Goal: Task Accomplishment & Management: Use online tool/utility

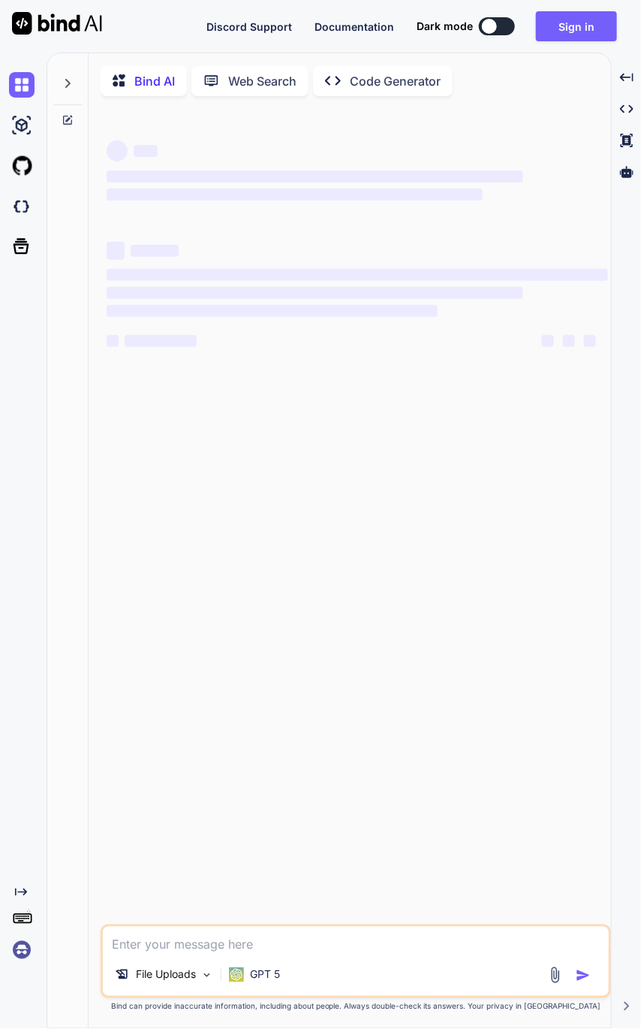
click at [29, 125] on img at bounding box center [22, 126] width 26 height 26
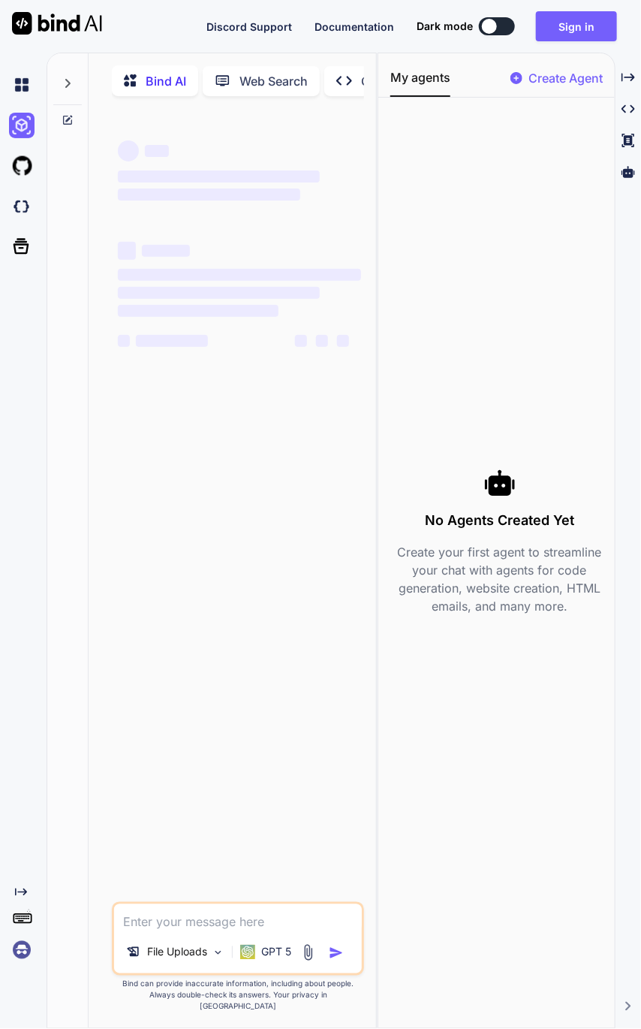
type textarea "x"
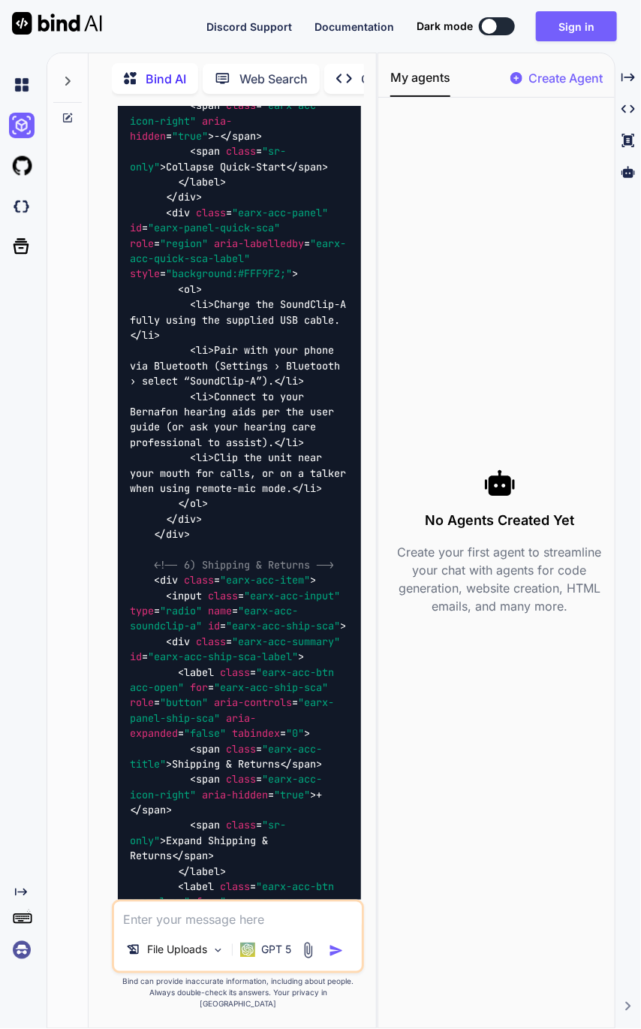
scroll to position [38225, 0]
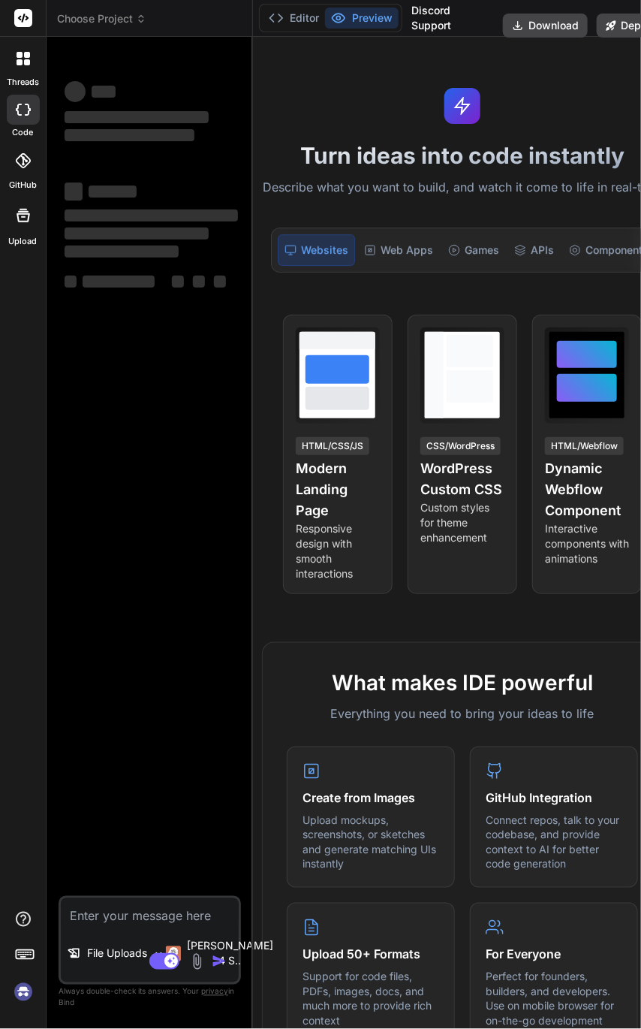
click at [131, 20] on span "Choose Project" at bounding box center [101, 18] width 89 height 15
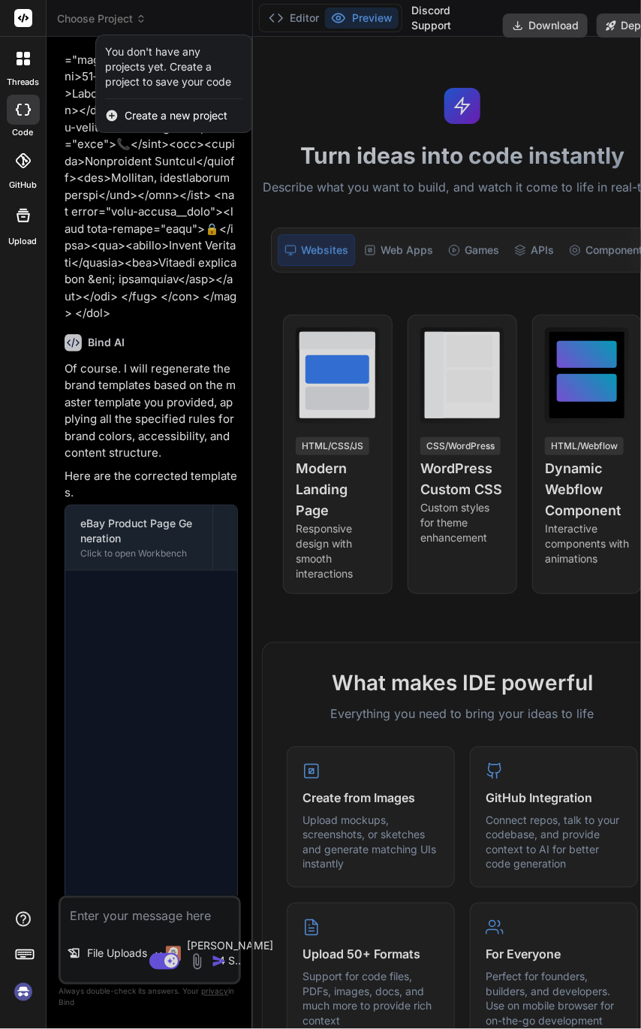
scroll to position [24093, 0]
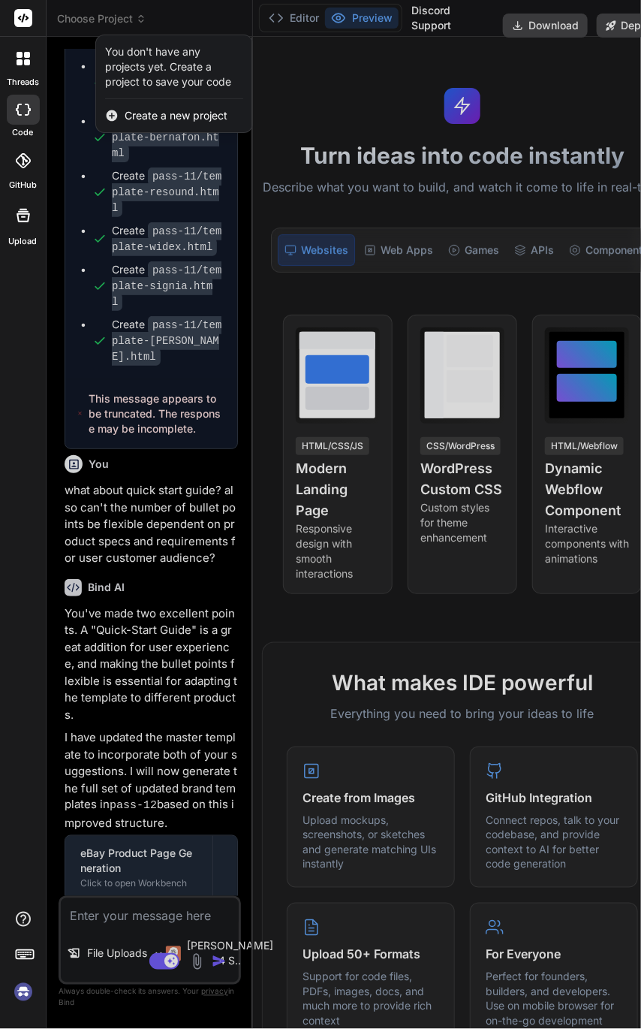
click at [165, 118] on span "Create a new project" at bounding box center [176, 115] width 103 height 15
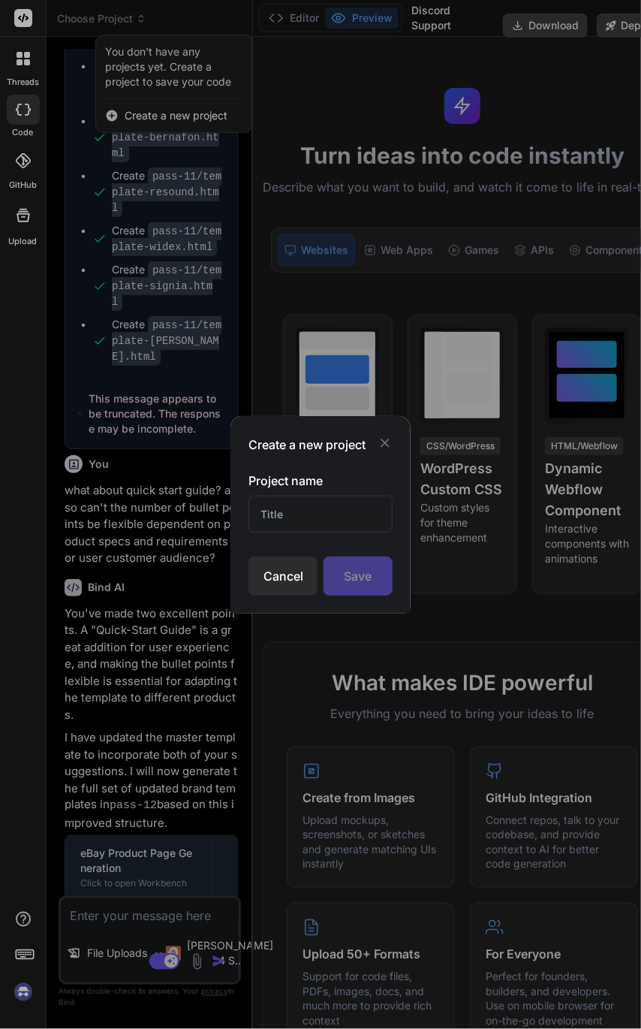
type textarea "x"
click at [339, 503] on input "text" at bounding box center [320, 514] width 143 height 37
type input "Brand Tem"
type textarea "x"
type input "Brand Template"
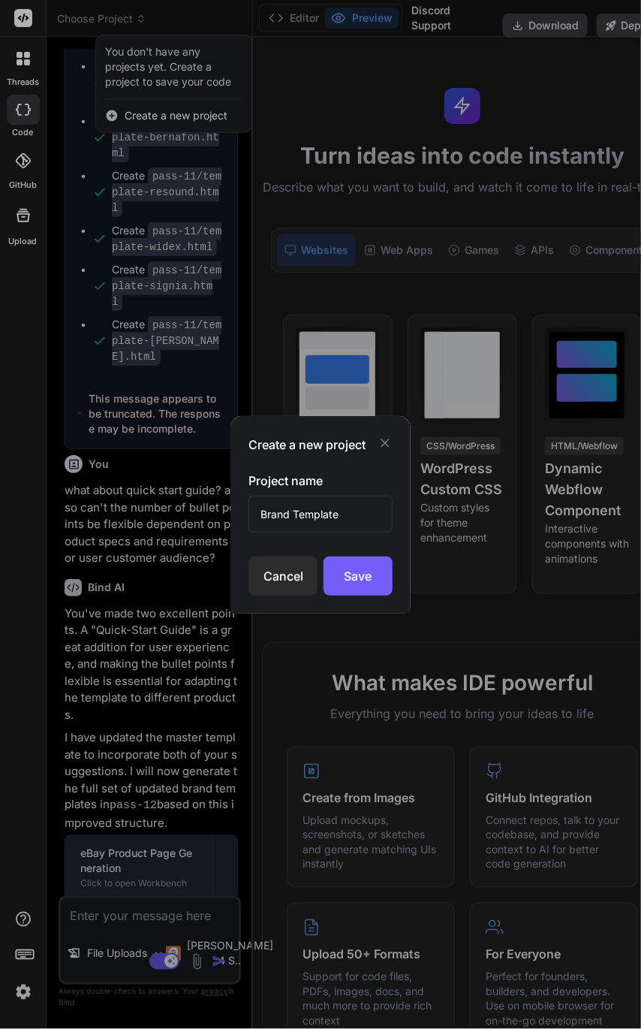
type textarea "x"
type input "Brand Template P"
type textarea "x"
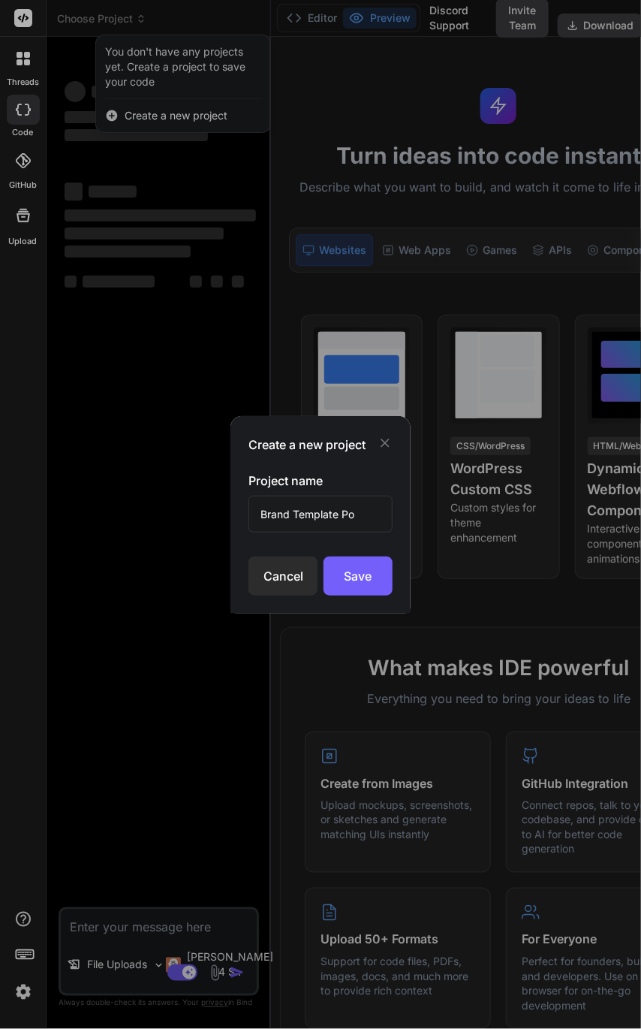
scroll to position [0, 0]
type input "Brand Template Pop"
type textarea "x"
type input "Brand Template Populate"
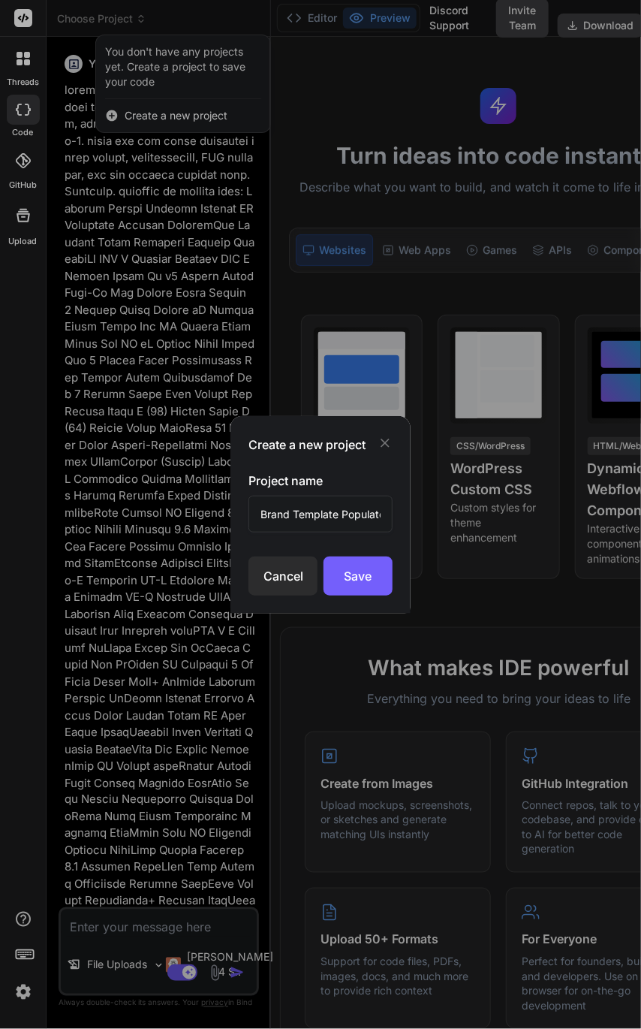
scroll to position [0, 4]
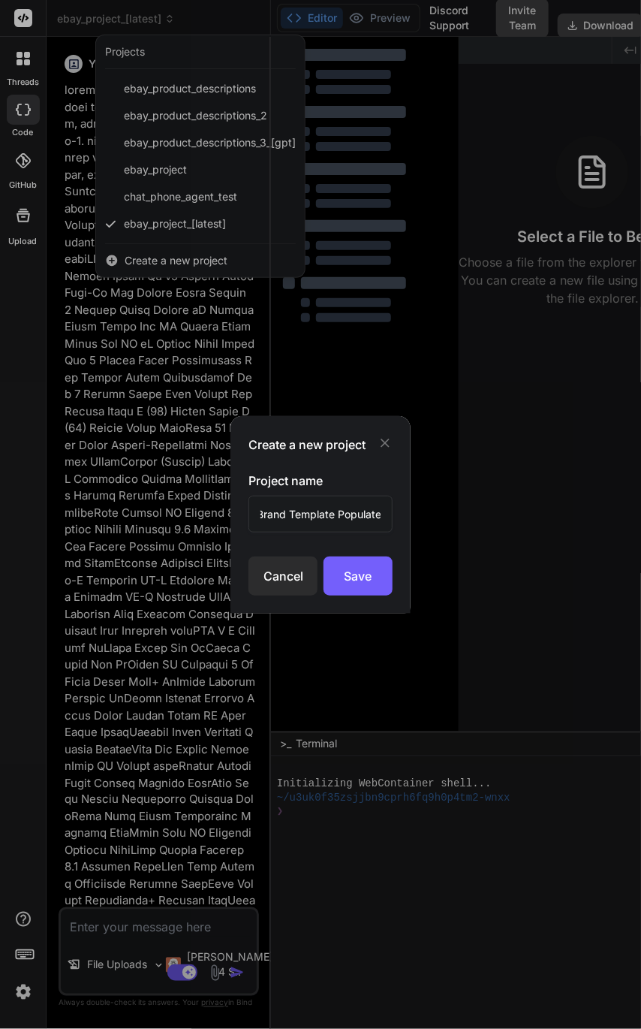
type textarea "x"
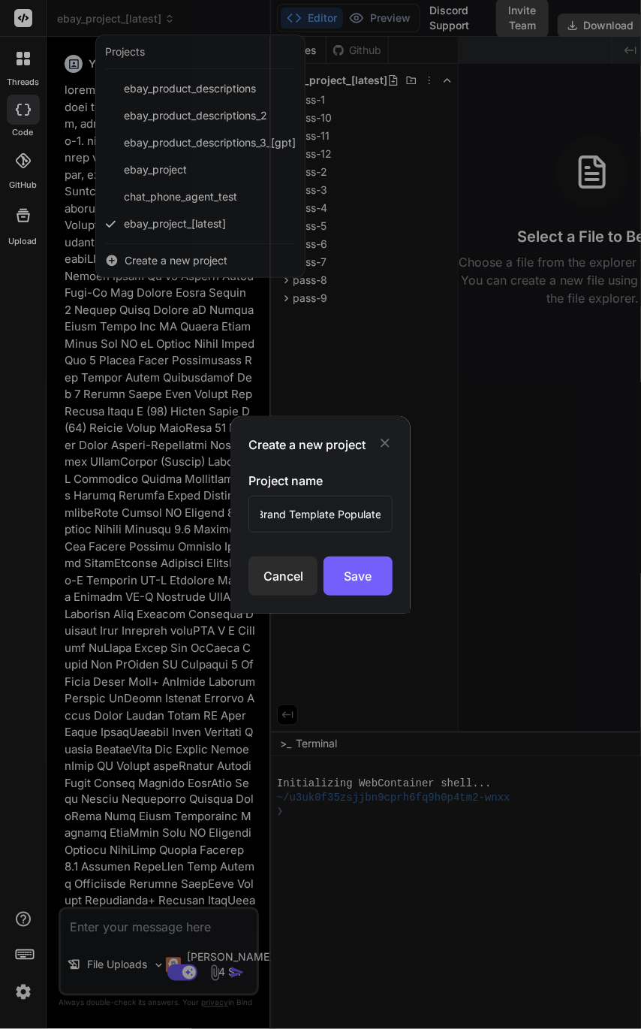
type input "Brand Template Populate"
click at [360, 577] on div "Save" at bounding box center [358, 576] width 69 height 39
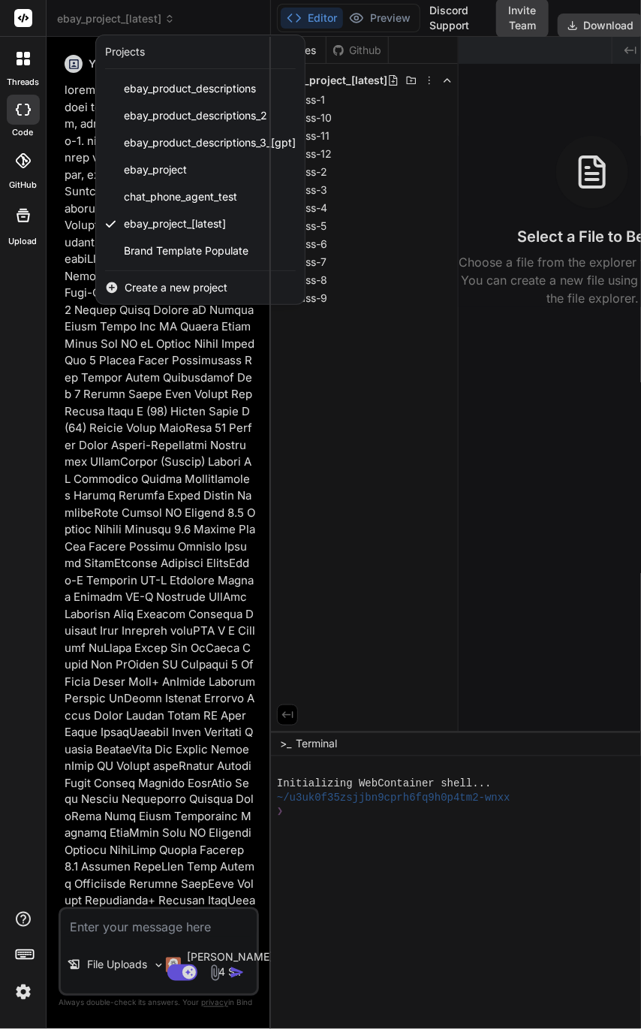
click at [180, 250] on span "Brand Template Populate" at bounding box center [186, 250] width 125 height 15
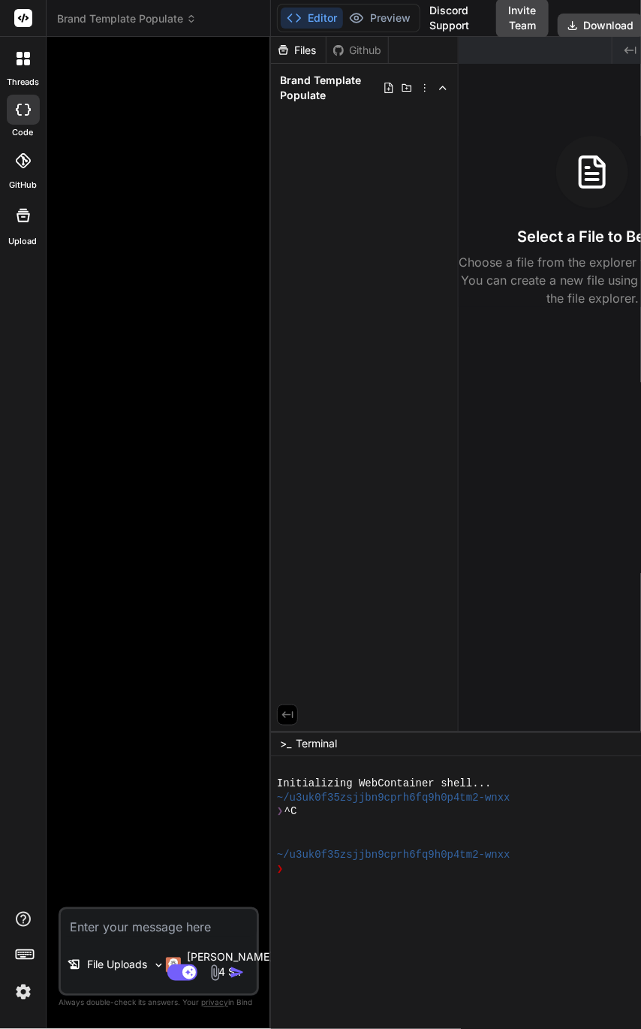
click at [125, 911] on textarea at bounding box center [159, 922] width 196 height 27
click at [210, 950] on p "[PERSON_NAME] 4 S.." at bounding box center [230, 965] width 86 height 30
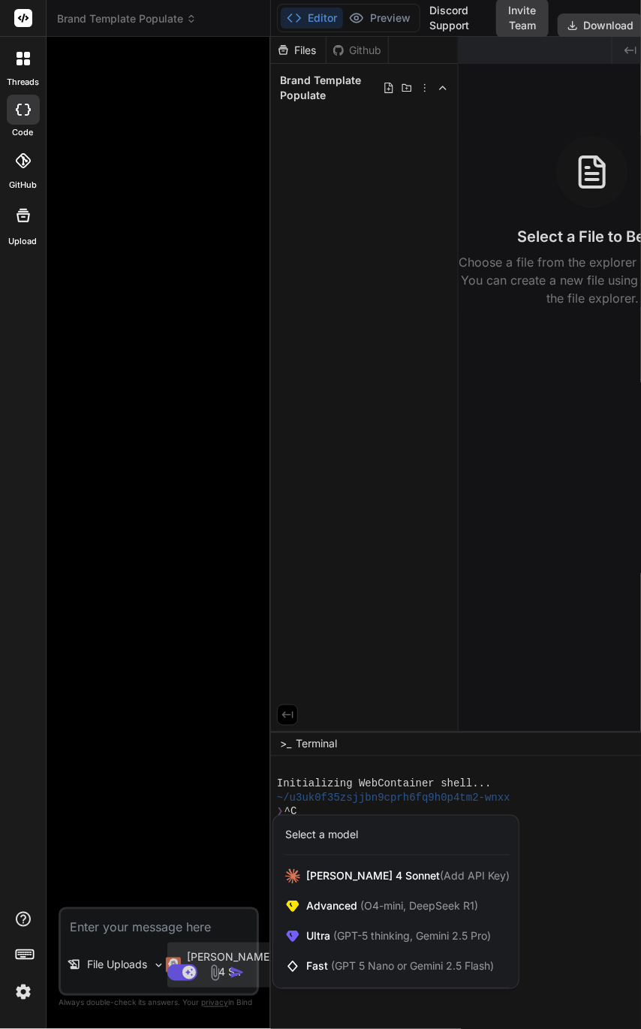
click at [325, 931] on span "Ultra (GPT-5 thinking, Gemini 2.5 Pro)" at bounding box center [398, 936] width 185 height 15
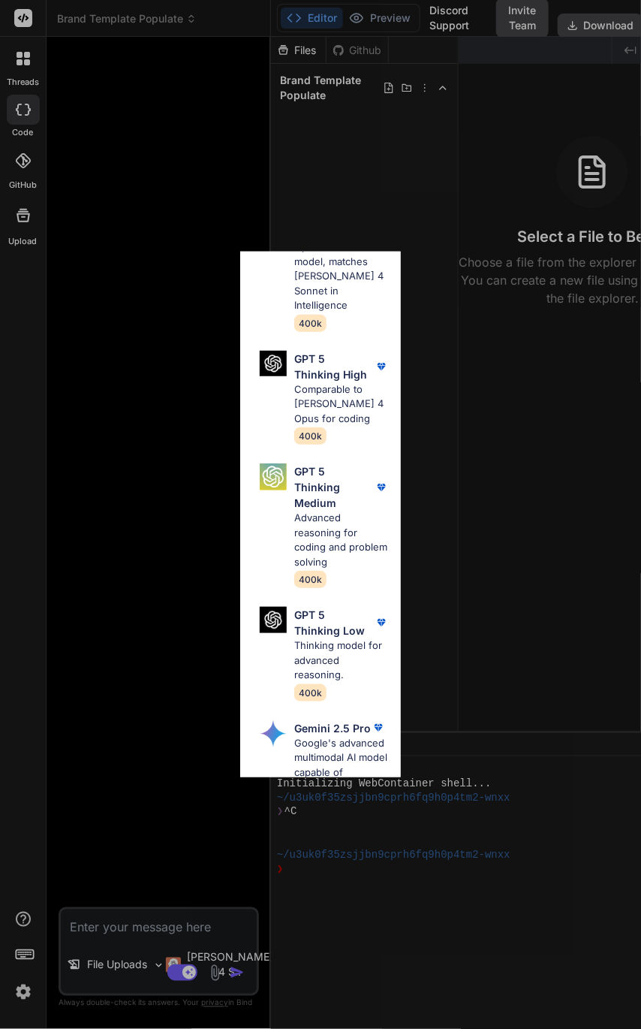
scroll to position [225, 0]
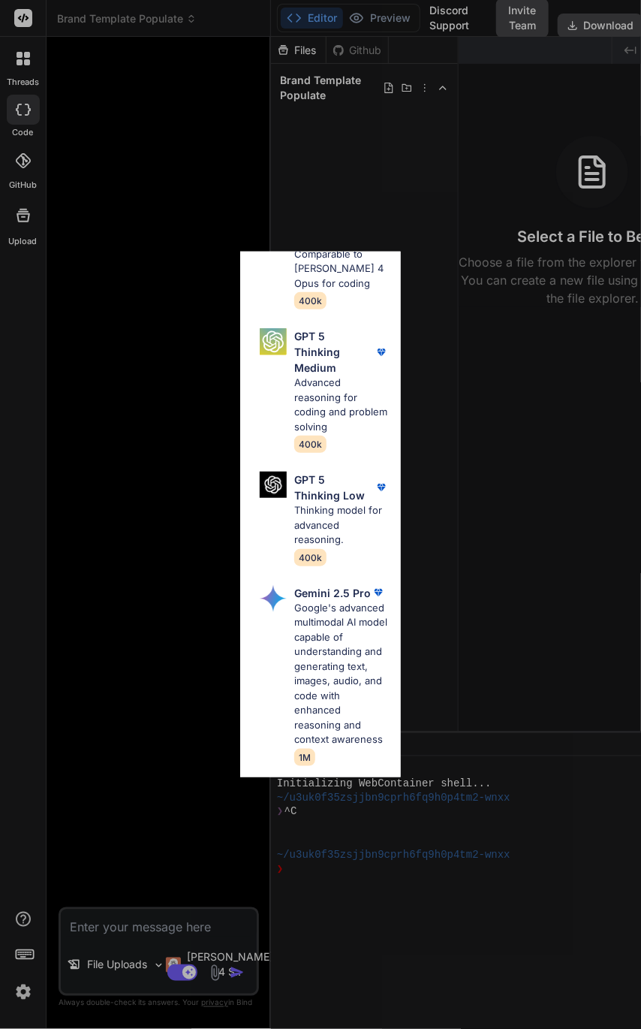
click at [312, 674] on p "Google's advanced multimodal AI model capable of understanding and generating t…" at bounding box center [341, 674] width 95 height 146
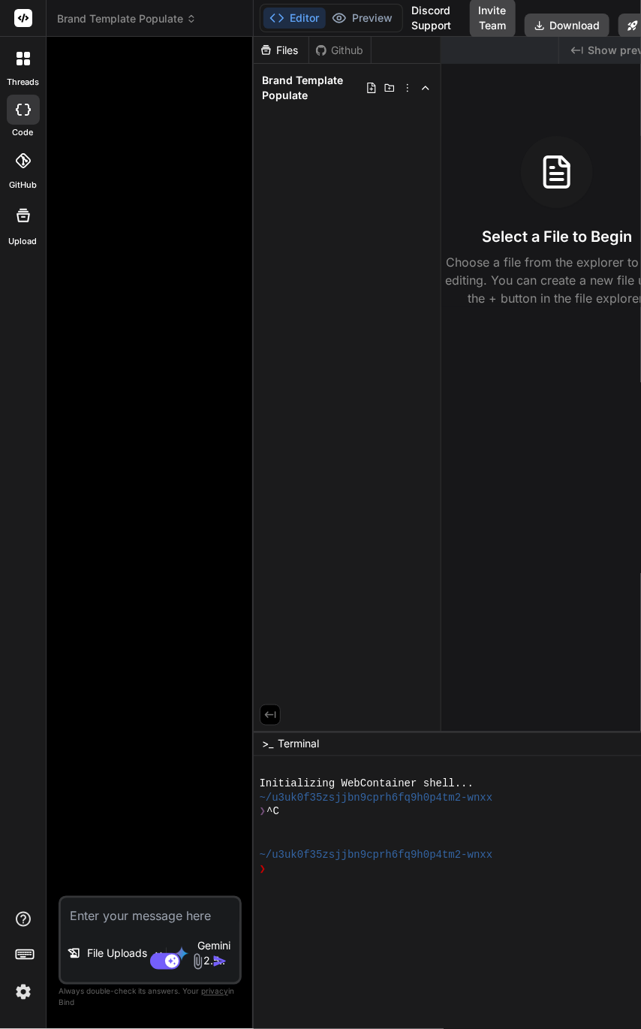
click at [122, 915] on textarea at bounding box center [150, 911] width 179 height 27
click at [195, 967] on img at bounding box center [197, 961] width 17 height 17
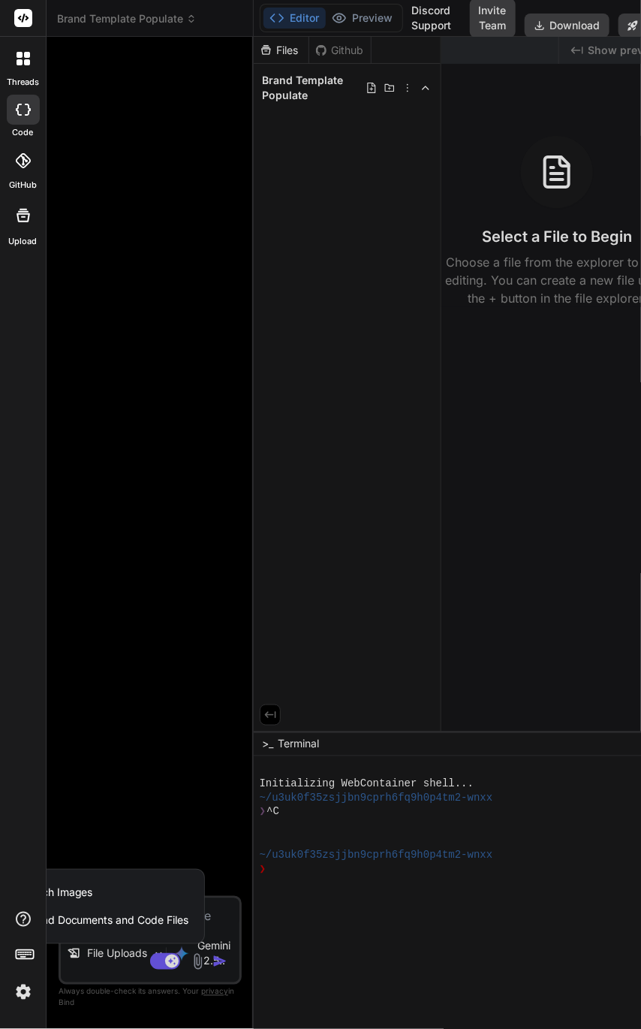
click at [157, 925] on span "Upload Documents and Code Files" at bounding box center [105, 920] width 170 height 15
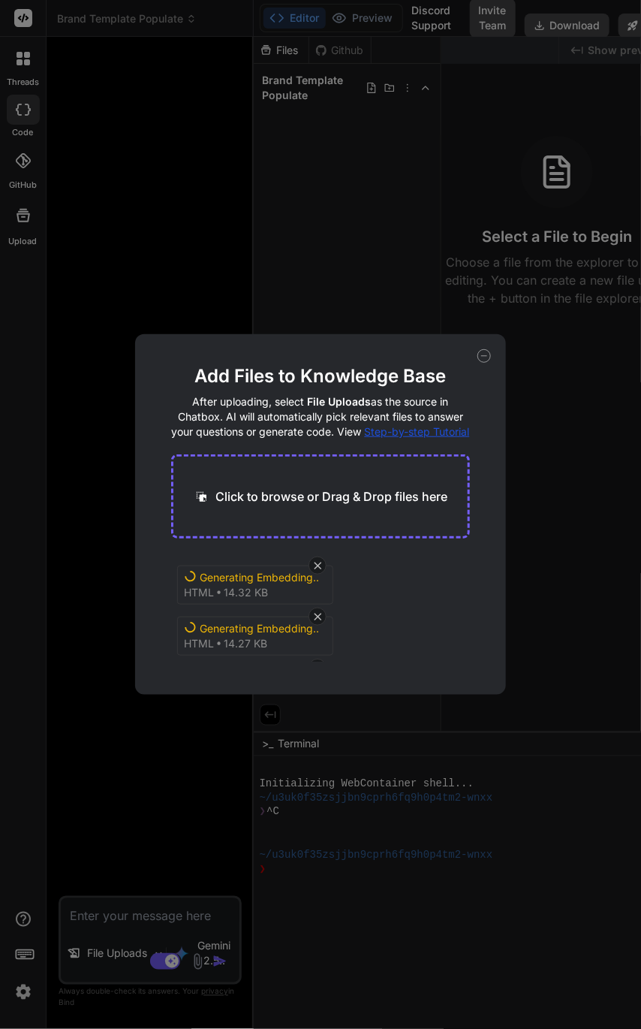
click at [394, 434] on span "Step-by-step Tutorial" at bounding box center [417, 431] width 105 height 13
click at [481, 359] on icon at bounding box center [485, 356] width 14 height 14
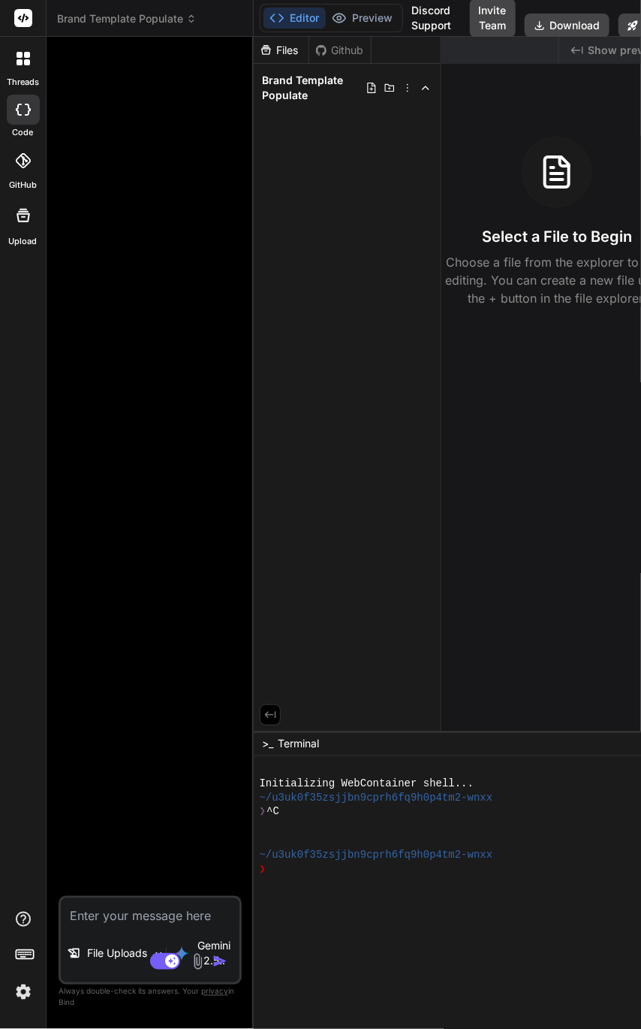
click at [202, 968] on img at bounding box center [197, 961] width 17 height 17
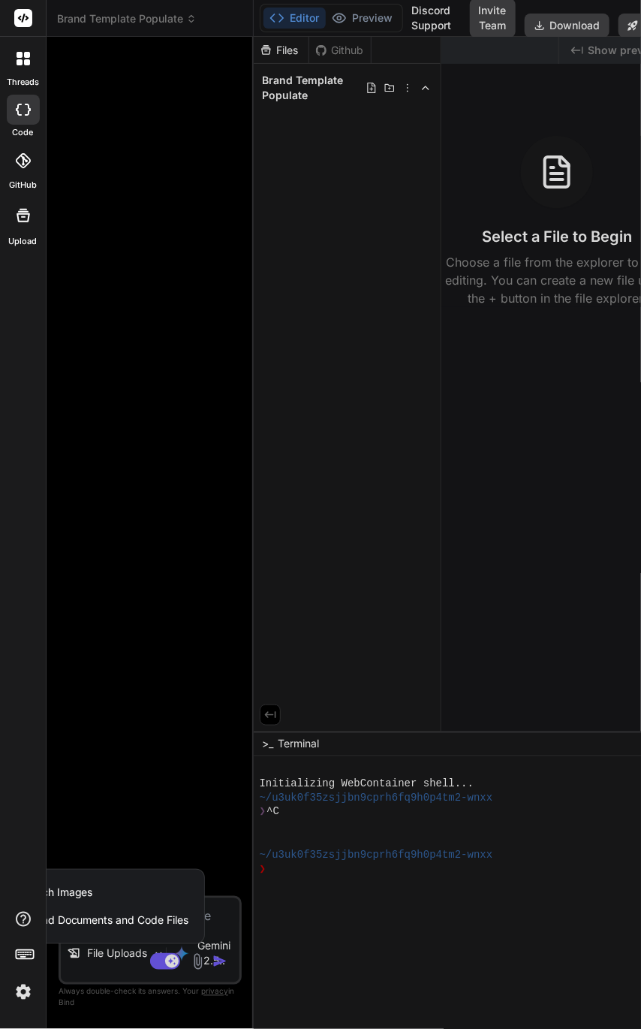
click at [164, 925] on span "Upload Documents and Code Files" at bounding box center [105, 920] width 170 height 15
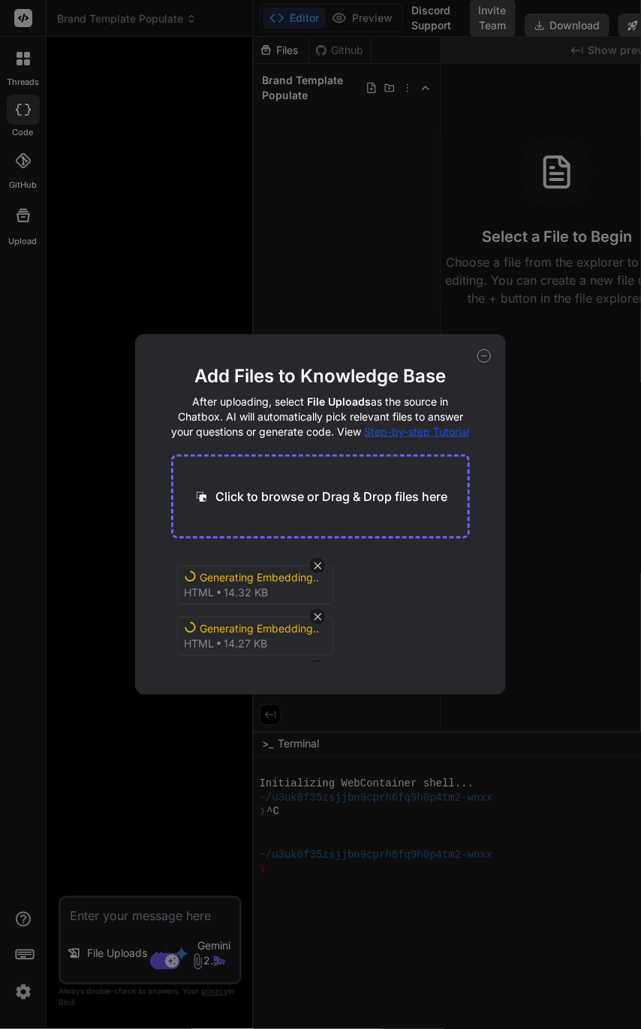
click at [479, 351] on icon at bounding box center [485, 356] width 14 height 14
type textarea "x"
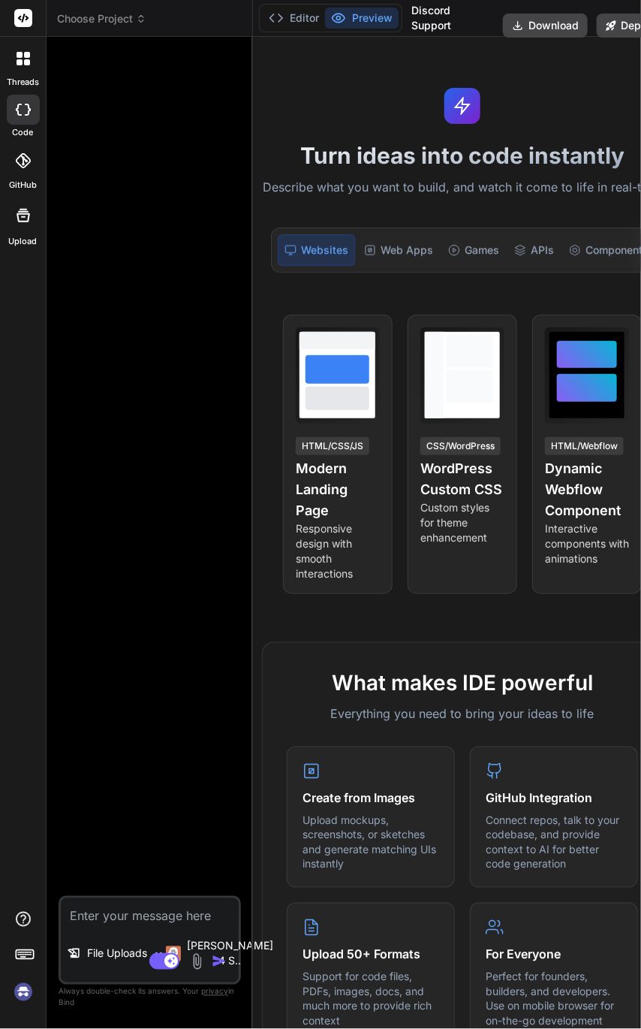
click at [190, 967] on img at bounding box center [197, 961] width 17 height 17
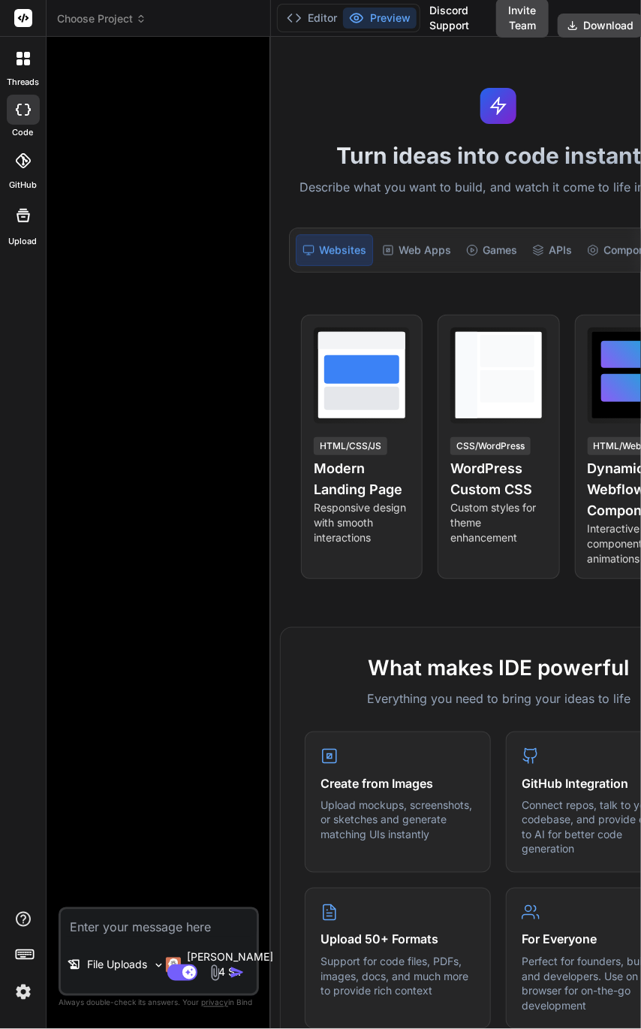
click at [136, 27] on header "Choose Project Created with Pixso." at bounding box center [159, 18] width 225 height 37
click at [137, 20] on icon at bounding box center [141, 19] width 11 height 11
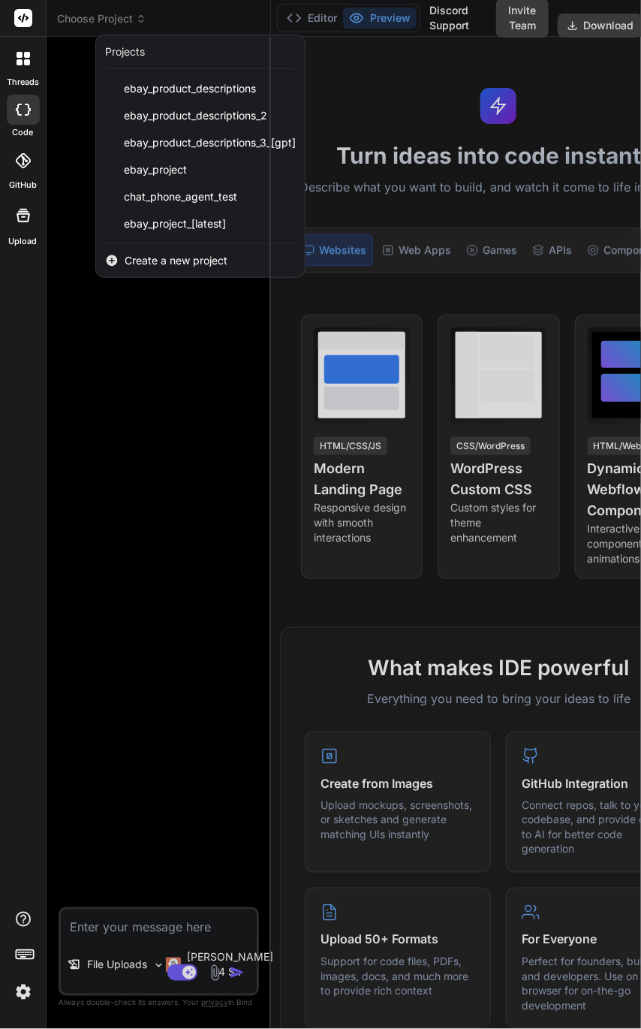
click at [151, 225] on span "ebay_project_[latest]" at bounding box center [175, 223] width 102 height 15
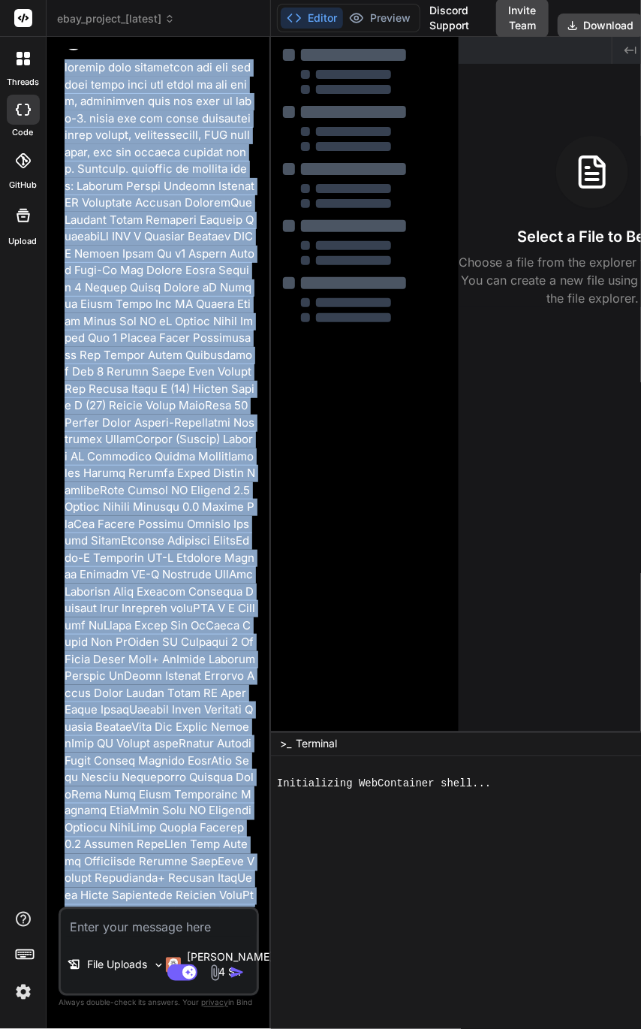
scroll to position [5140, 0]
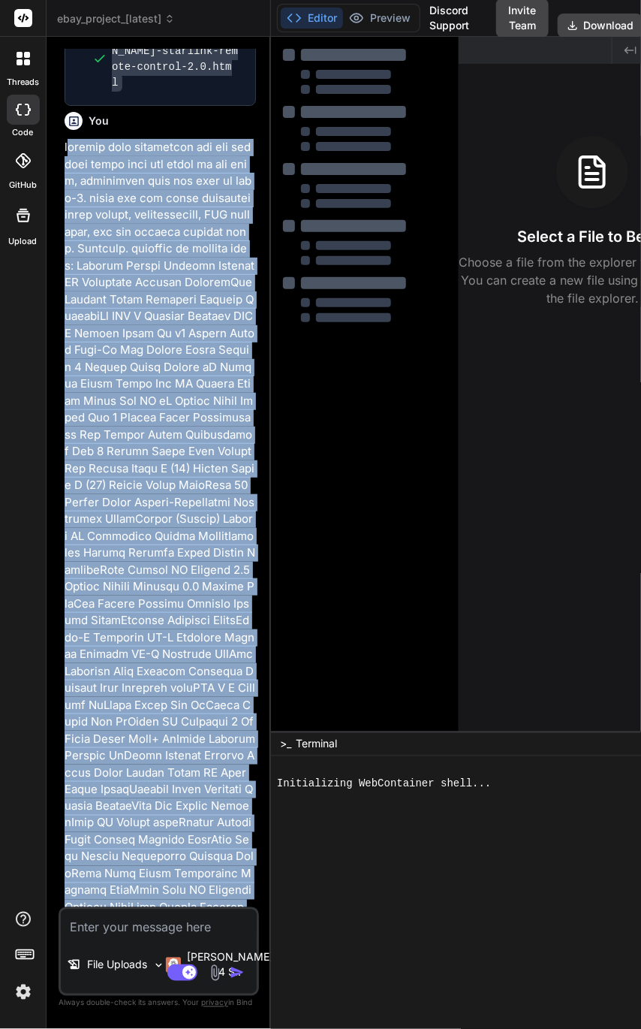
drag, startPoint x: 198, startPoint y: 638, endPoint x: 71, endPoint y: 632, distance: 127.9
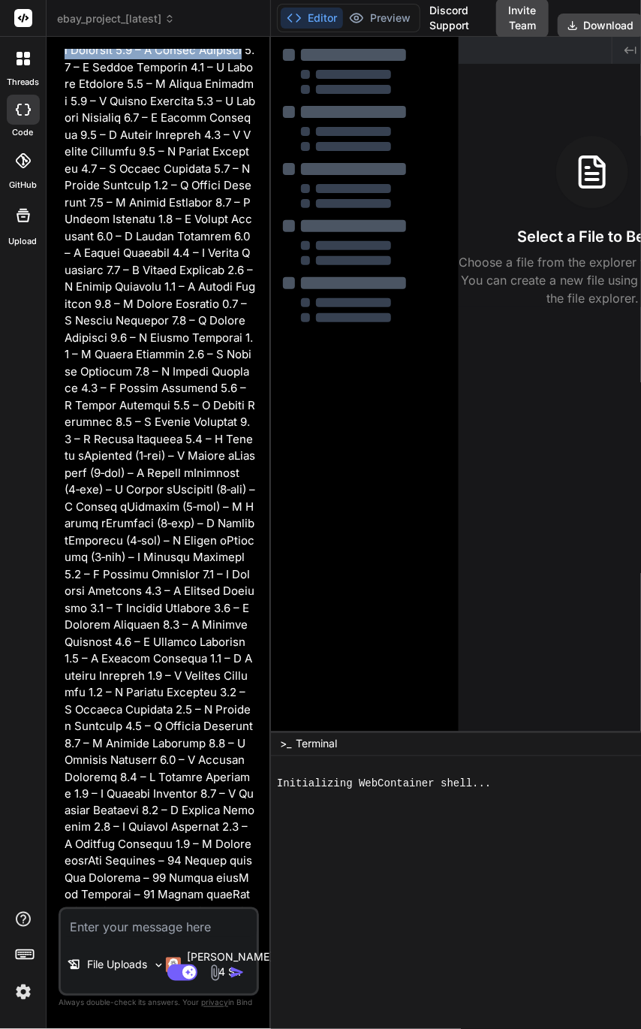
scroll to position [7706, 0]
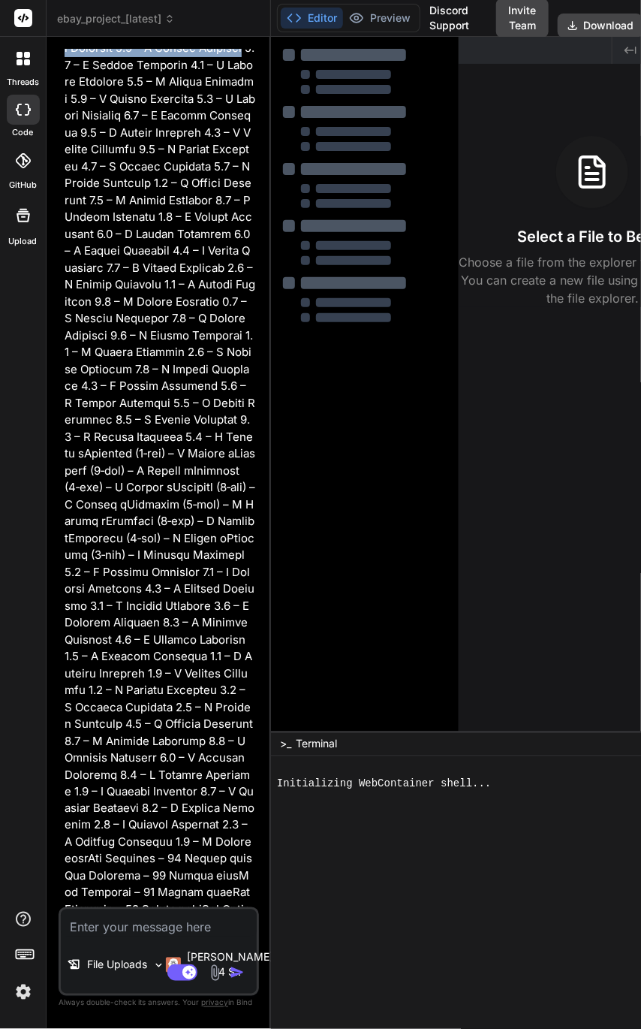
drag, startPoint x: 62, startPoint y: 633, endPoint x: 225, endPoint y: 870, distance: 287.9
click at [227, 875] on div "You Bind AI Of course. I will continue generating the product pages from where …" at bounding box center [161, 478] width 198 height 858
drag, startPoint x: 225, startPoint y: 870, endPoint x: 144, endPoint y: 14, distance: 860.7
click at [144, 14] on span "ebay_project_[latest]" at bounding box center [116, 18] width 118 height 15
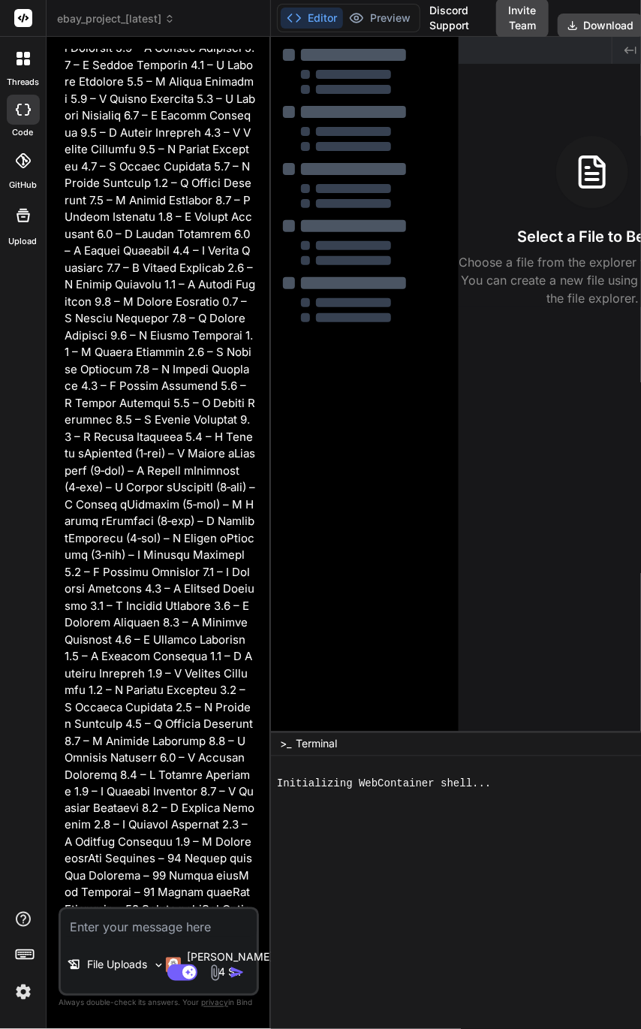
click at [147, 15] on span "ebay_project_[latest]" at bounding box center [116, 18] width 118 height 15
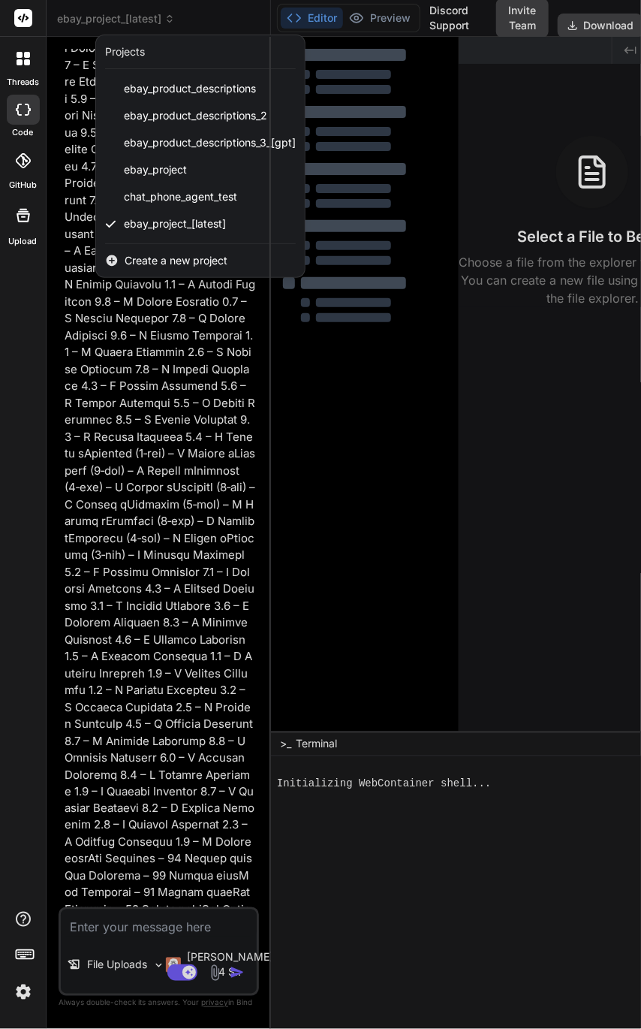
type textarea "x"
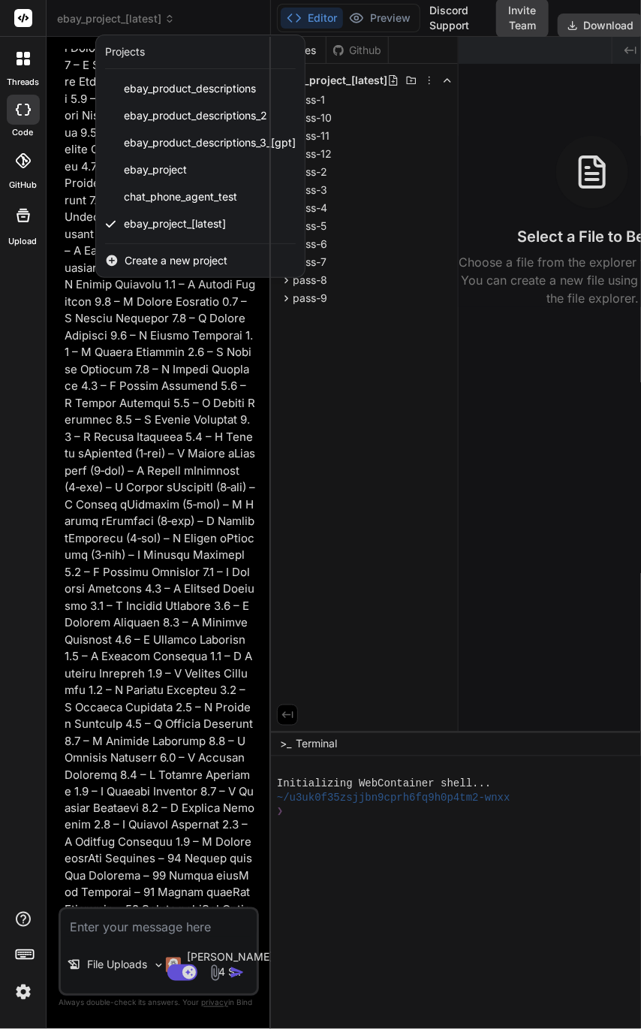
click at [231, 254] on div "Create a new project" at bounding box center [200, 260] width 209 height 33
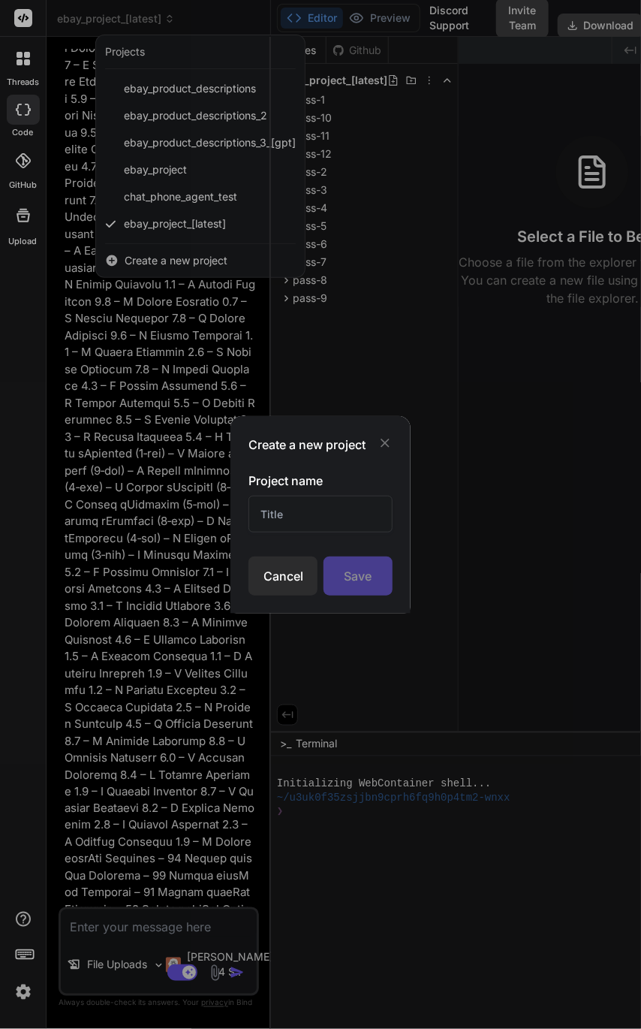
click at [275, 520] on input "text" at bounding box center [320, 514] width 143 height 37
click at [325, 519] on input "Populate ebay template" at bounding box center [320, 514] width 143 height 37
type input "Populate brand template"
click at [390, 588] on div "Save" at bounding box center [358, 576] width 69 height 39
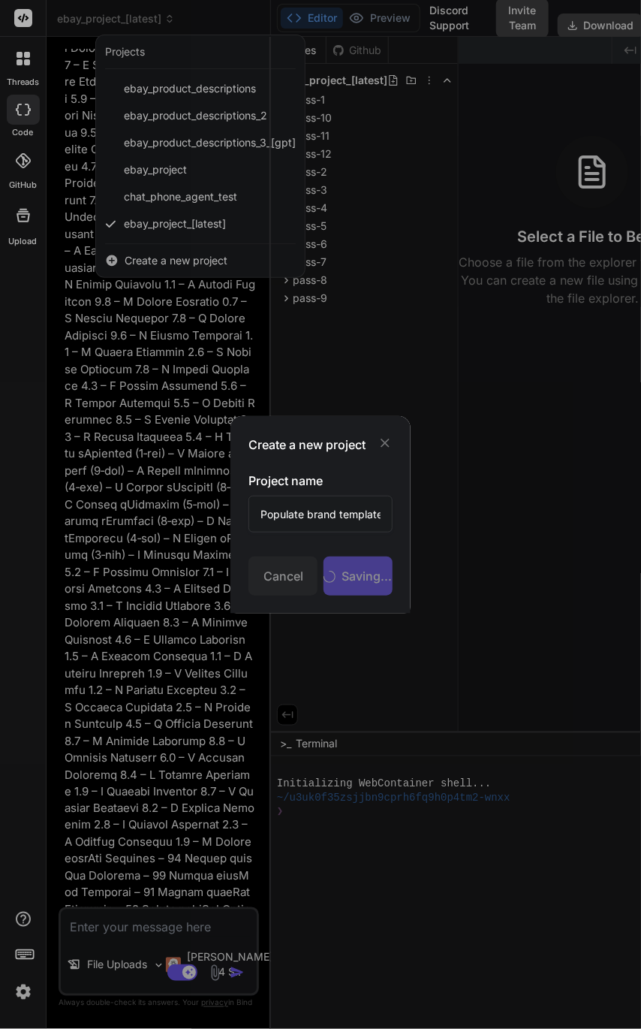
scroll to position [0, 0]
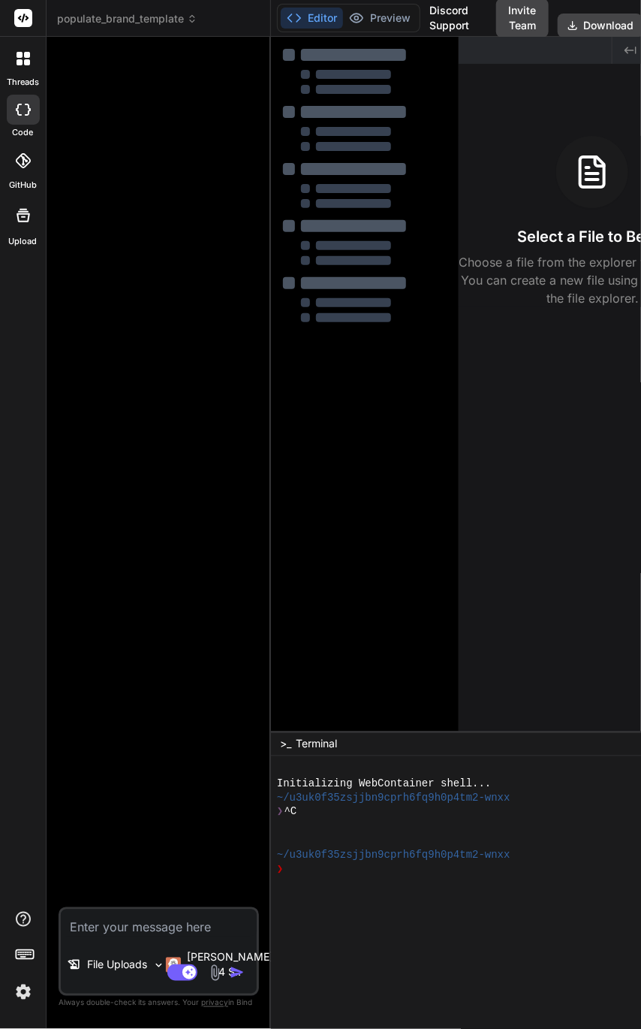
click at [207, 964] on img at bounding box center [215, 972] width 17 height 17
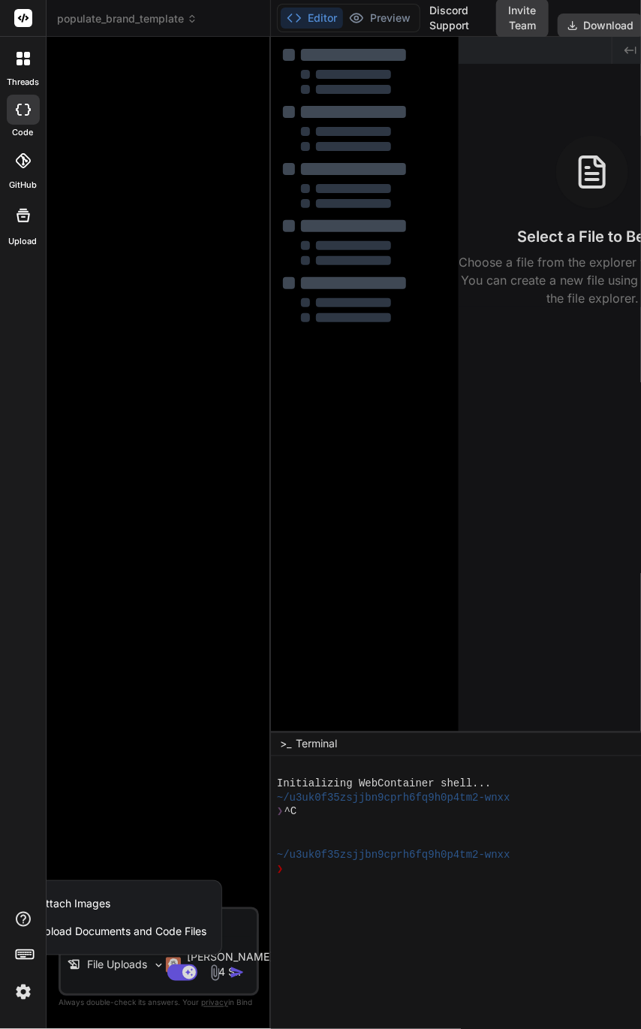
click at [156, 925] on span "Upload Documents and Code Files" at bounding box center [122, 932] width 170 height 15
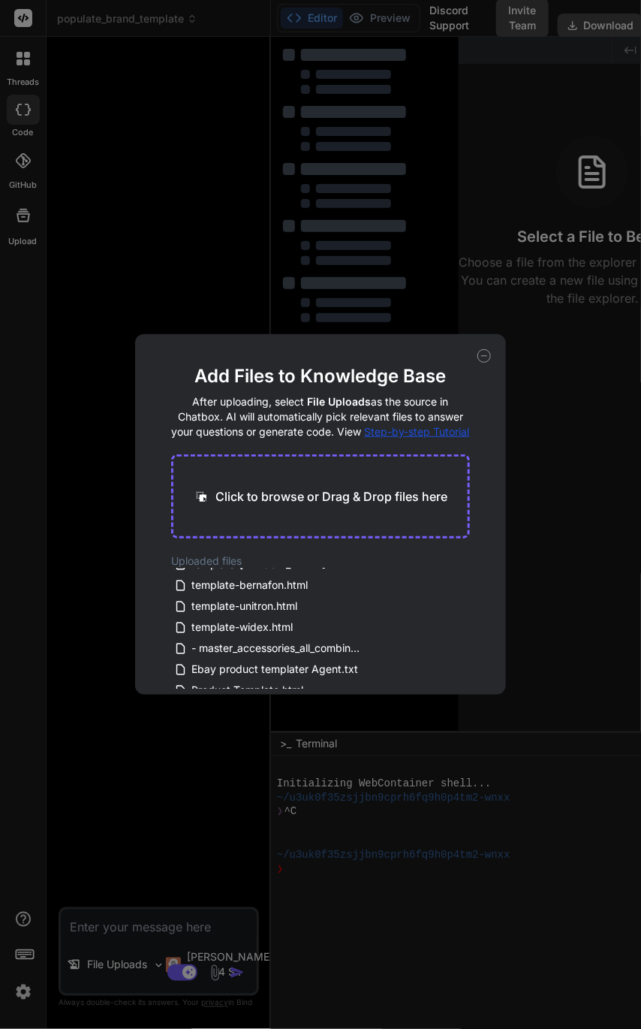
scroll to position [216, 0]
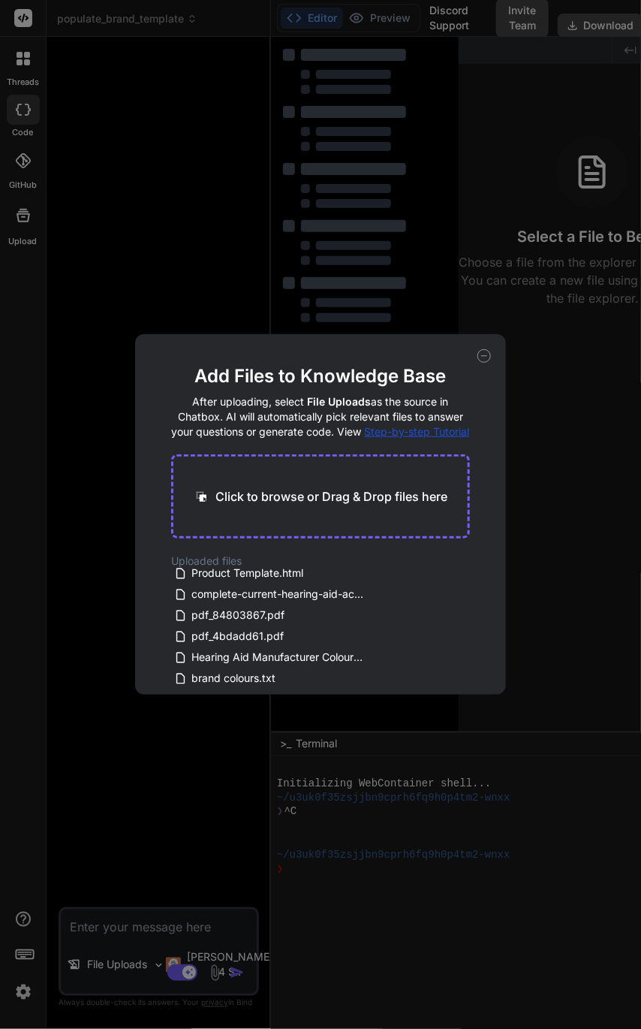
click at [120, 910] on div "Add Files to Knowledge Base After uploading, select File Uploads as the source …" at bounding box center [320, 514] width 641 height 1029
type textarea "x"
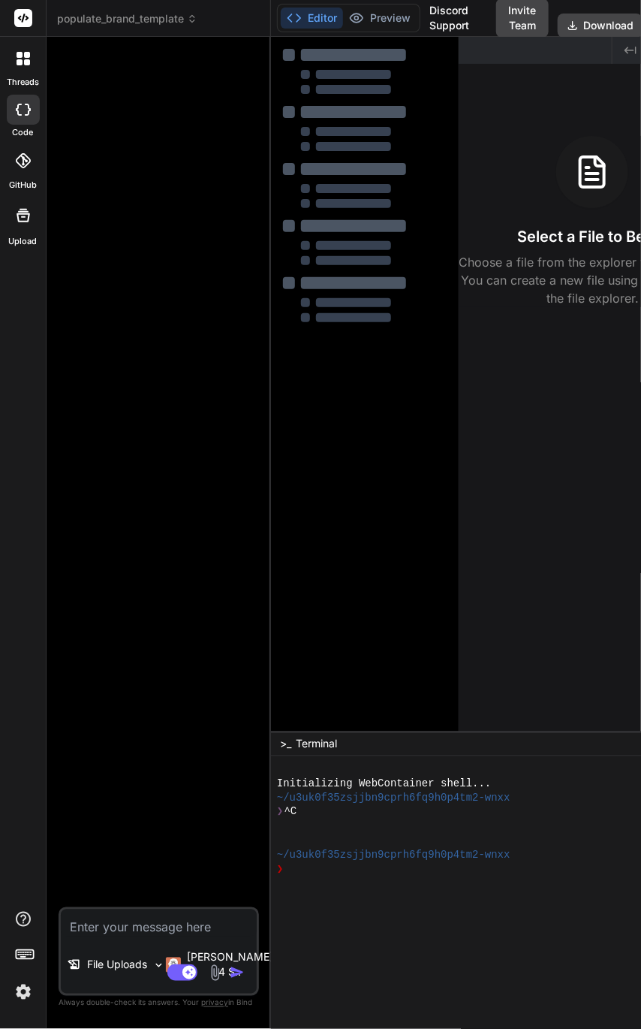
click at [143, 913] on textarea at bounding box center [159, 922] width 196 height 27
type textarea "PO"
type textarea "x"
type textarea "P"
type textarea "x"
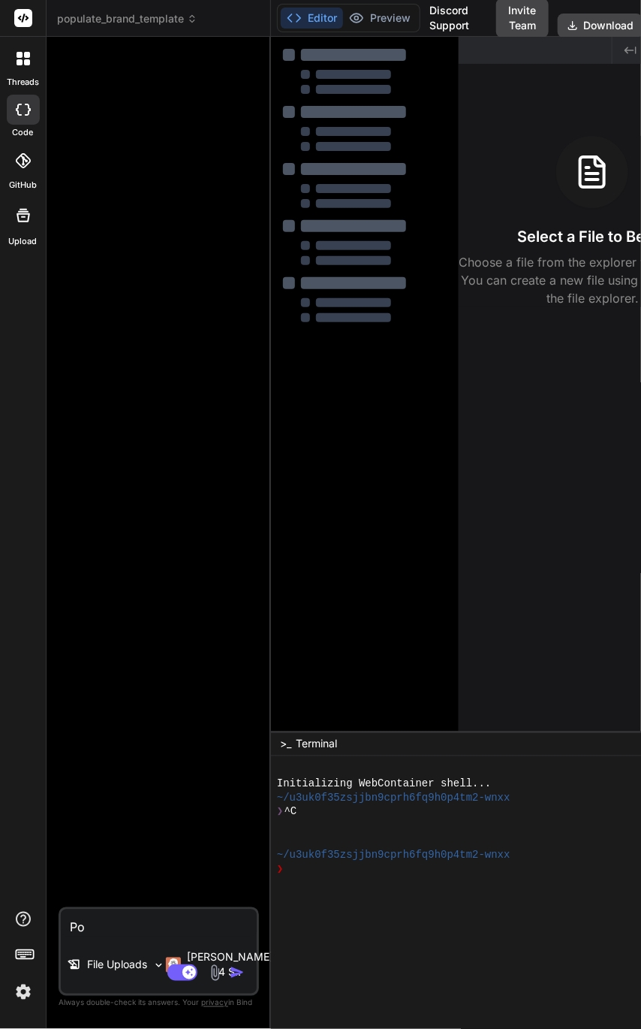
type textarea "Pop"
type textarea "x"
type textarea "Po"
type textarea "x"
type textarea "Pop"
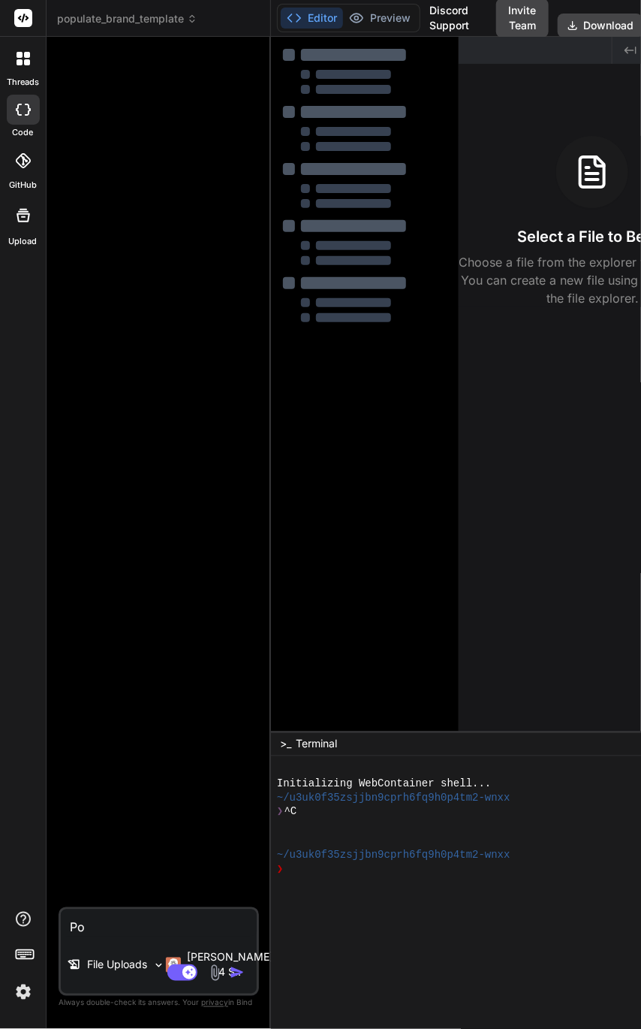
type textarea "x"
type textarea "Popu"
type textarea "x"
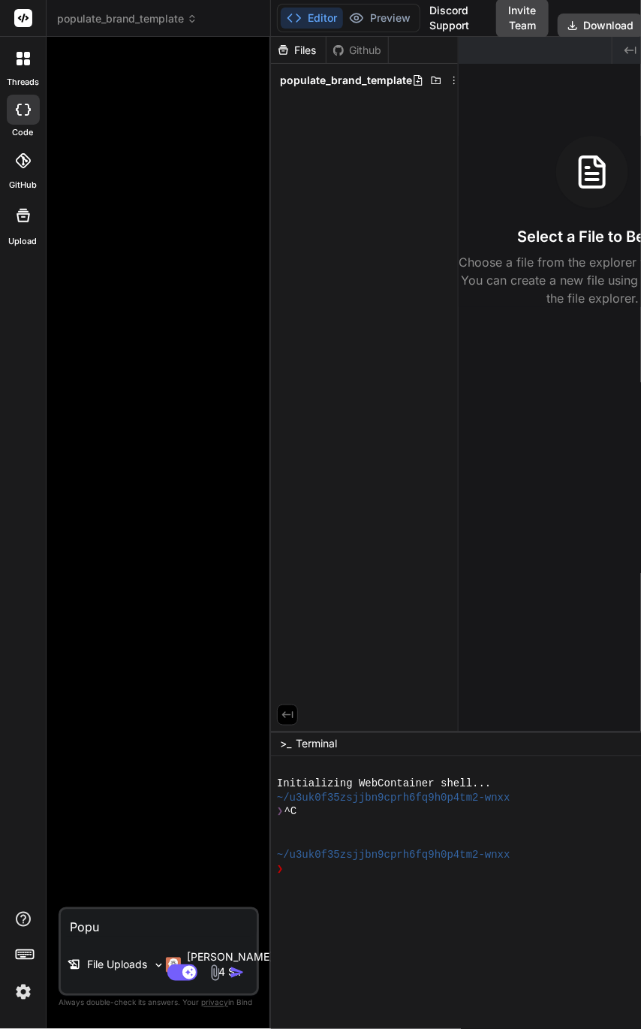
type textarea "Popul"
type textarea "x"
type textarea "Popula"
type textarea "x"
type textarea "Populat"
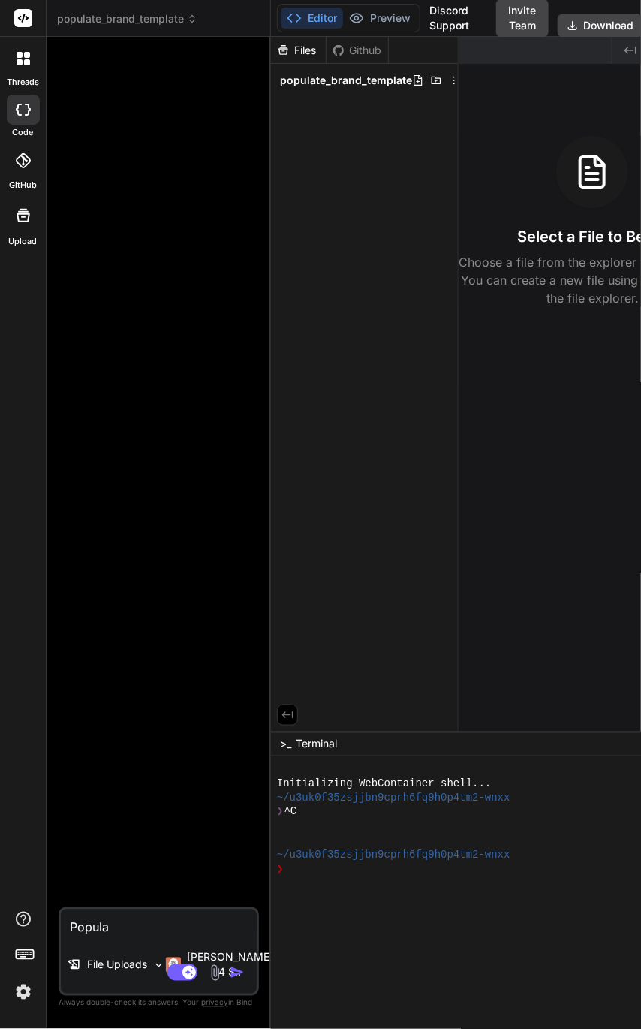
type textarea "x"
type textarea "Populate"
type textarea "x"
type textarea "Populate"
type textarea "x"
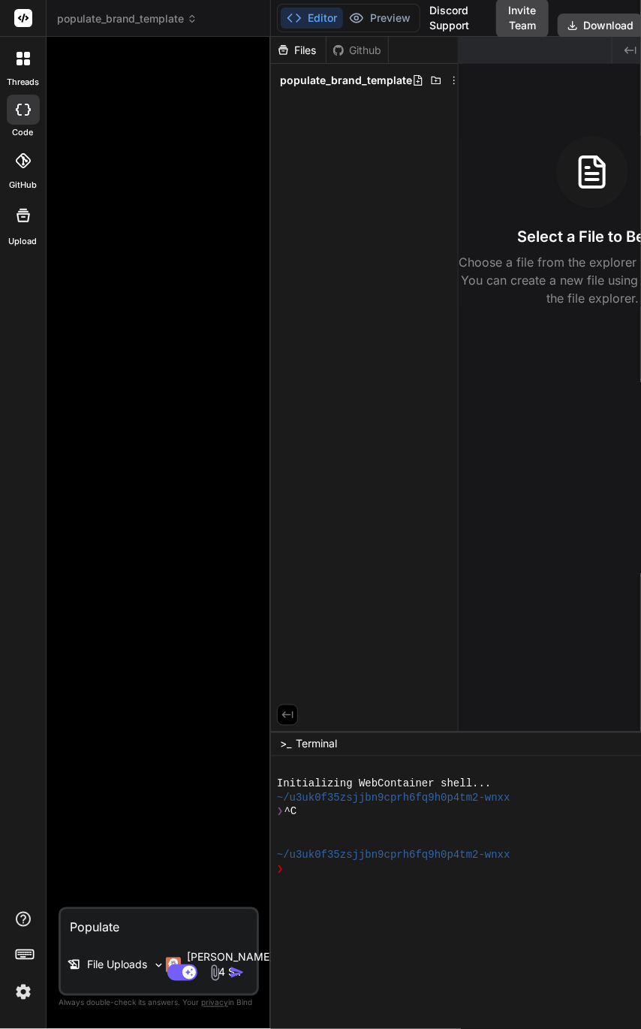
type textarea "Populate b"
type textarea "x"
type textarea "Populate br"
type textarea "x"
type textarea "Populate bra"
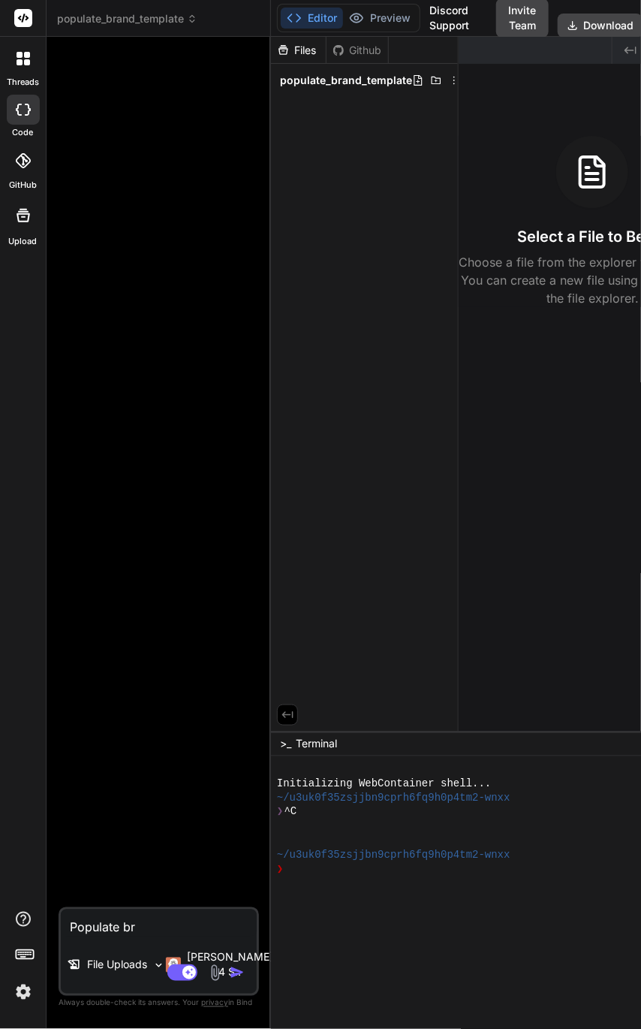
type textarea "x"
type textarea "Populate bran"
type textarea "x"
type textarea "Populate brand"
type textarea "x"
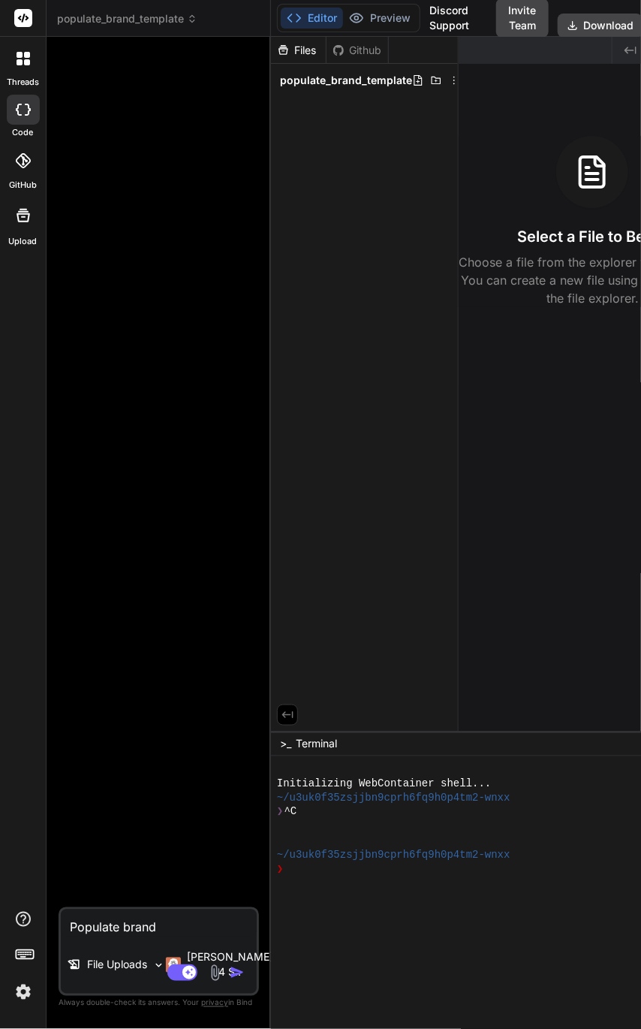
type textarea "Populate brand"
type textarea "x"
type textarea "Populate brand t"
type textarea "x"
type textarea "Populate brand te"
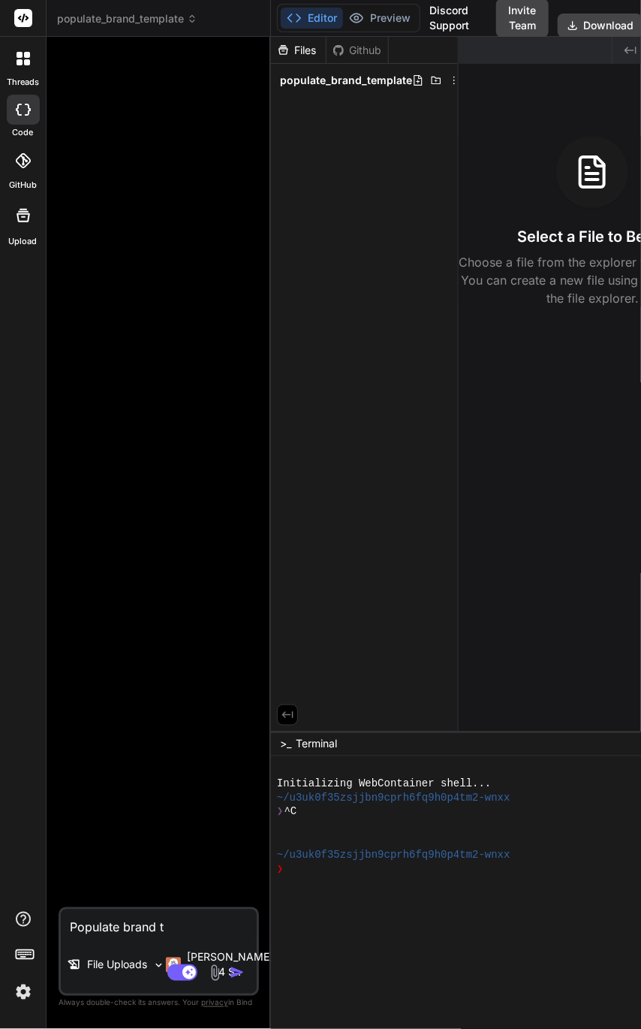
type textarea "x"
type textarea "Populate brand tem"
type textarea "x"
type textarea "Populate brand temp"
type textarea "x"
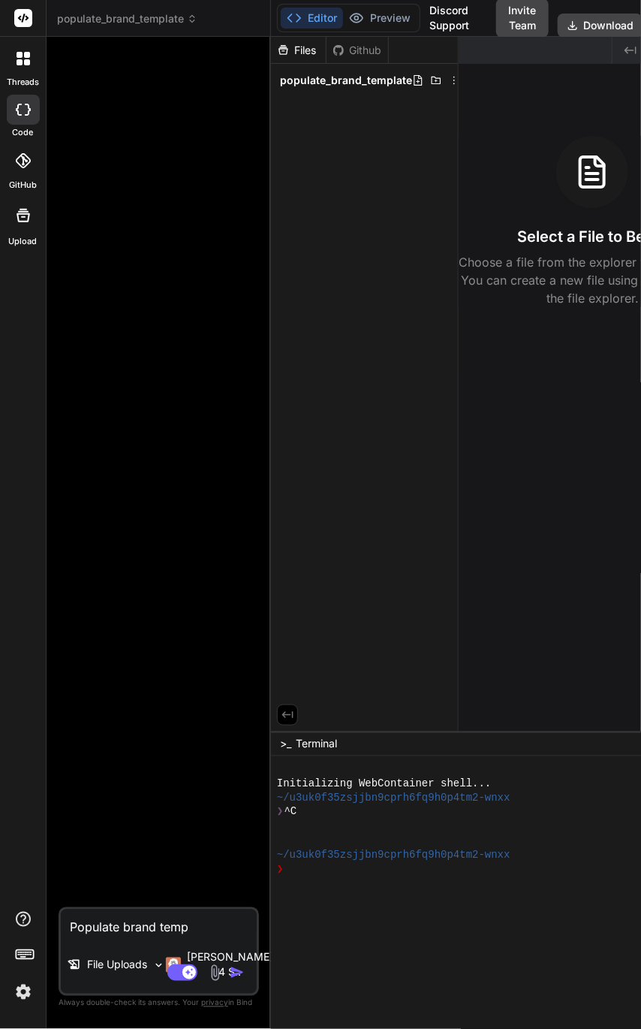
type textarea "Populate brand templ"
type textarea "x"
type textarea "Populate brand templa"
type textarea "x"
type textarea "Populate brand templat"
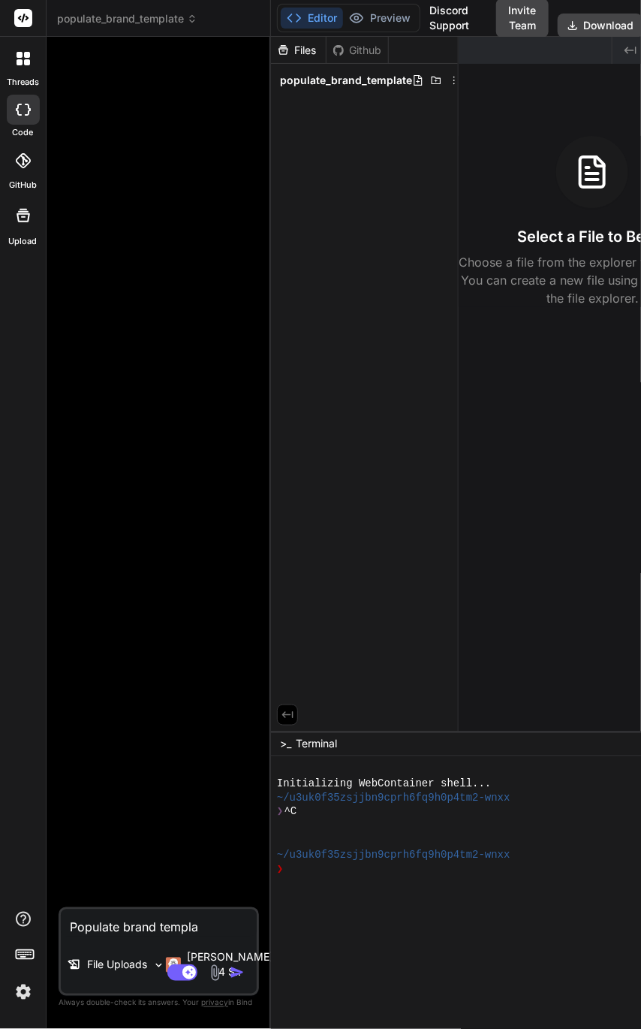
type textarea "x"
type textarea "Populate brand template"
type textarea "x"
type textarea "Populate brand templates"
type textarea "x"
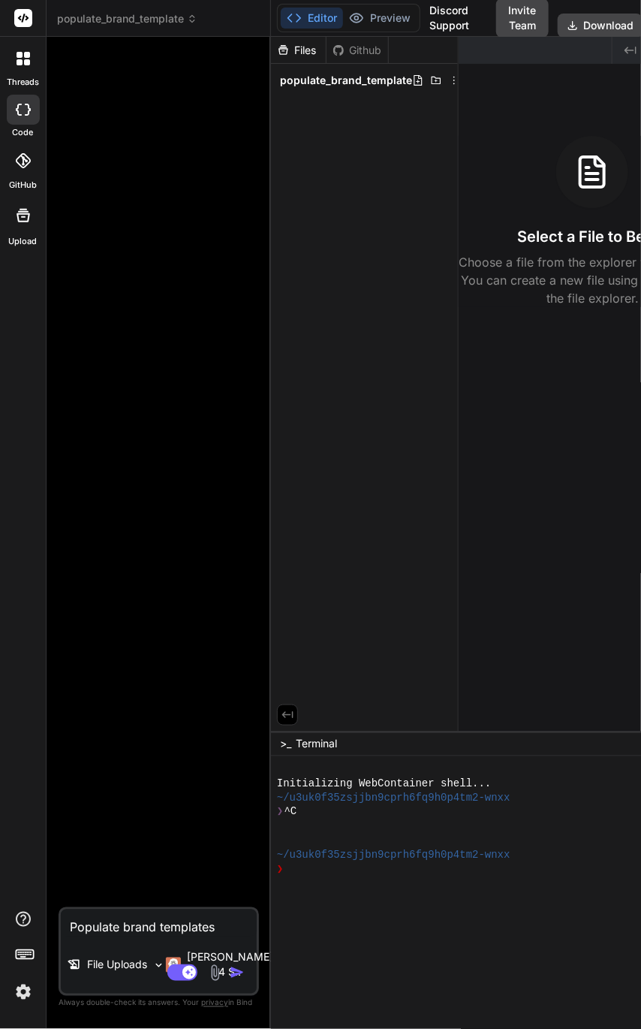
type textarea "Populate brand templates"
type textarea "x"
type textarea "Populate brand templates w"
type textarea "x"
type textarea "Populate brand templates wi"
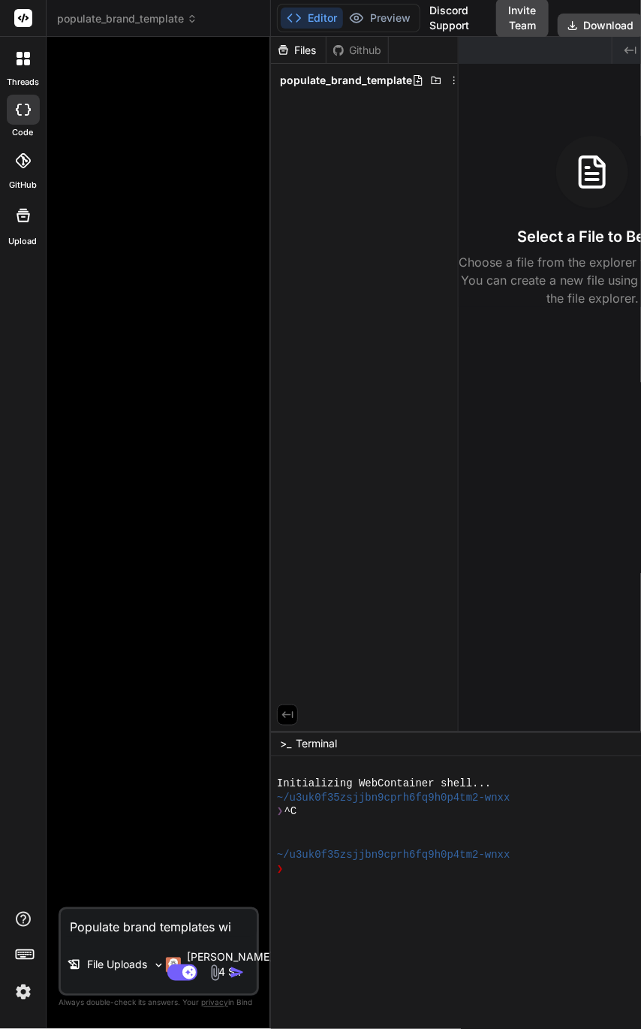
type textarea "x"
type textarea "Populate brand templates wit"
type textarea "x"
type textarea "Populate brand templates with"
type textarea "x"
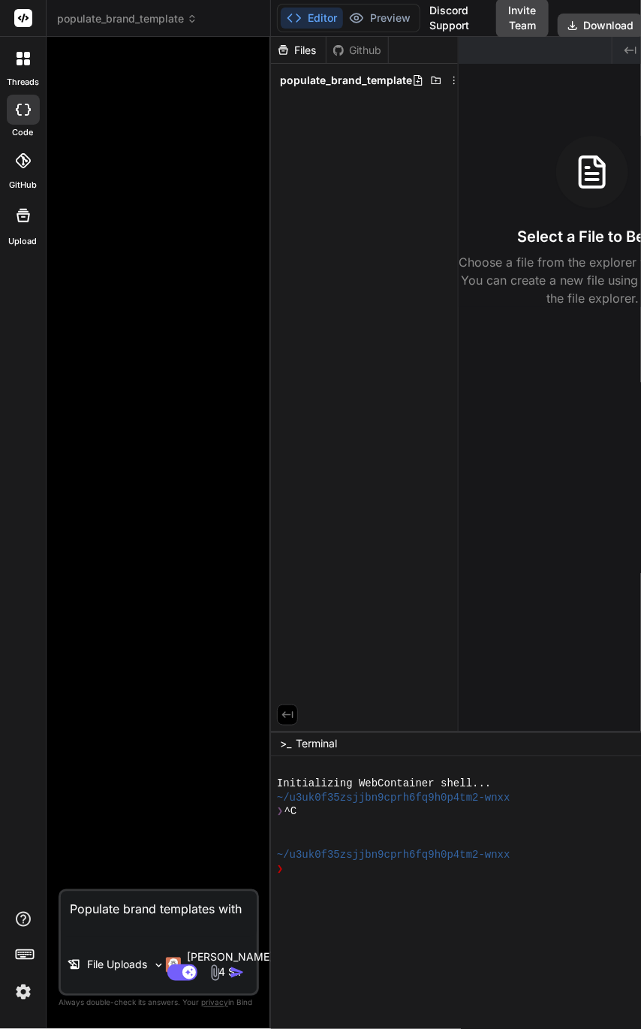
type textarea "Populate brand templates with"
type textarea "x"
type textarea "Populate brand templates with t"
type textarea "x"
type textarea "Populate brand templates with th"
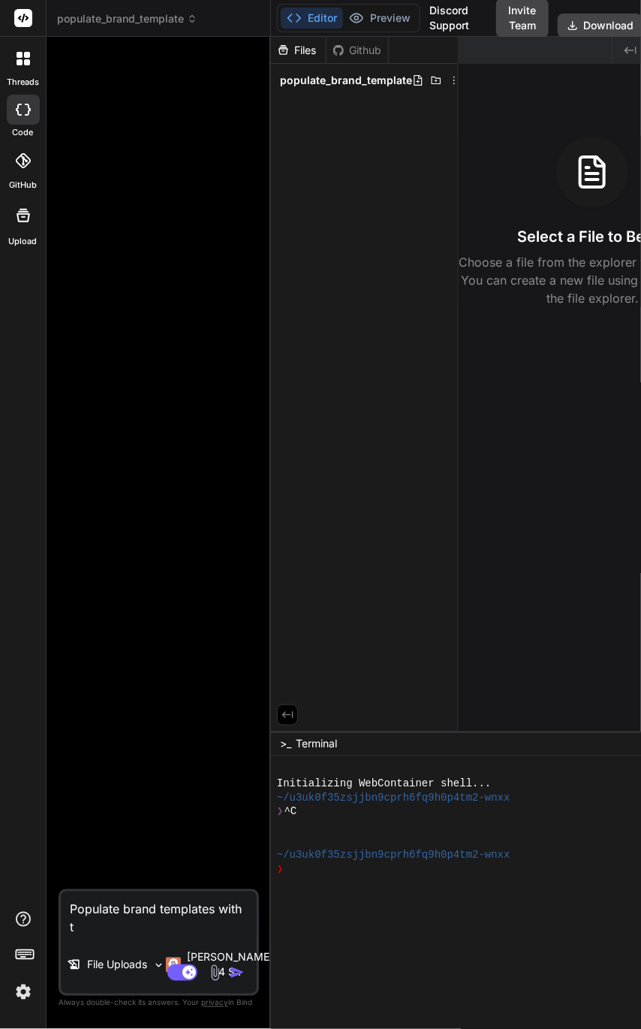
type textarea "x"
type textarea "Populate brand templates with the"
type textarea "x"
type textarea "Populate brand templates with the"
type textarea "x"
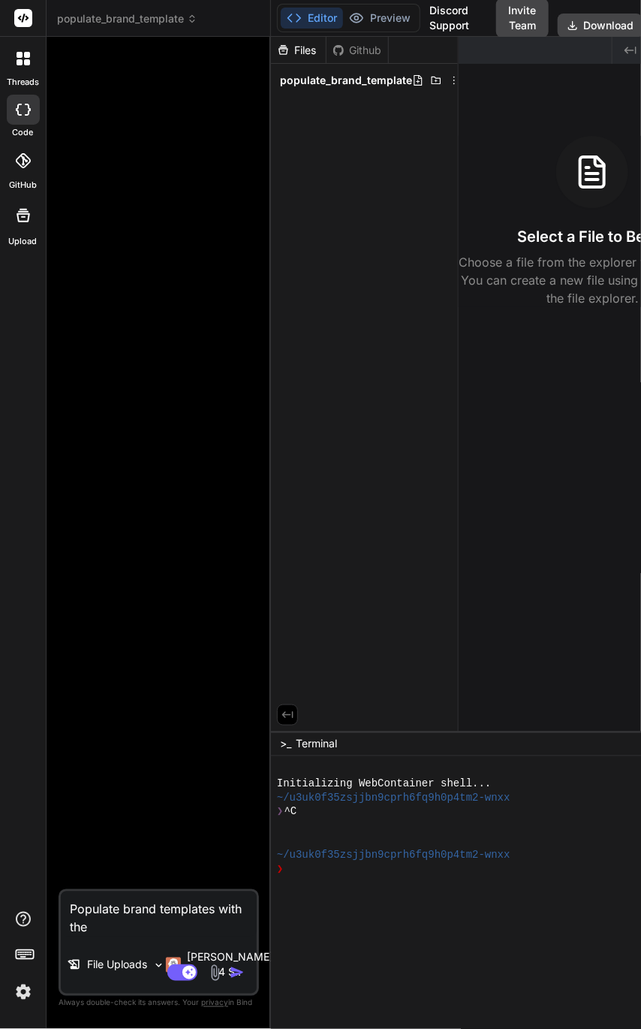
type textarea "Populate brand templates with the f"
type textarea "x"
type textarea "Populate brand templates with the fo"
type textarea "x"
type textarea "Populate brand templates with the fol"
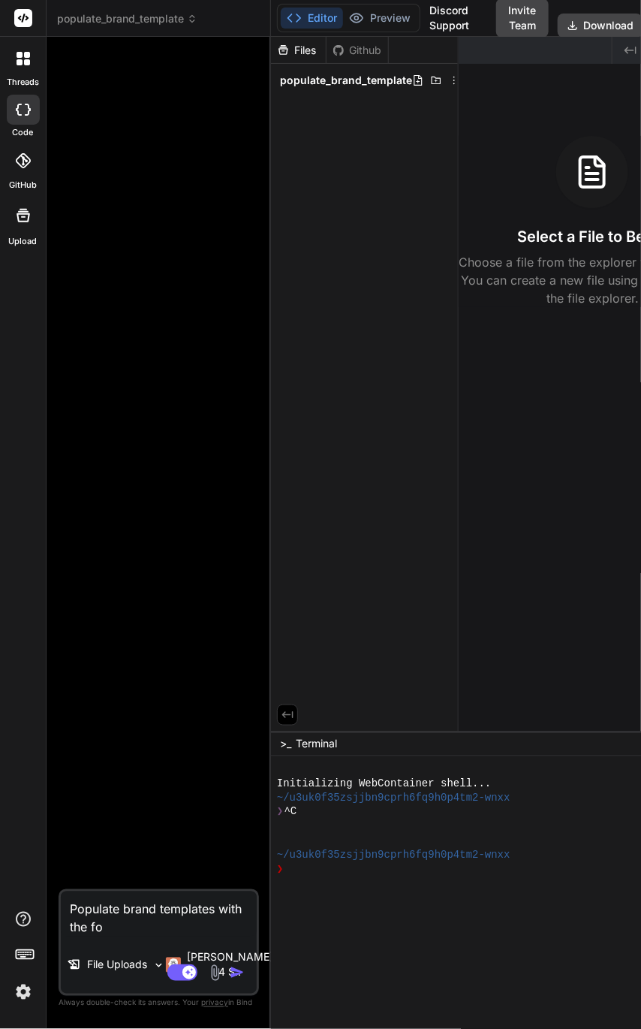
type textarea "x"
type textarea "Populate brand templates with the foll"
type textarea "x"
type textarea "Populate brand templates with the follo"
type textarea "x"
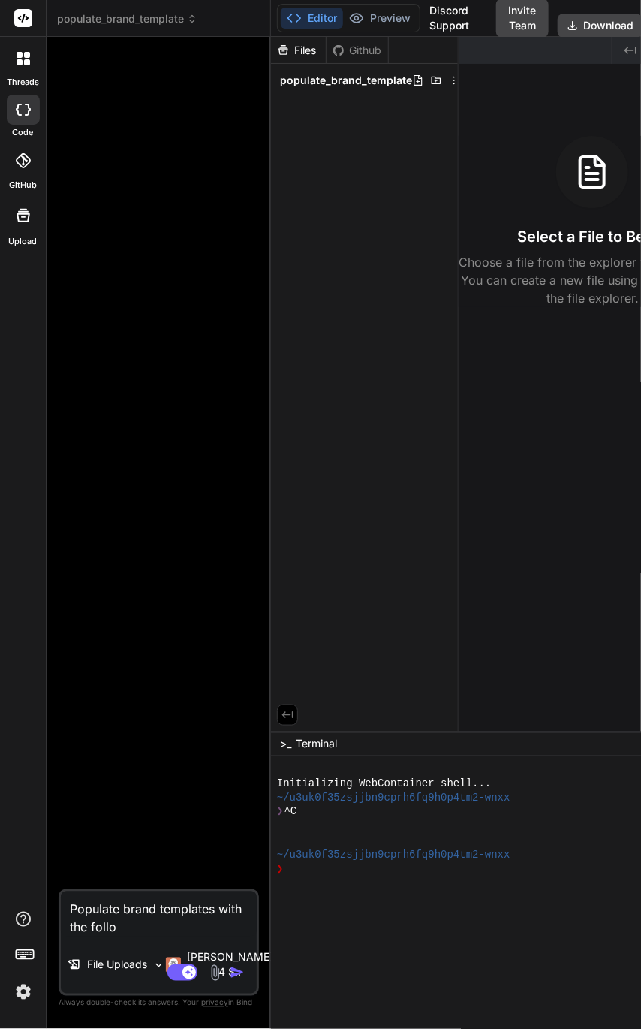
type textarea "Populate brand templates with the follow"
type textarea "x"
type textarea "Populate brand templates with the followi"
type textarea "x"
type textarea "Populate brand templates with the followin"
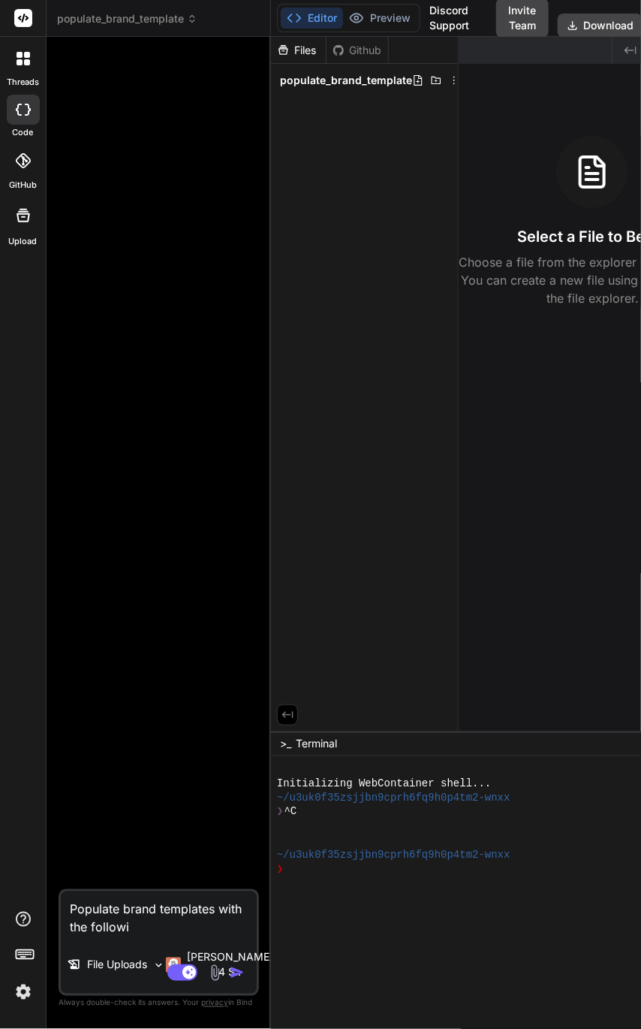
type textarea "x"
type textarea "Populate brand templates with the following"
type textarea "x"
type textarea "Populate brand templates with the following"
type textarea "x"
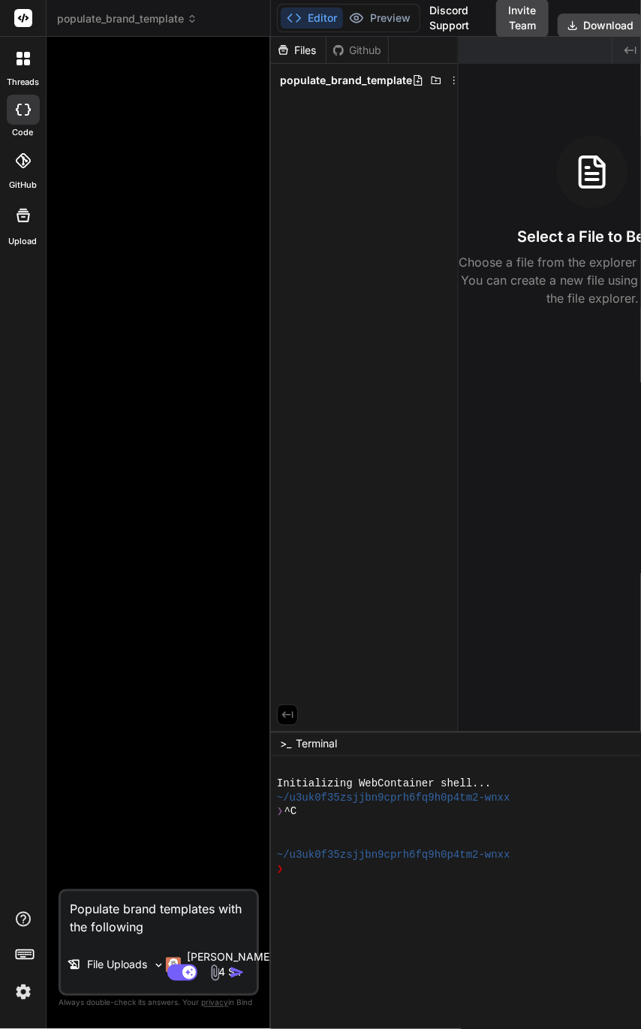
type textarea "Populate brand templates with the following"
type textarea "x"
type textarea "Populate brand templates with the followin"
type textarea "x"
type textarea "Populate brand templates with the followi"
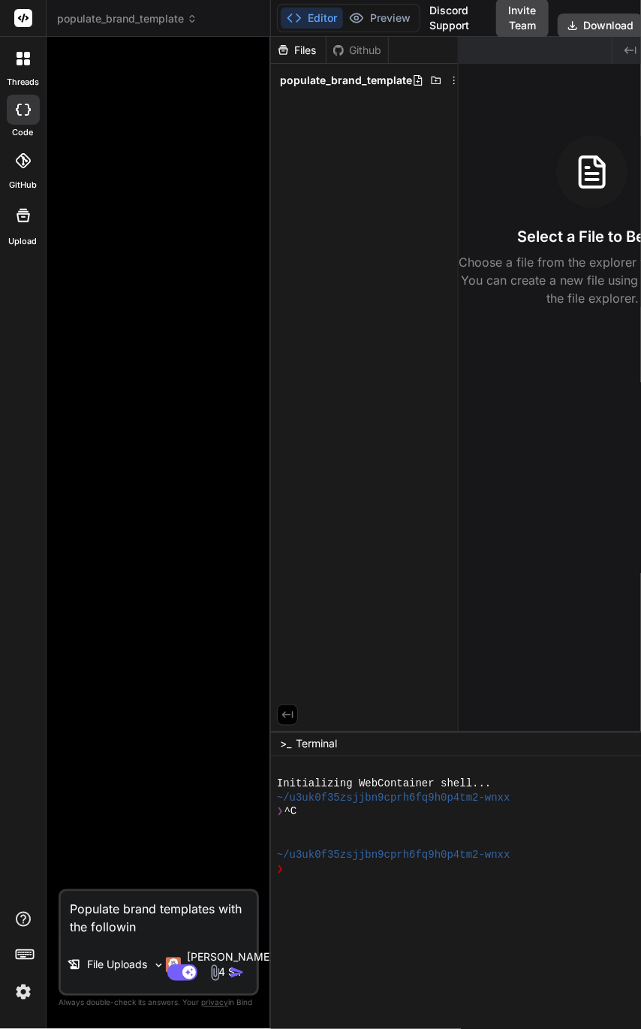
type textarea "x"
type textarea "Populate brand templates with the follow"
type textarea "x"
type textarea "Populate brand templates with the follo"
type textarea "x"
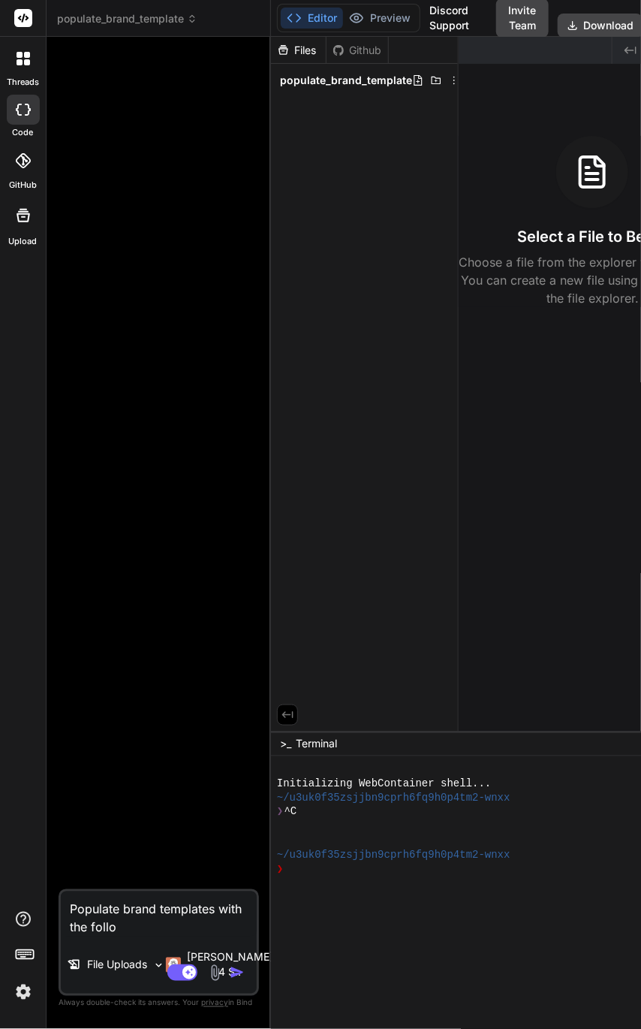
type textarea "Populate brand templates with the foll"
type textarea "x"
type textarea "Populate brand templates with the fol"
type textarea "x"
type textarea "Populate brand templates with the fo"
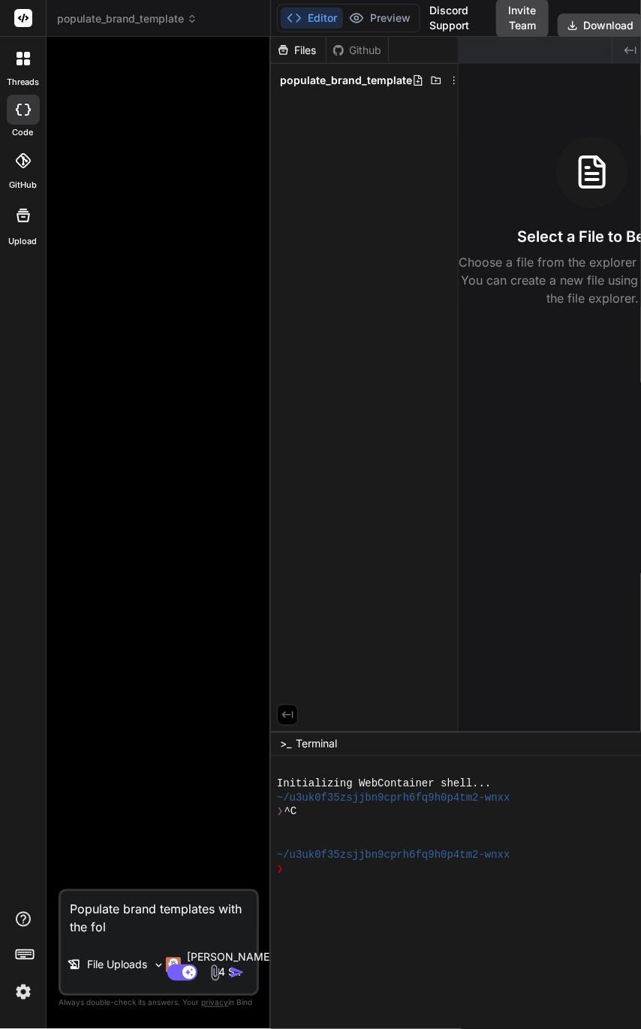
type textarea "x"
type textarea "Populate brand templates with the f"
type textarea "x"
type textarea "Populate brand templates with the"
type textarea "x"
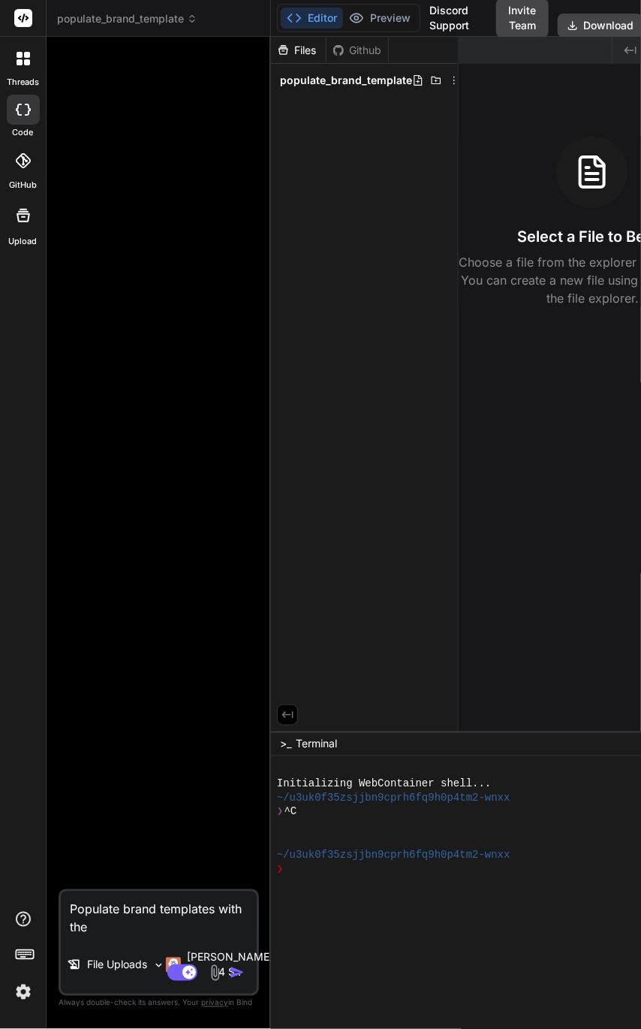
type textarea "Populate brand templates with the"
type textarea "x"
type textarea "Populate brand templates with th"
type textarea "x"
type textarea "Populate brand templates with t"
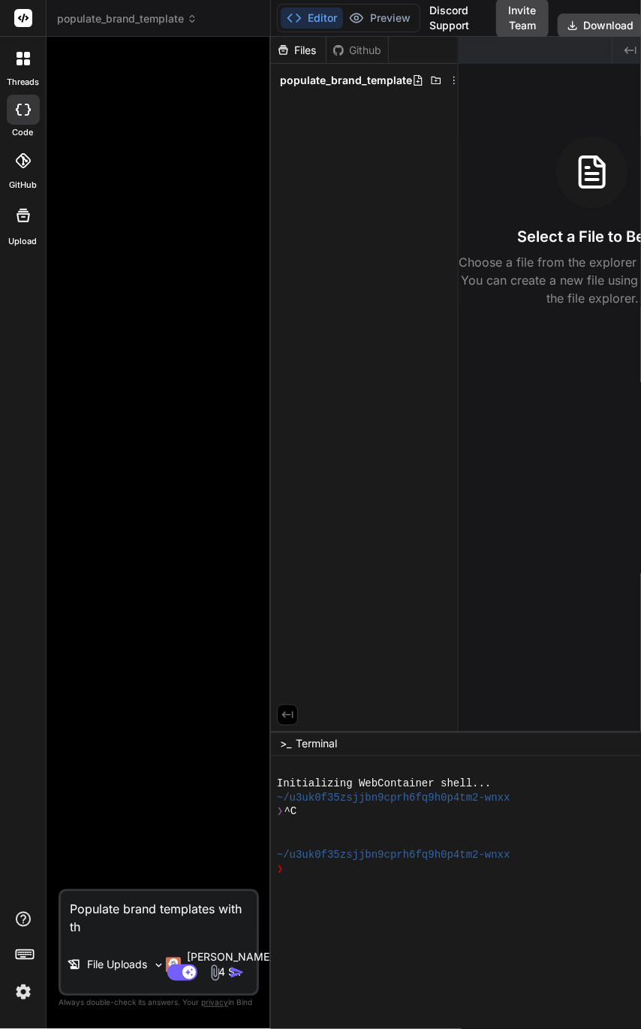
type textarea "x"
type textarea "Populate brand templates with"
type textarea "x"
type textarea "Populate brand templates with"
type textarea "x"
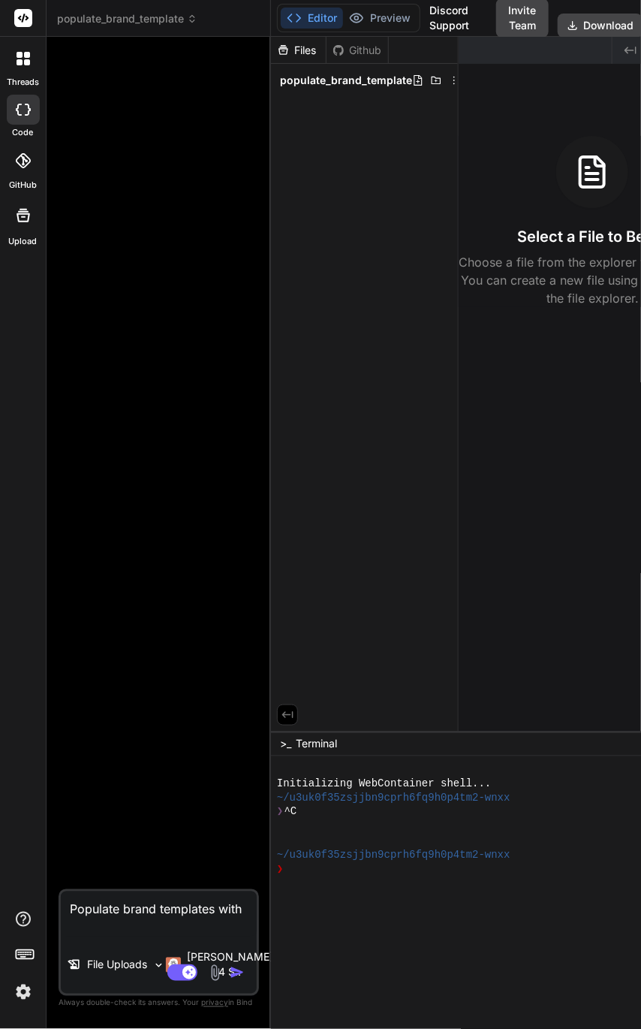
type textarea "Populate brand templates wit"
type textarea "x"
type textarea "Populate brand templates wi"
type textarea "x"
type textarea "Populate brand templates w"
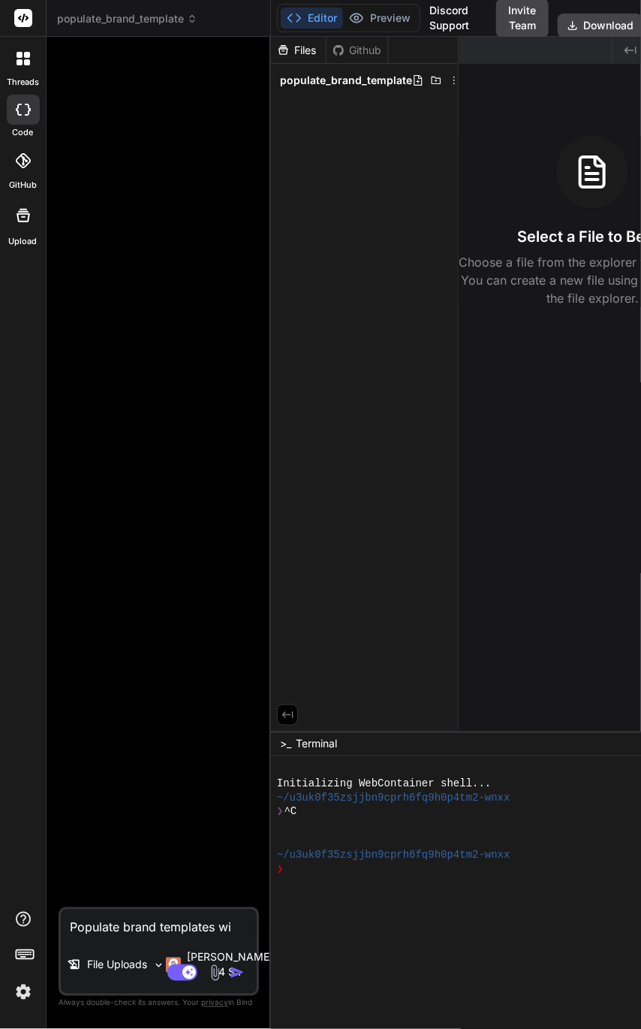
type textarea "x"
type textarea "Populate brand templates"
type textarea "x"
type textarea "Populate brand templates"
type textarea "x"
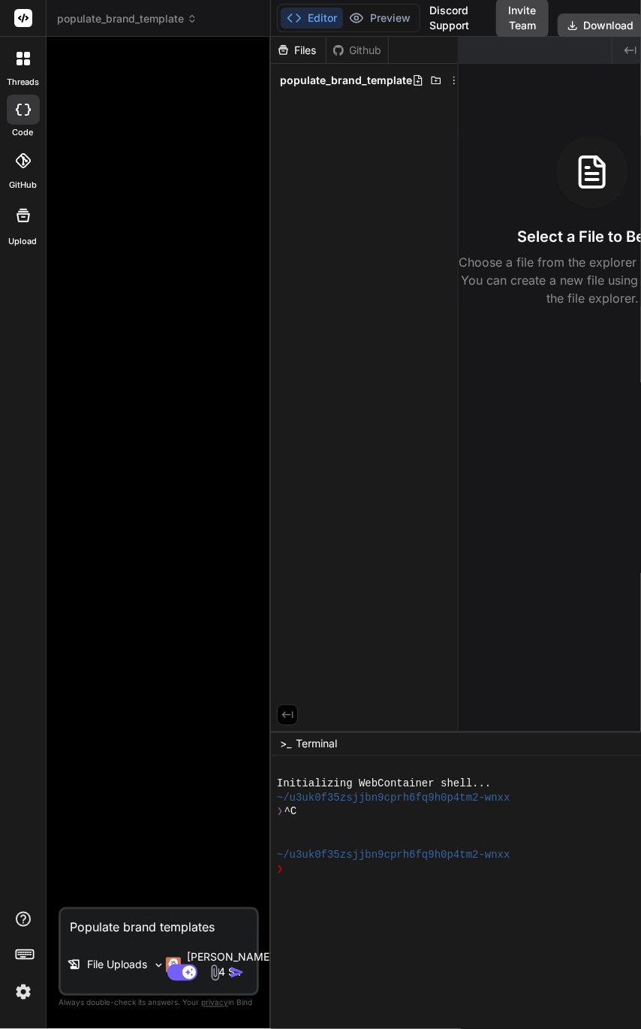
type textarea "Populate brand template"
type textarea "x"
type textarea "Populate brand templat"
type textarea "x"
type textarea "Populate brand templa"
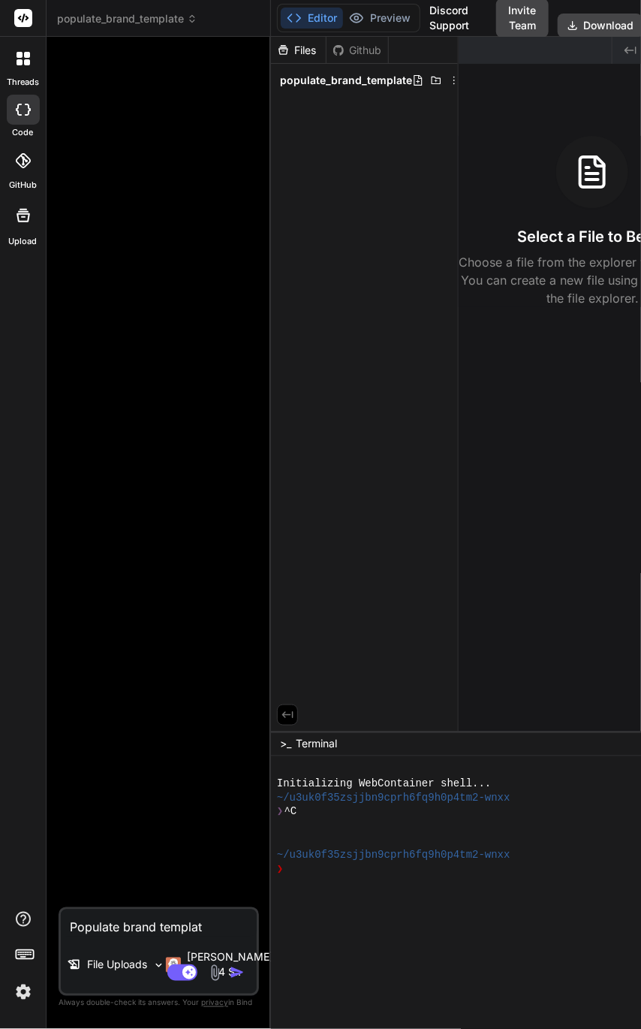
type textarea "x"
type textarea "Populate brand templ"
type textarea "x"
type textarea "Populate brand temp"
type textarea "x"
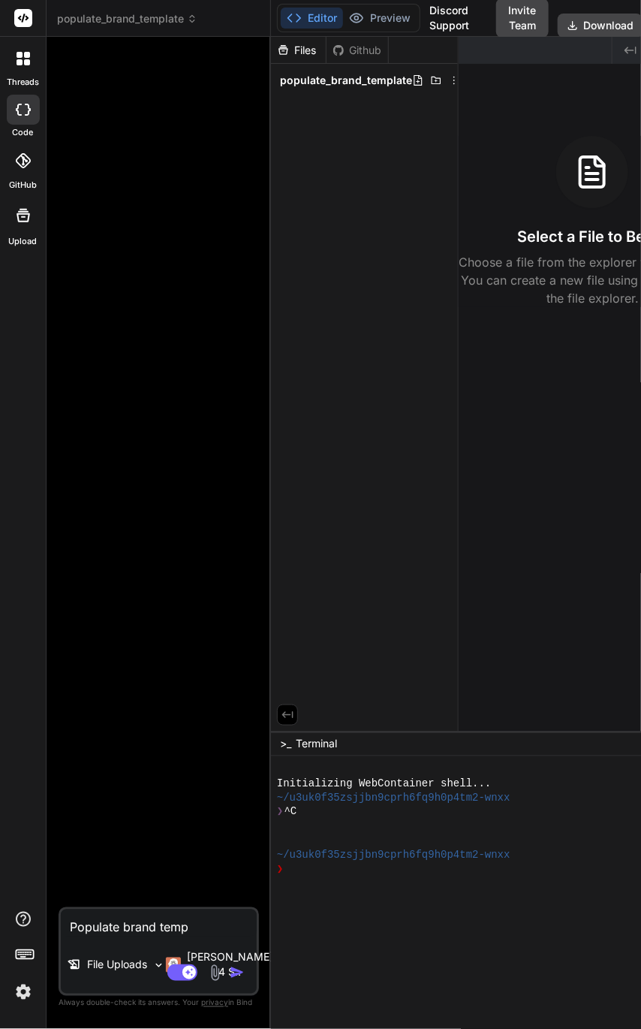
type textarea "Populate brand tem"
type textarea "x"
type textarea "Populate brand te"
type textarea "x"
type textarea "Populate brand t"
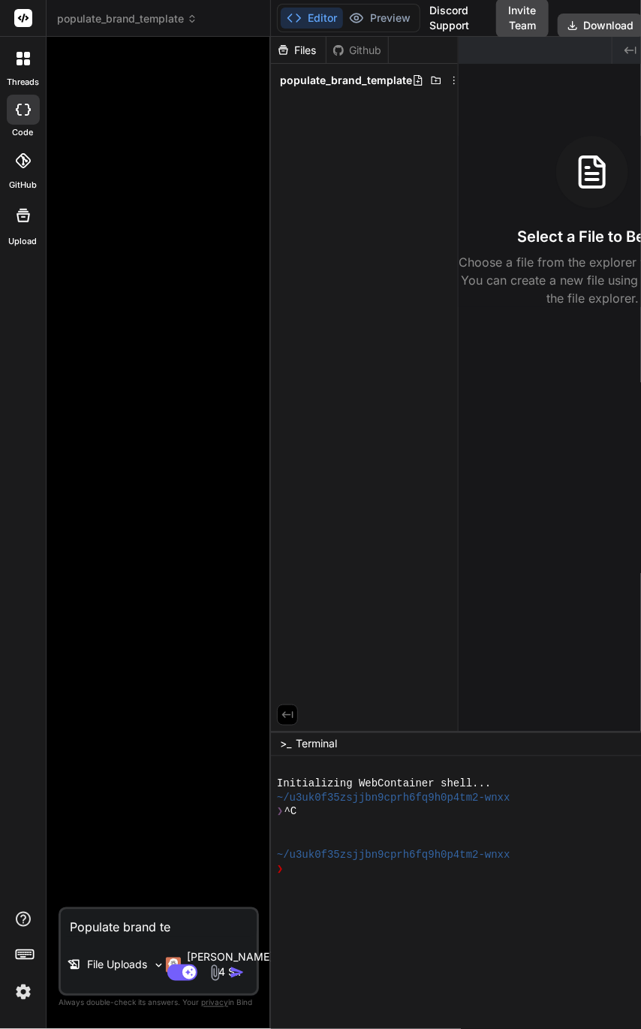
type textarea "x"
type textarea "Populate brand"
type textarea "x"
type textarea "Populate brand"
type textarea "x"
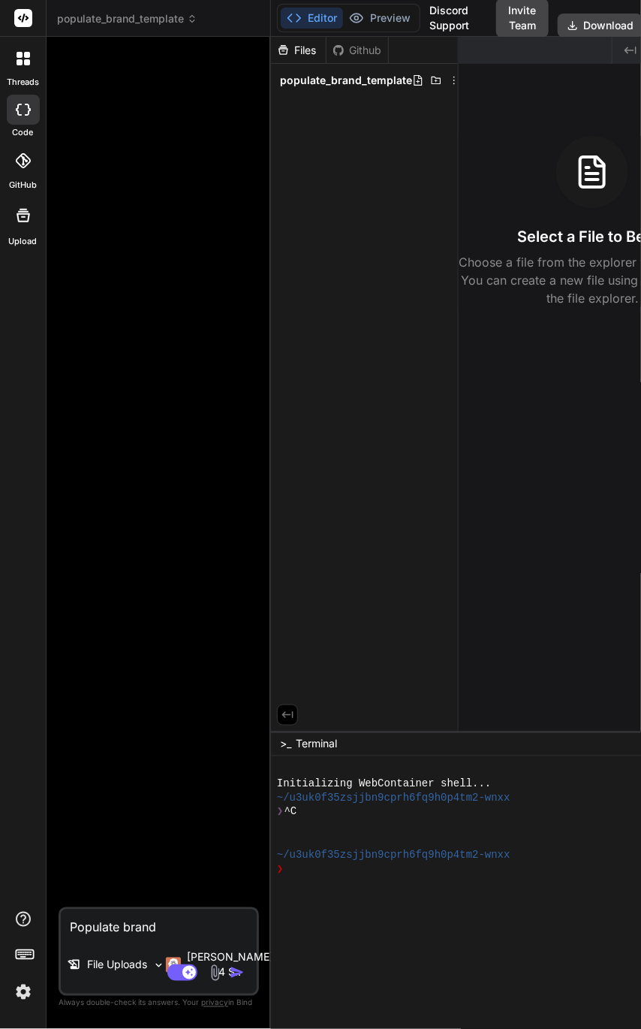
type textarea "Populate bran"
type textarea "x"
type textarea "Populate bra"
type textarea "x"
type textarea "Populate br"
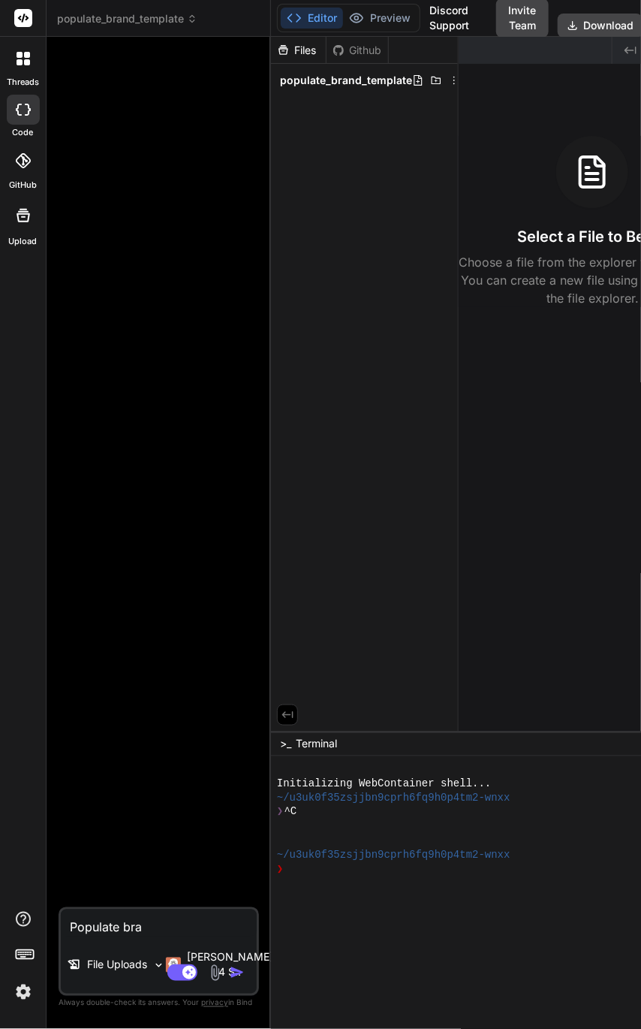
type textarea "x"
type textarea "Populate b"
type textarea "x"
type textarea "Populate"
type textarea "x"
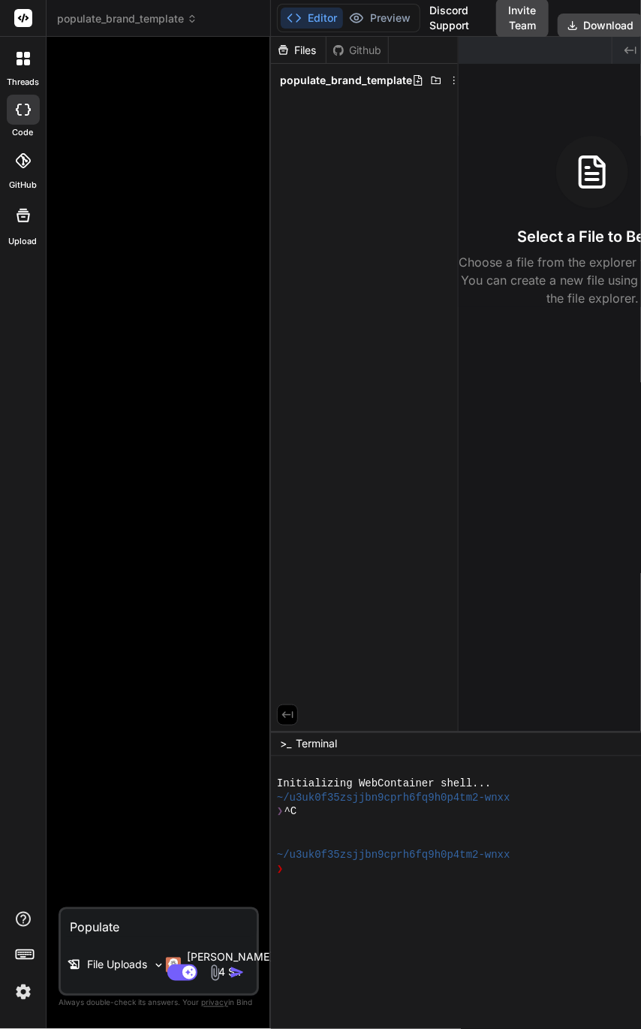
type textarea "Populate a"
type textarea "x"
type textarea "Populate a"
type textarea "x"
type textarea "Populate a b"
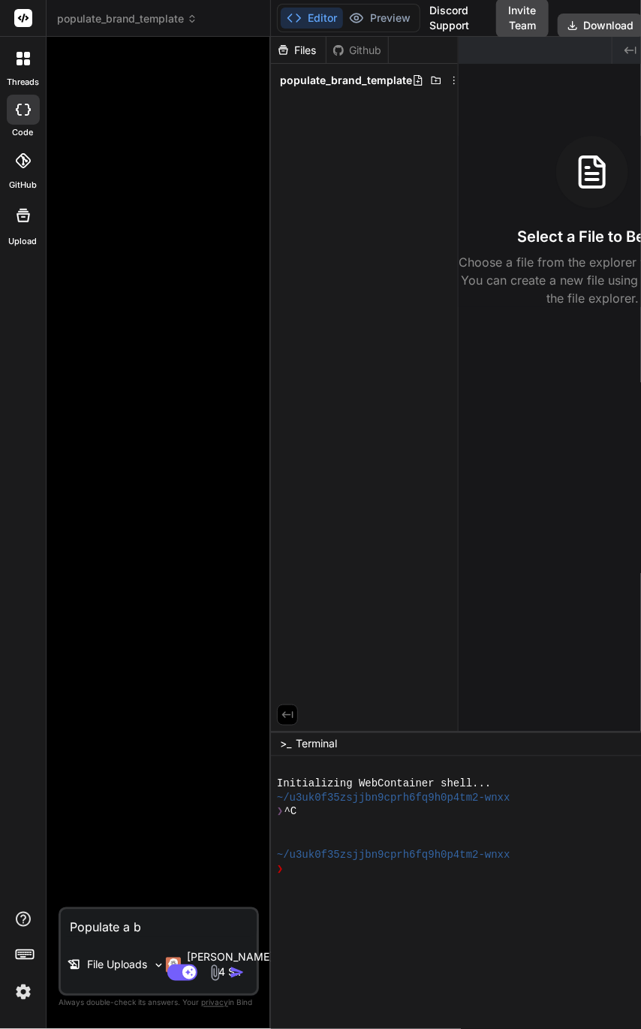
type textarea "x"
type textarea "Populate a br"
type textarea "x"
type textarea "Populate a bra"
type textarea "x"
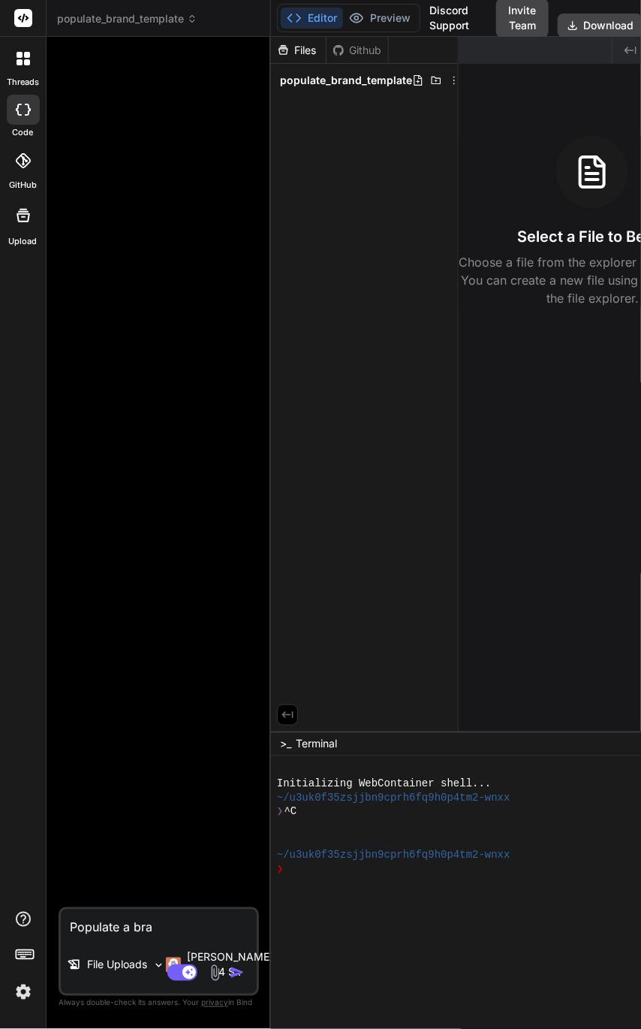
type textarea "Populate a bran"
type textarea "x"
type textarea "Populate a brand"
type textarea "x"
type textarea "Populate a brand"
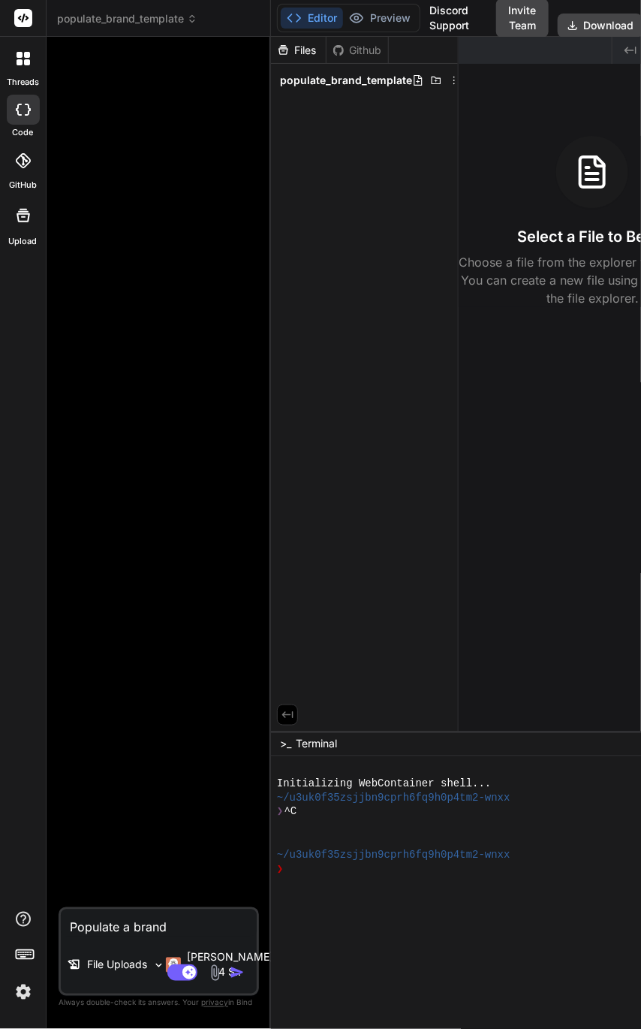
type textarea "x"
type textarea "Populate a brand t"
type textarea "x"
type textarea "Populate a brand te"
type textarea "x"
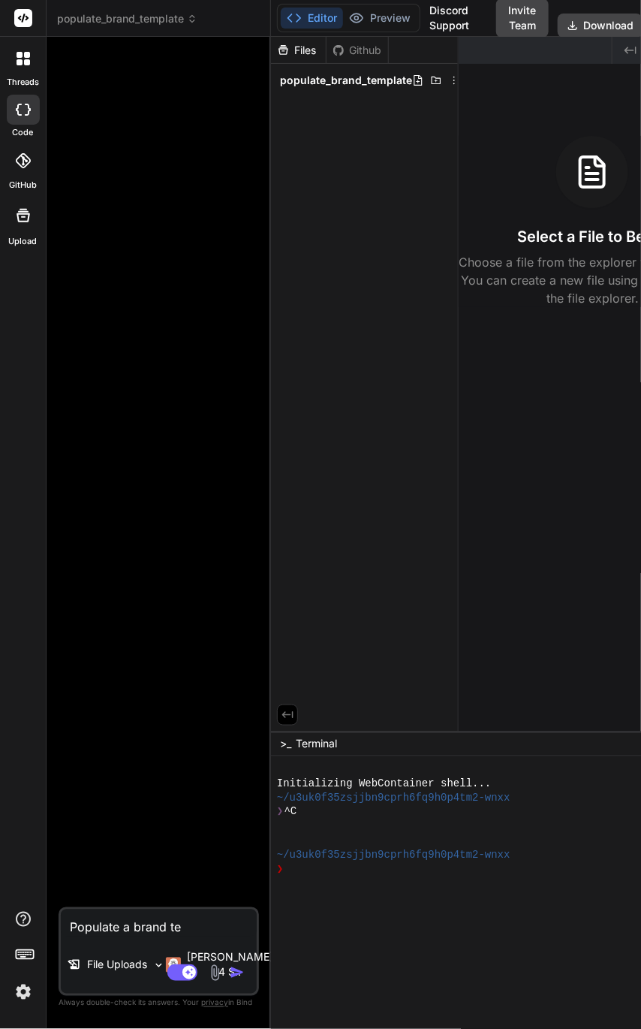
type textarea "Populate a brand tem"
type textarea "x"
type textarea "Populate a brand temp"
type textarea "x"
type textarea "Populate a brand templ"
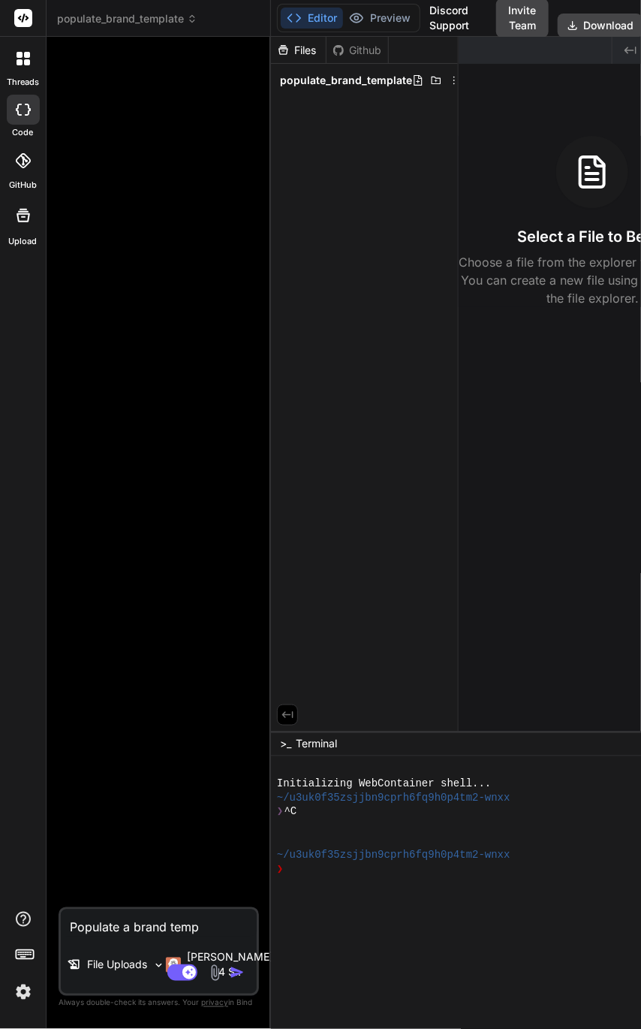
type textarea "x"
type textarea "Populate a brand templa"
type textarea "x"
type textarea "Populate a brand templat"
type textarea "x"
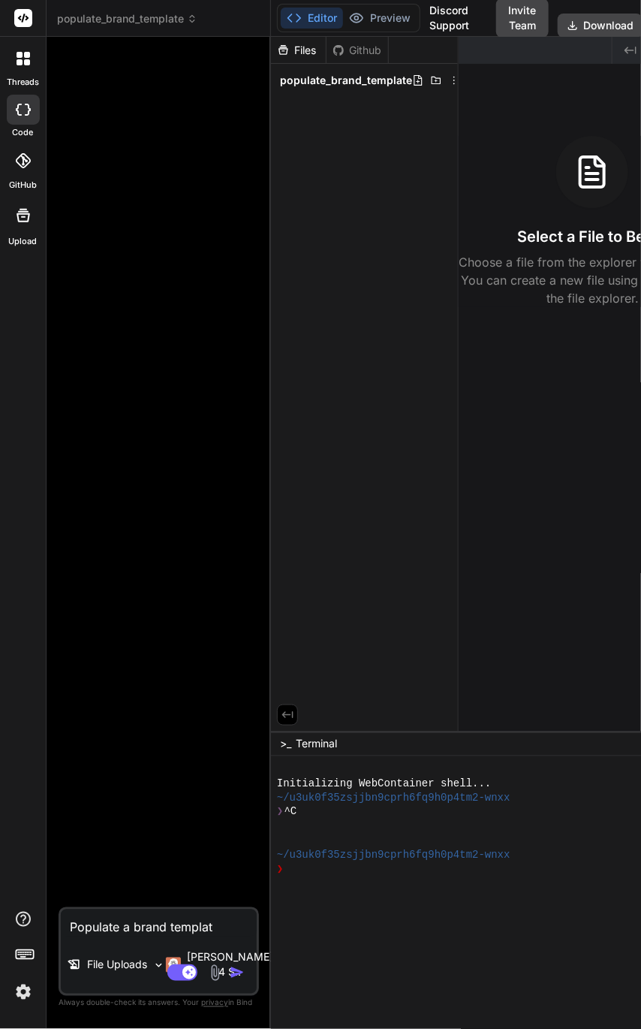
type textarea "Populate a brand template"
type textarea "x"
type textarea "Populate a brand template"
type textarea "x"
type textarea "Populate a brand template w"
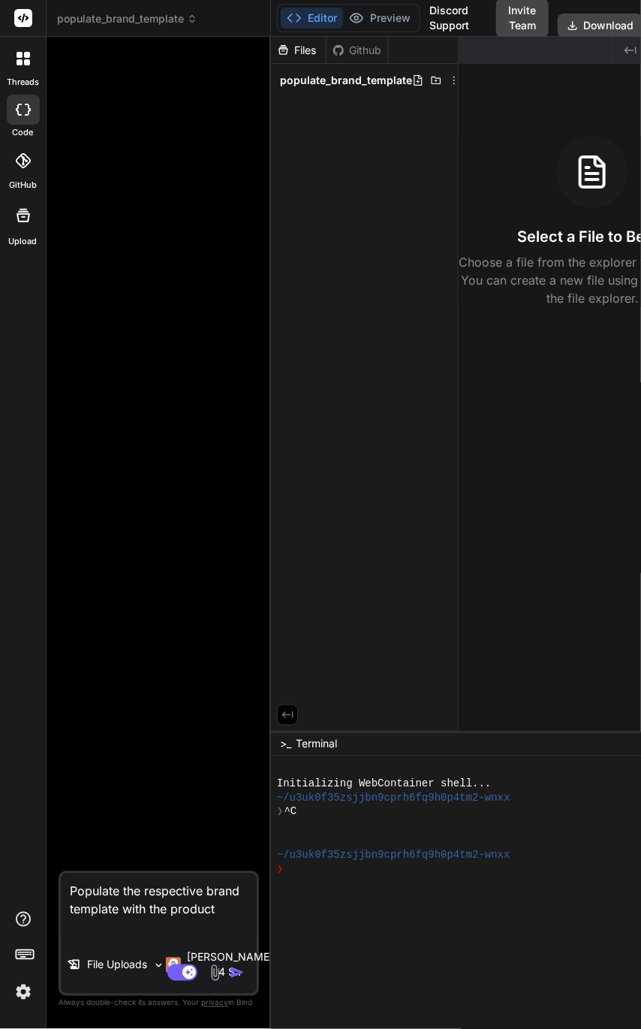
click at [104, 898] on textarea "Populate the respective brand template with the product" at bounding box center [159, 904] width 196 height 63
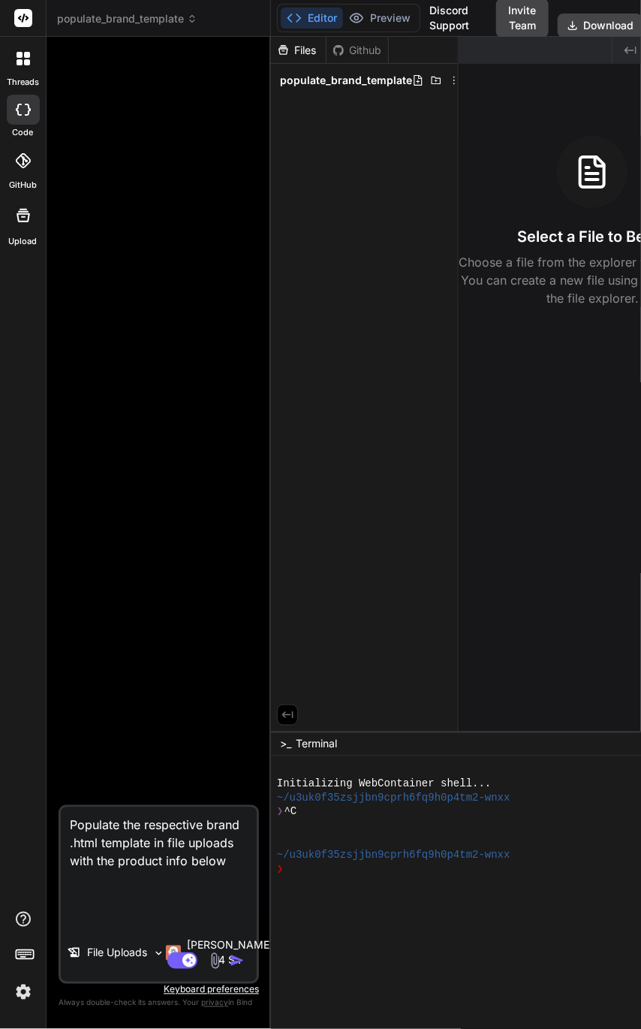
paste textarea "Lor I dolo sitametconsec adipiscinge seddo eiu Tempori Utlabo Etdolor. Mag al e…"
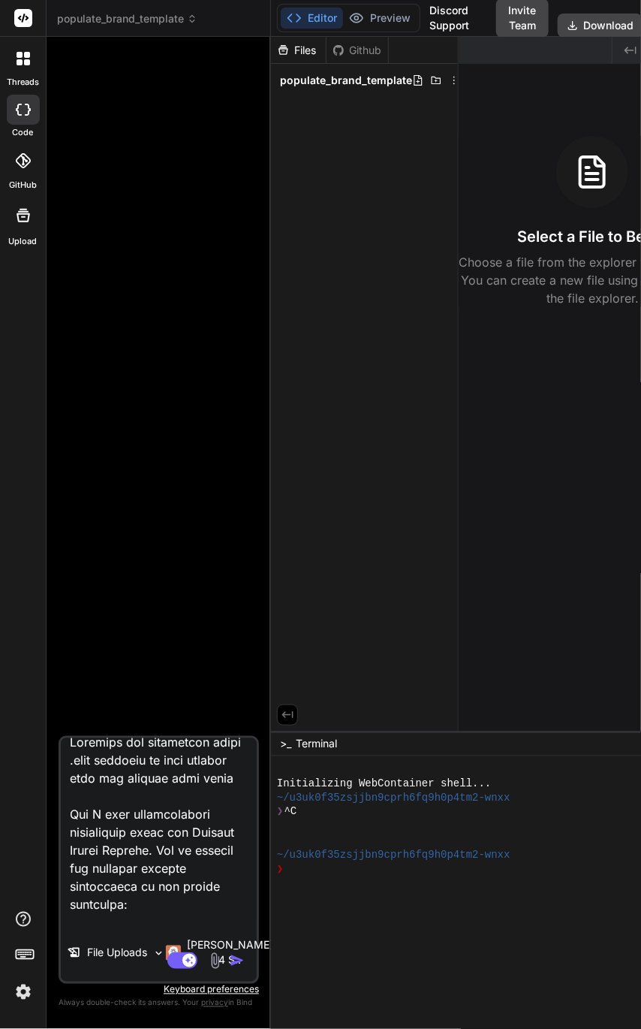
scroll to position [0, 0]
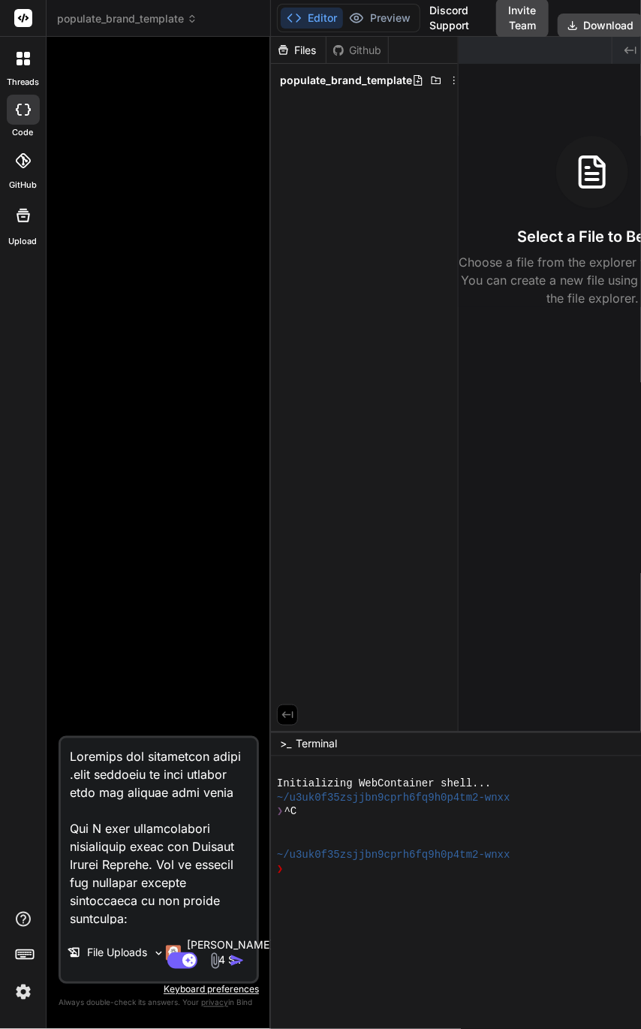
click at [144, 798] on textarea at bounding box center [159, 831] width 196 height 186
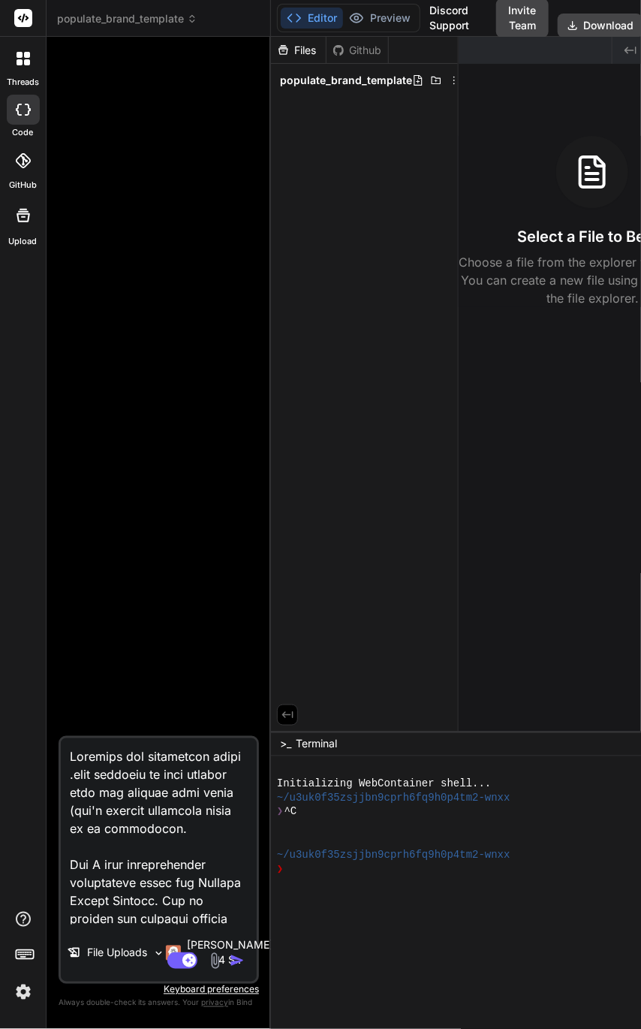
click at [181, 938] on div "[PERSON_NAME] 4 S.." at bounding box center [219, 953] width 92 height 30
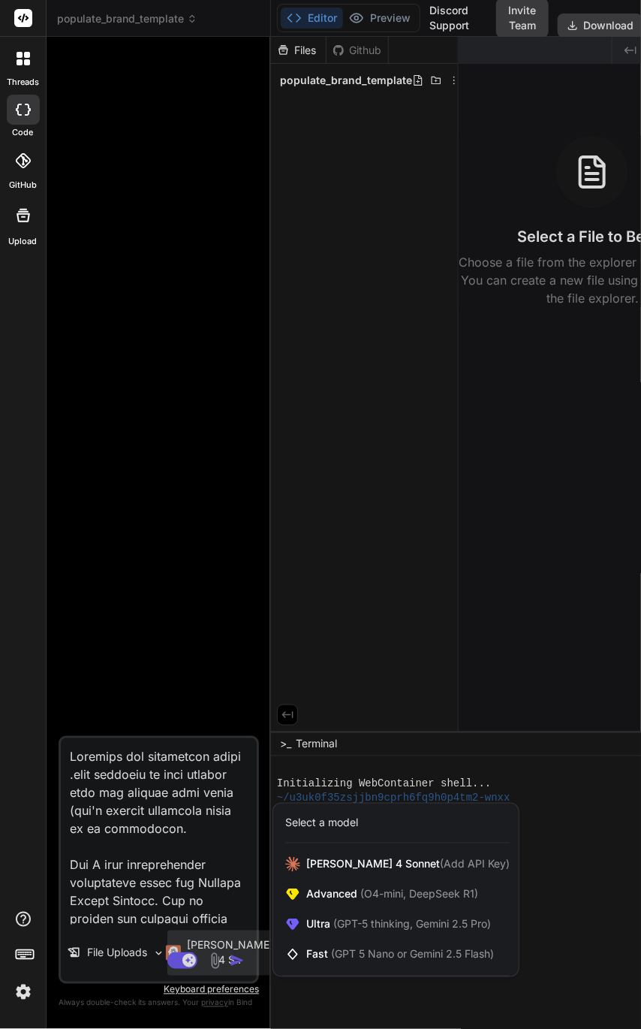
click at [351, 909] on div "Ultra (GPT-5 thinking, Gemini 2.5 Pro)" at bounding box center [396, 924] width 246 height 30
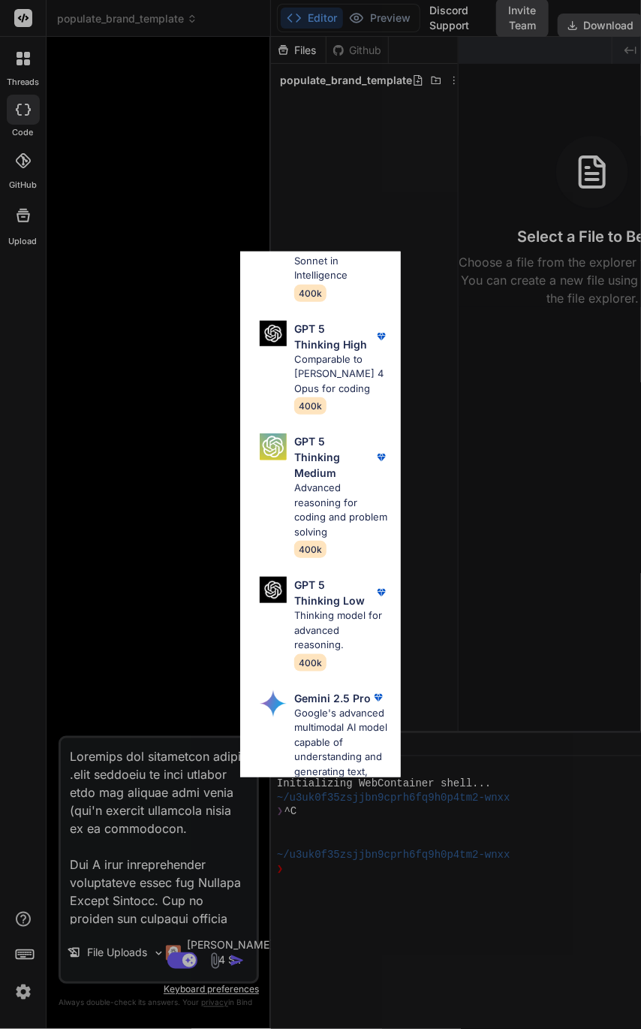
scroll to position [225, 0]
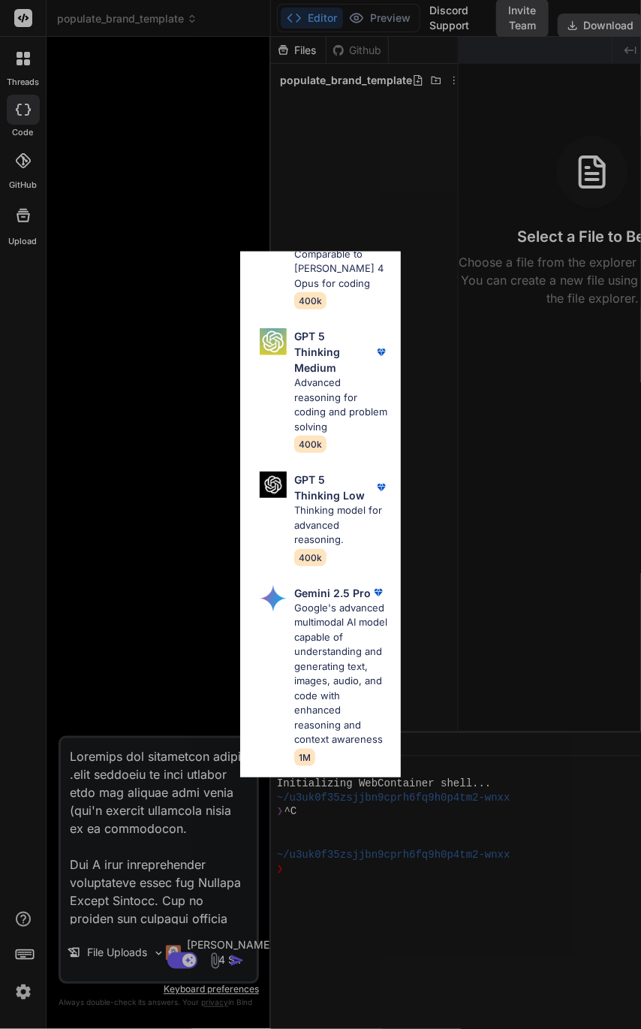
click at [342, 661] on p "Google's advanced multimodal AI model capable of understanding and generating t…" at bounding box center [341, 674] width 95 height 146
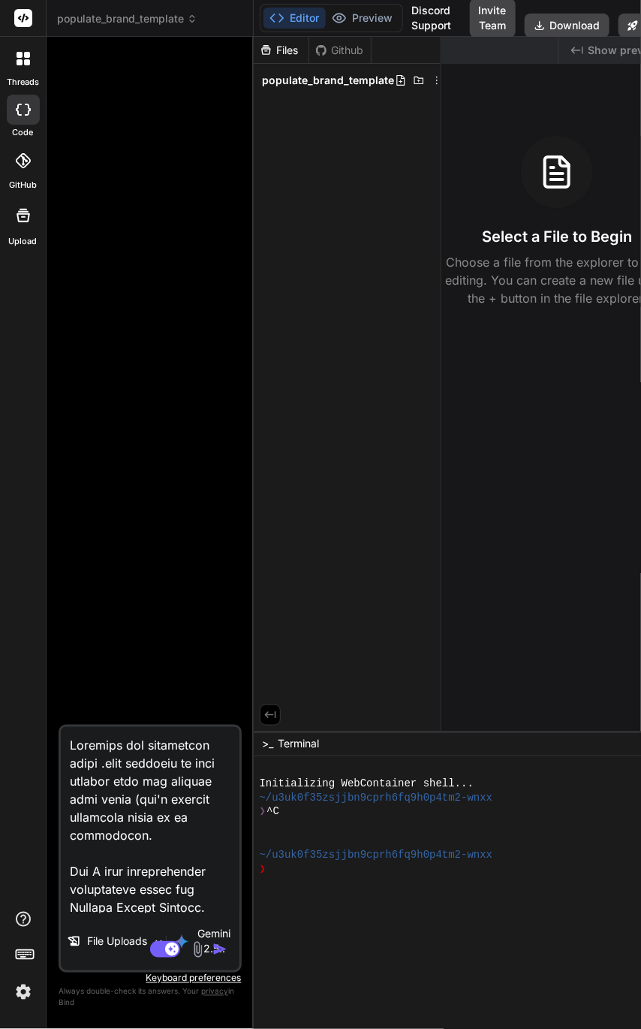
click at [141, 834] on textarea at bounding box center [150, 820] width 179 height 186
click at [204, 817] on textarea at bounding box center [150, 820] width 179 height 186
click at [219, 952] on img "button" at bounding box center [220, 949] width 15 height 15
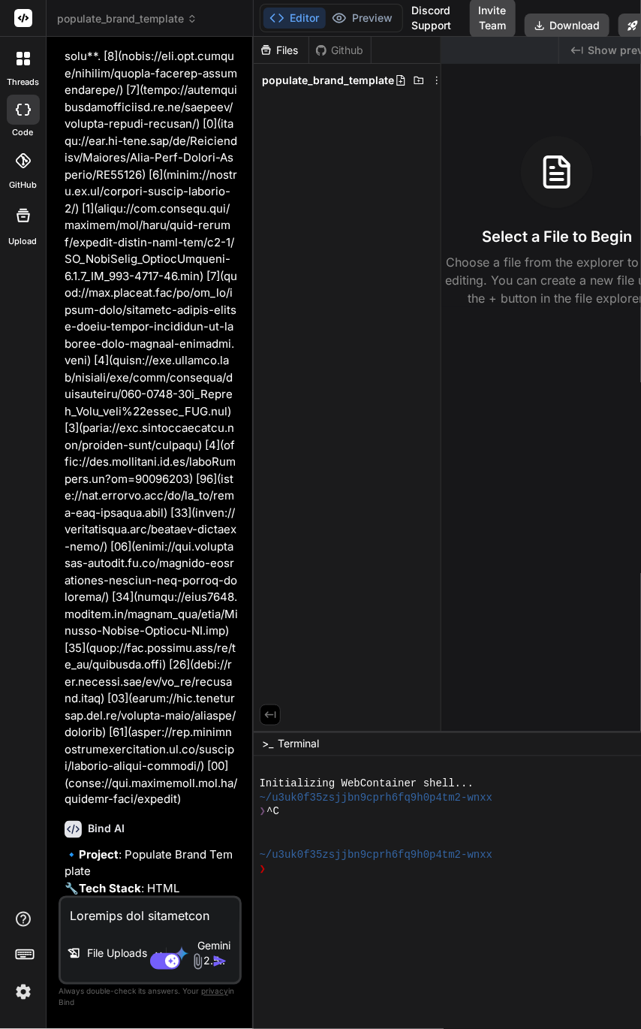
scroll to position [1922, 0]
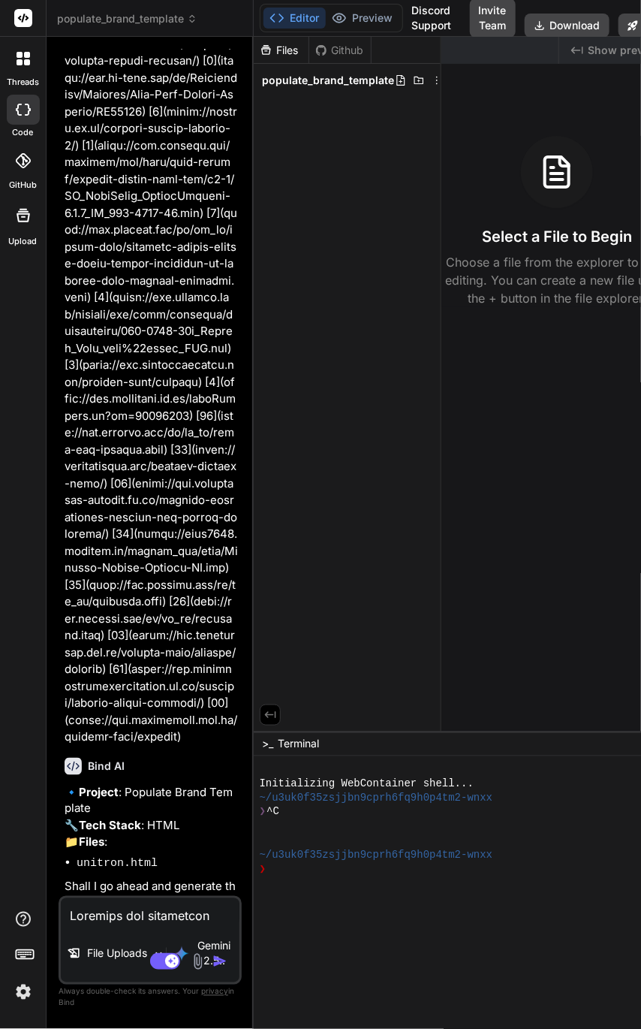
click at [152, 915] on textarea at bounding box center [150, 911] width 179 height 27
click at [181, 913] on textarea at bounding box center [150, 911] width 179 height 27
drag, startPoint x: 113, startPoint y: 919, endPoint x: 47, endPoint y: 914, distance: 66.3
click at [47, 914] on div "Bind AI Web Search Created with Pixso. Code Generator You Bind AI 🔹 Project : P…" at bounding box center [150, 532] width 207 height 991
click at [222, 963] on img "button" at bounding box center [220, 961] width 15 height 15
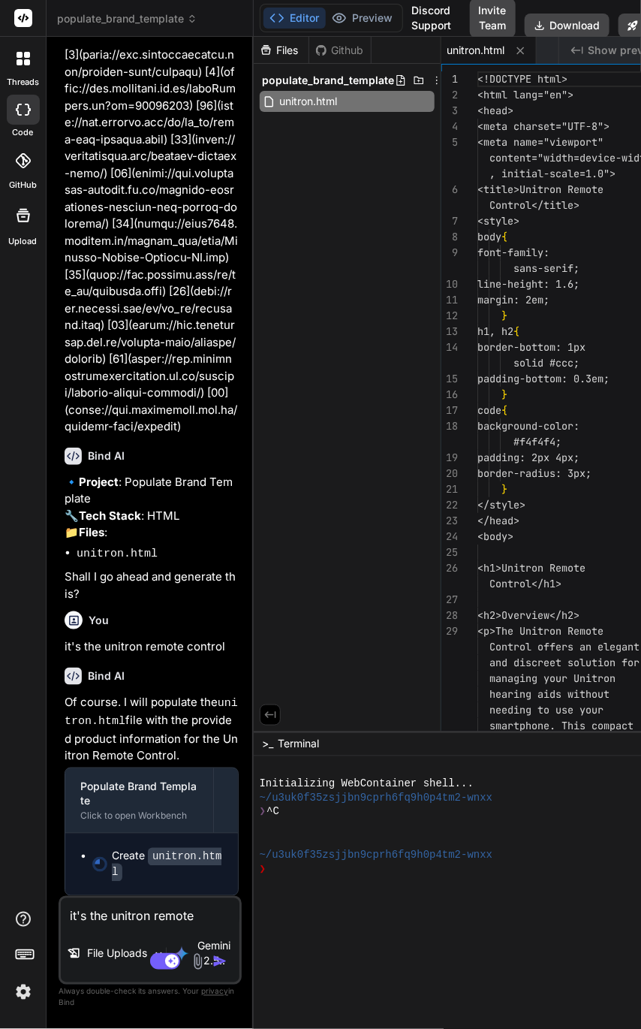
scroll to position [2208, 0]
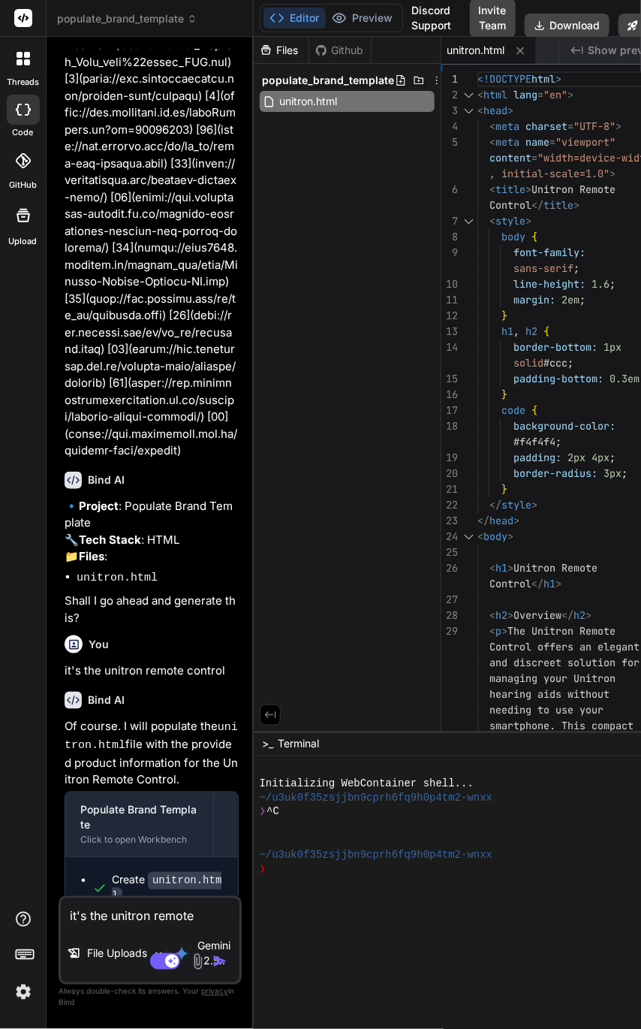
click at [547, 24] on button "Download" at bounding box center [567, 26] width 85 height 24
click at [100, 915] on textarea "it's the unitron remote control" at bounding box center [150, 911] width 179 height 27
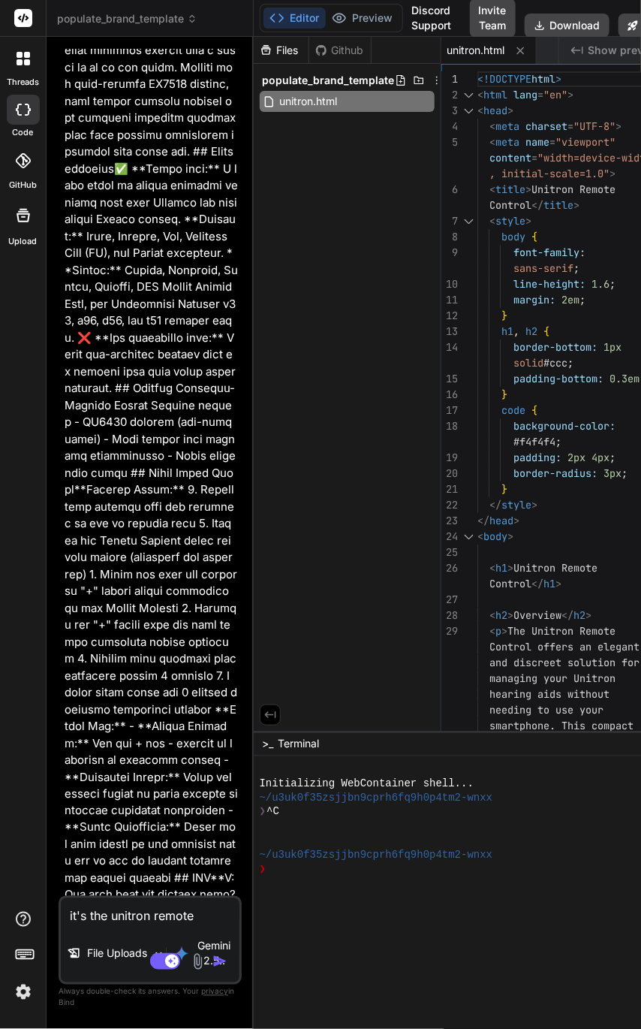
scroll to position [451, 0]
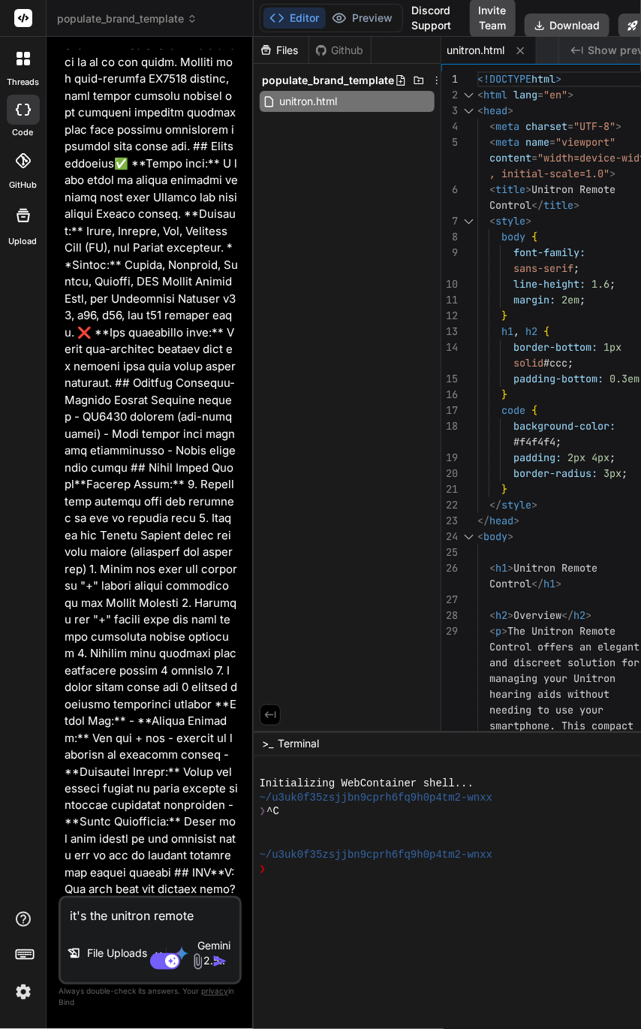
click at [111, 934] on div "File Uploads Gemini 2.5.." at bounding box center [150, 956] width 179 height 51
click at [115, 919] on textarea "it's the unitron remote control" at bounding box center [150, 911] width 179 height 27
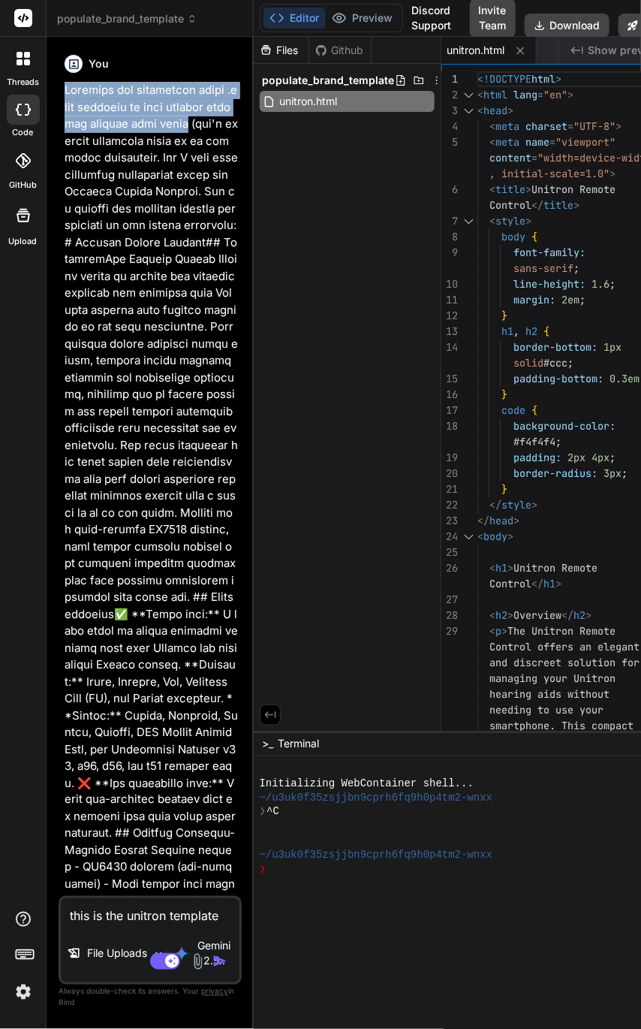
drag, startPoint x: 67, startPoint y: 84, endPoint x: 182, endPoint y: 130, distance: 123.7
copy p "Populate the respective brand .html template in file uploads with the product i…"
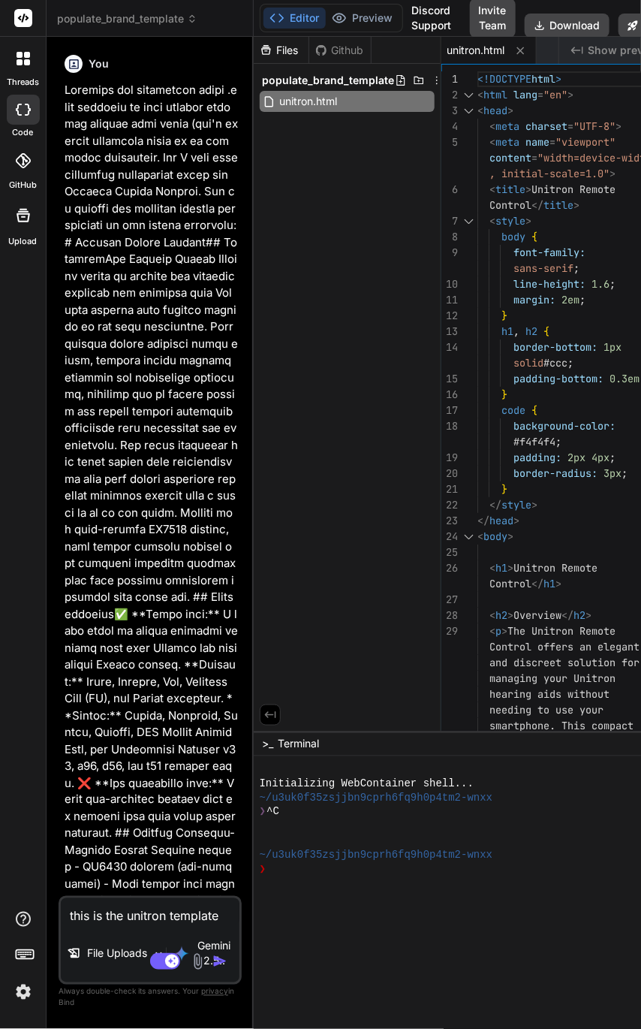
click at [154, 916] on textarea "this is the unitron template" at bounding box center [150, 911] width 179 height 27
paste textarea "Populate the respective brand .html template in file uploads with the product i…"
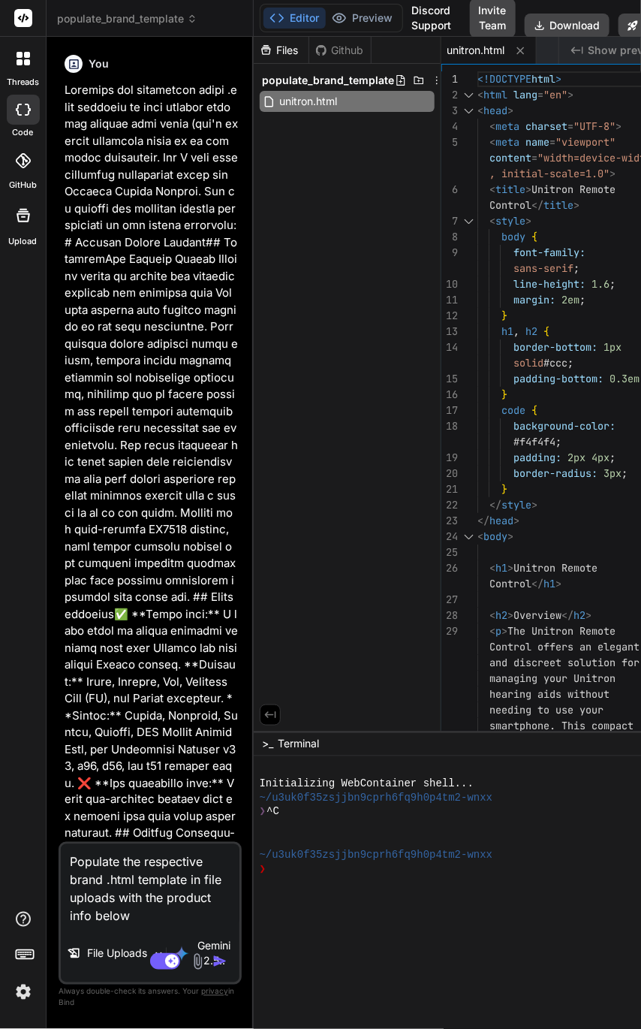
drag, startPoint x: 140, startPoint y: 914, endPoint x: 97, endPoint y: 916, distance: 43.6
click at [97, 916] on textarea "Populate the respective brand .html template in file uploads with the product i…" at bounding box center [150, 884] width 179 height 81
click at [95, 917] on textarea "Populate the respective brand .html template in file uploads with the product i…" at bounding box center [150, 884] width 179 height 81
drag, startPoint x: 95, startPoint y: 917, endPoint x: 171, endPoint y: 913, distance: 75.9
click at [171, 913] on textarea "Populate the respective brand .html template in file uploads with the product i…" at bounding box center [150, 884] width 179 height 81
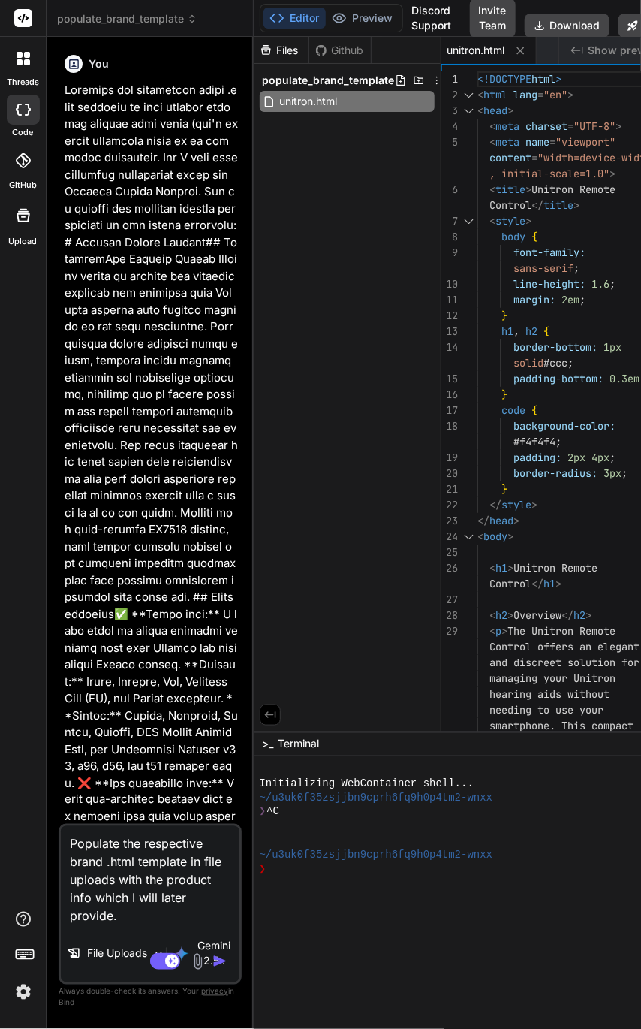
click at [163, 915] on textarea "Populate the respective brand .html template in file uploads with the product i…" at bounding box center [150, 875] width 179 height 99
click at [198, 862] on textarea "Populate the respective brand .html template in file uploads with the product i…" at bounding box center [150, 875] width 179 height 99
click at [122, 884] on textarea "Populate the respective brand .html template in file uploads with the product i…" at bounding box center [150, 875] width 179 height 99
click at [183, 862] on textarea "Populate the respective brand .html template in file uploads with the product i…" at bounding box center [150, 875] width 179 height 99
drag, startPoint x: 191, startPoint y: 862, endPoint x: 116, endPoint y: 887, distance: 79.1
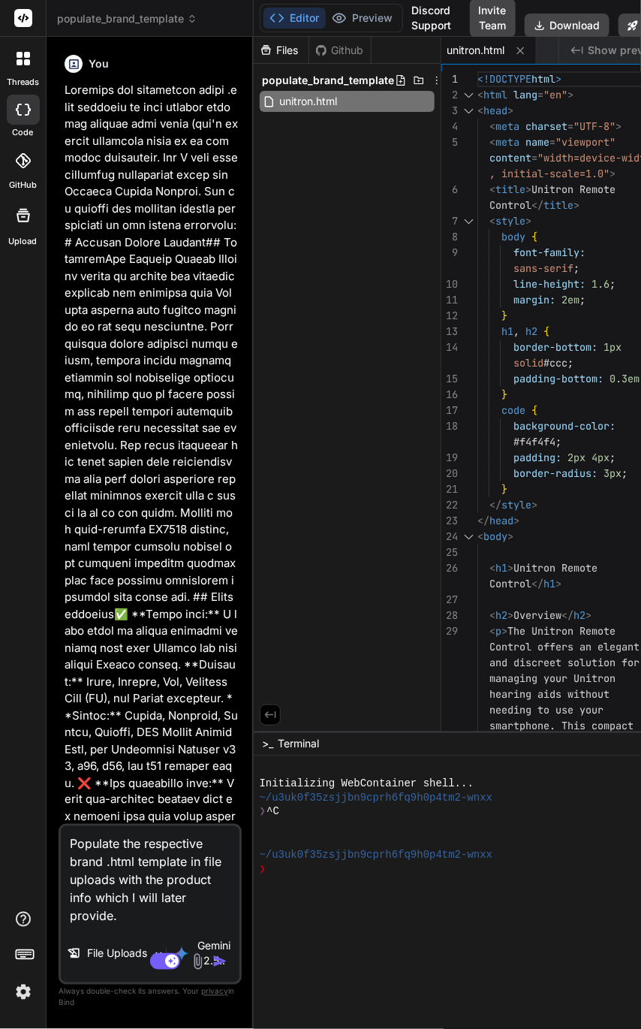
click at [116, 887] on textarea "Populate the respective brand .html template in file uploads with the product i…" at bounding box center [150, 875] width 179 height 99
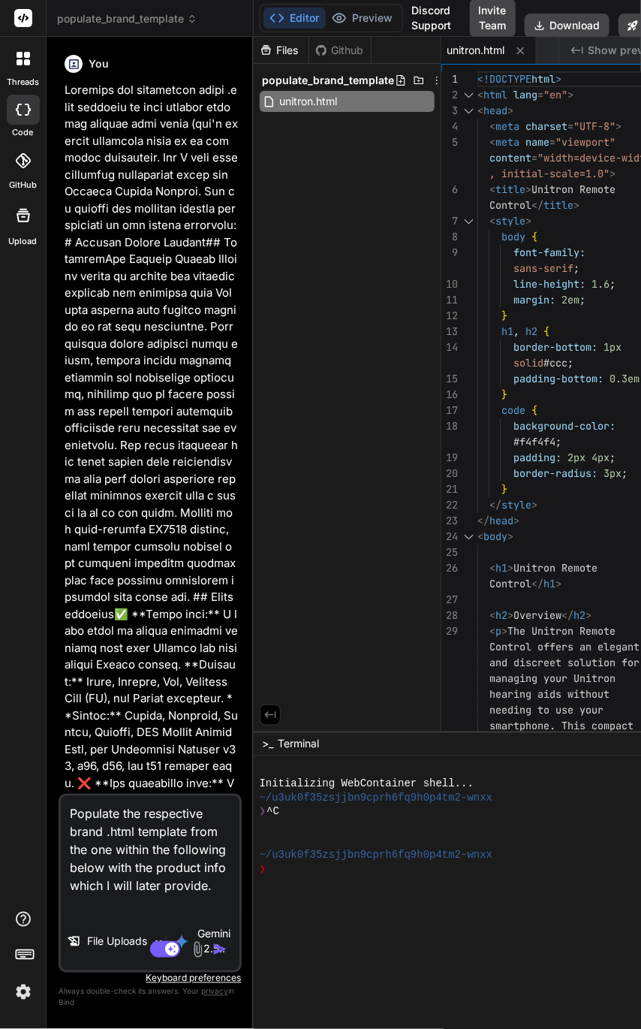
click at [188, 890] on textarea "Populate the respective brand .html template from the one within the following …" at bounding box center [150, 854] width 179 height 117
click at [168, 902] on textarea "Populate the respective brand .html template from the one within the following …" at bounding box center [150, 854] width 179 height 117
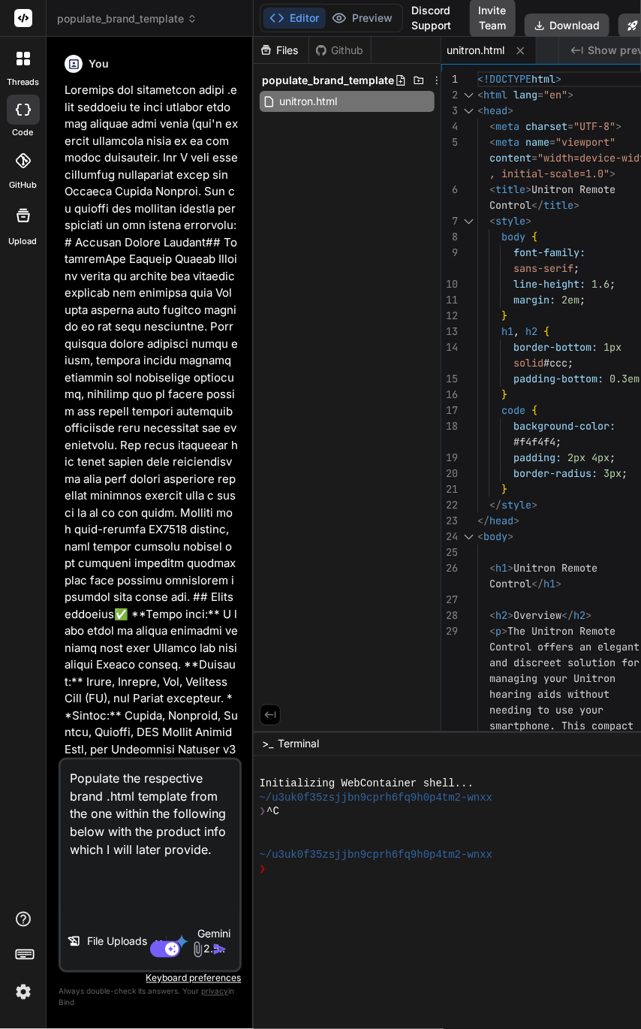
paste textarea "<!-- Brand: Widex, Official Color: #39CBB9. Original color fails WCAG AA contra…"
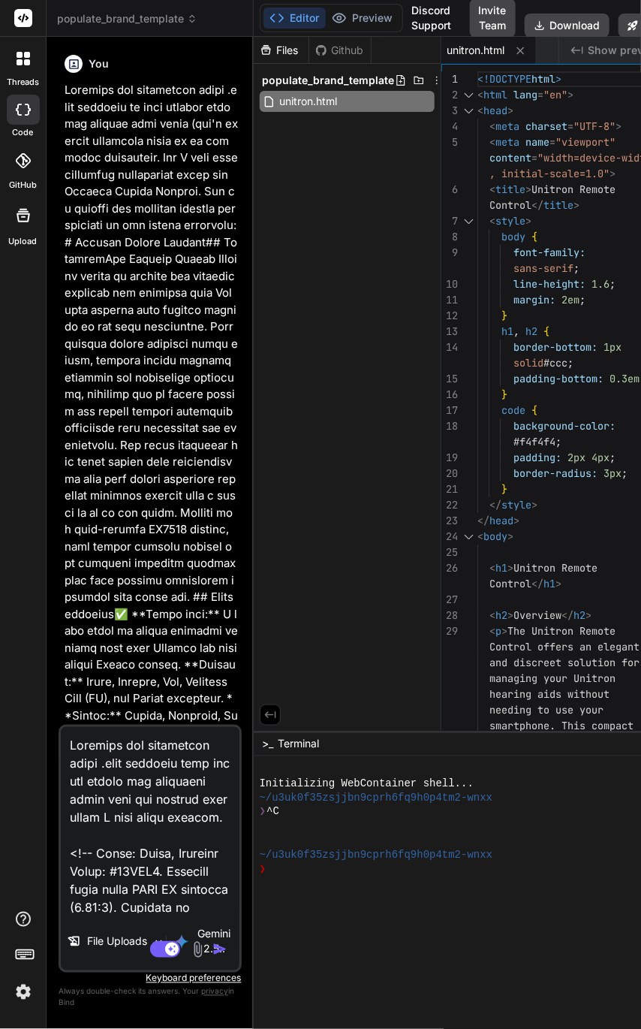
scroll to position [101119, 0]
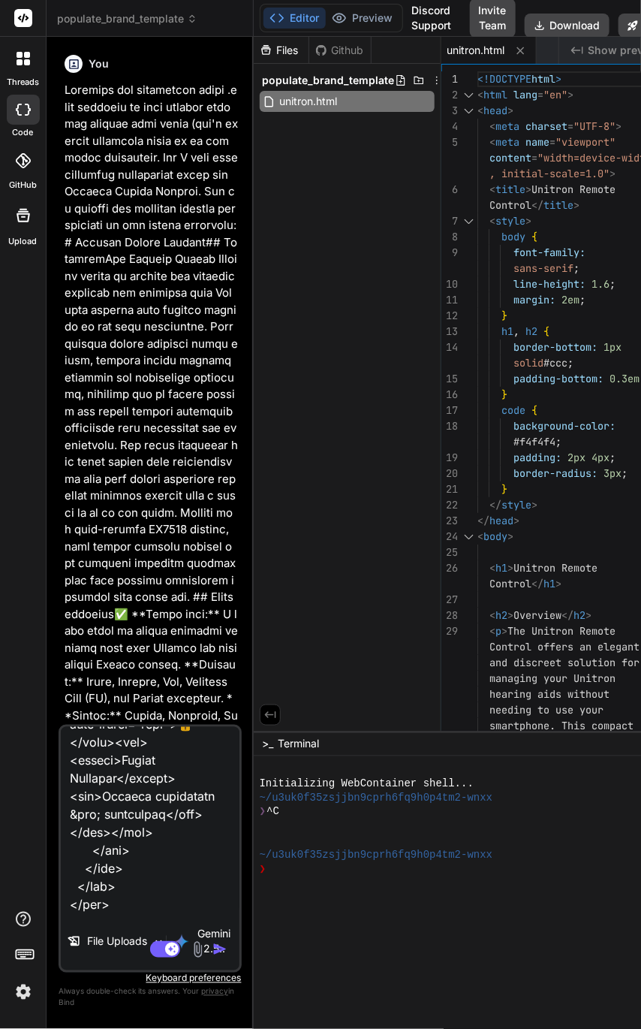
click at [216, 951] on img "button" at bounding box center [220, 949] width 15 height 15
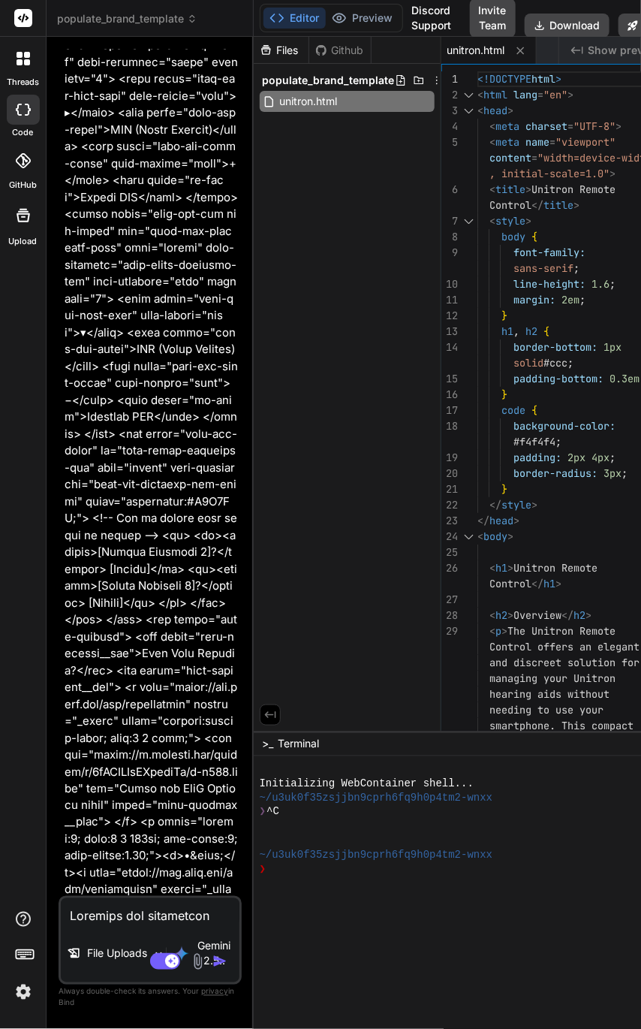
scroll to position [60325, 0]
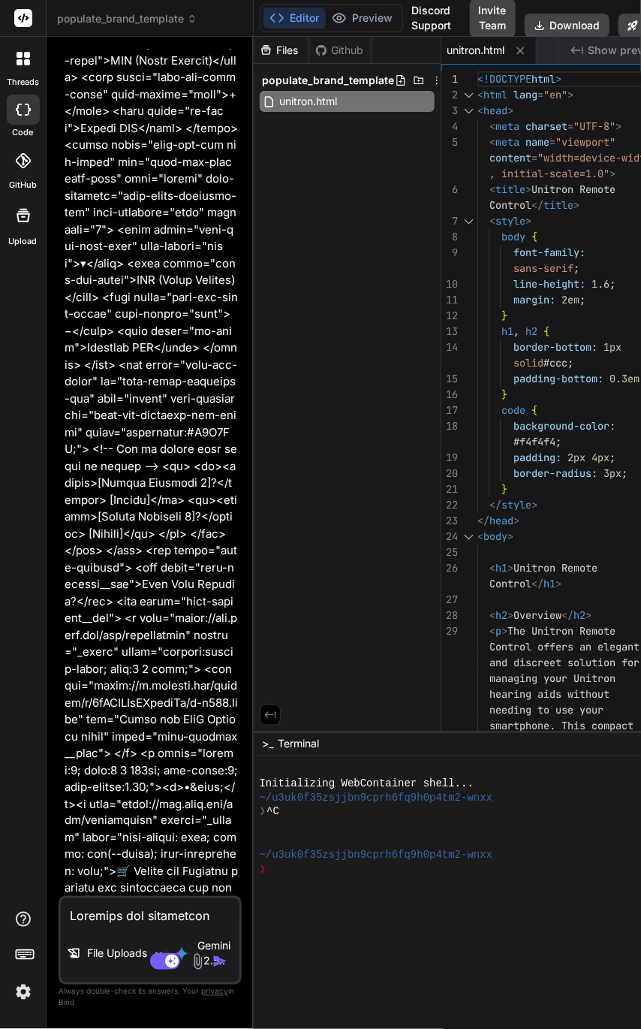
click at [153, 915] on textarea at bounding box center [150, 911] width 179 height 27
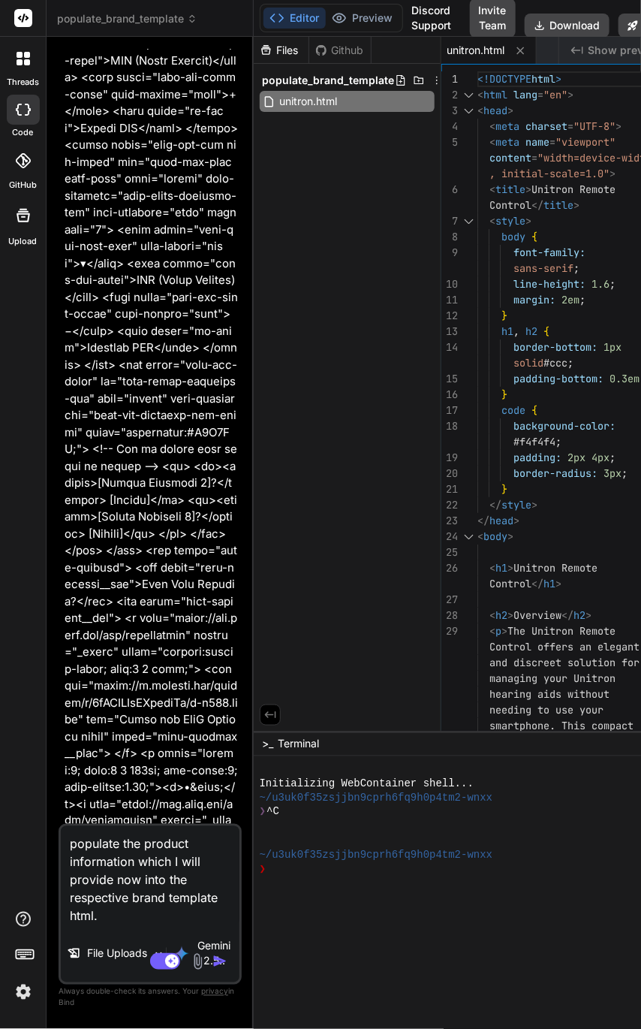
click at [134, 865] on textarea "populate the product information which I will provide now into the respective b…" at bounding box center [150, 875] width 179 height 99
click at [199, 847] on textarea "populate the product information which I will provide now into the respective b…" at bounding box center [150, 875] width 179 height 99
click at [152, 910] on textarea "populate the product data information which I will provide now into the respect…" at bounding box center [150, 875] width 179 height 99
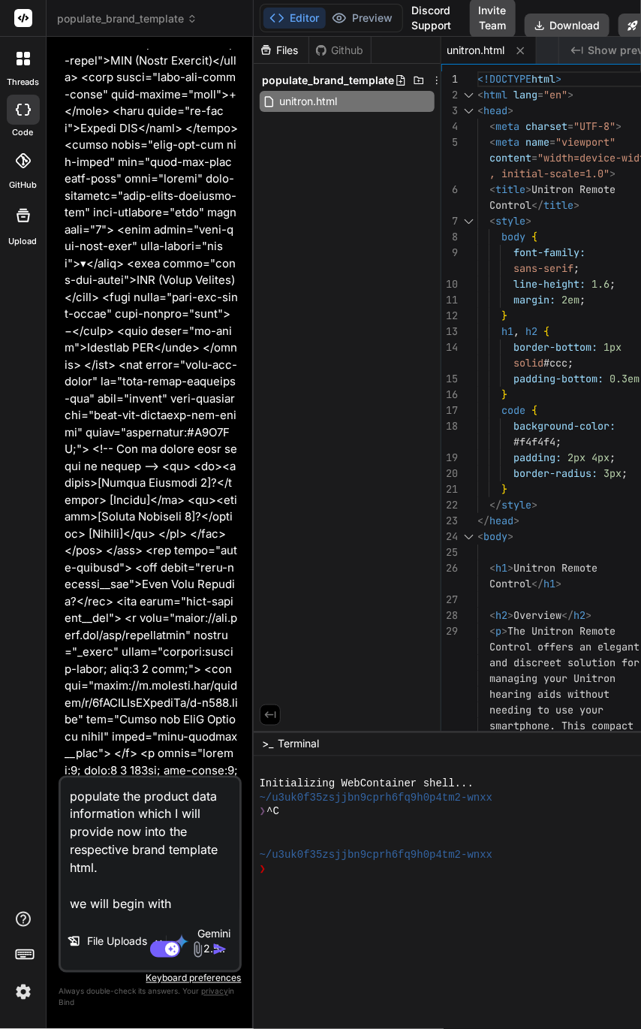
click at [195, 898] on textarea "populate the product data information which I will provide now into the respect…" at bounding box center [150, 845] width 179 height 135
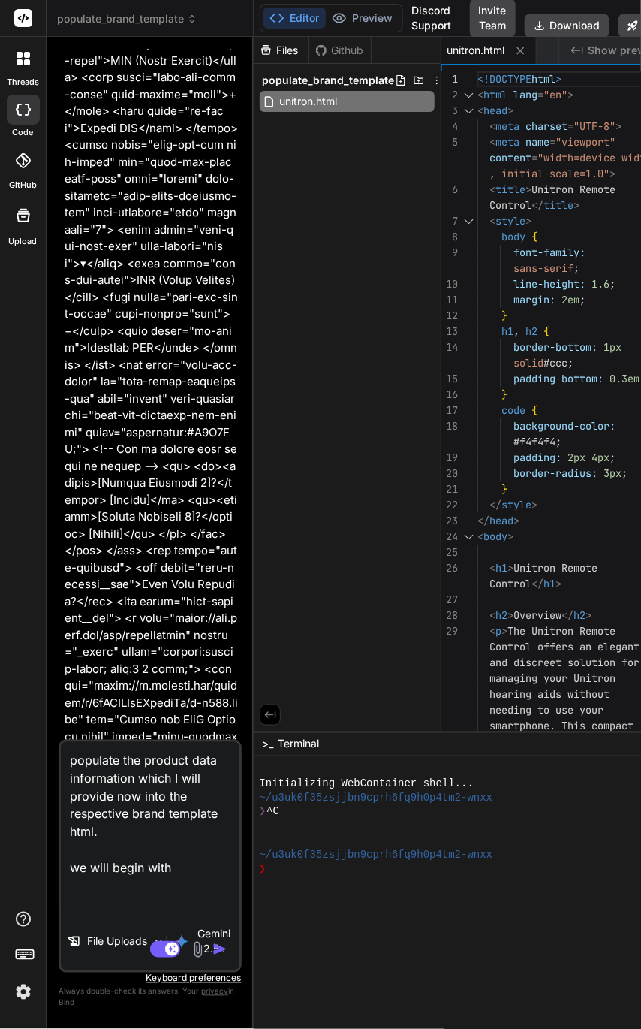
paste textarea "Lor I dolo sitametconsec adipiscinge seddo eiu Tempori Utlabo Etdolor. Mag al e…"
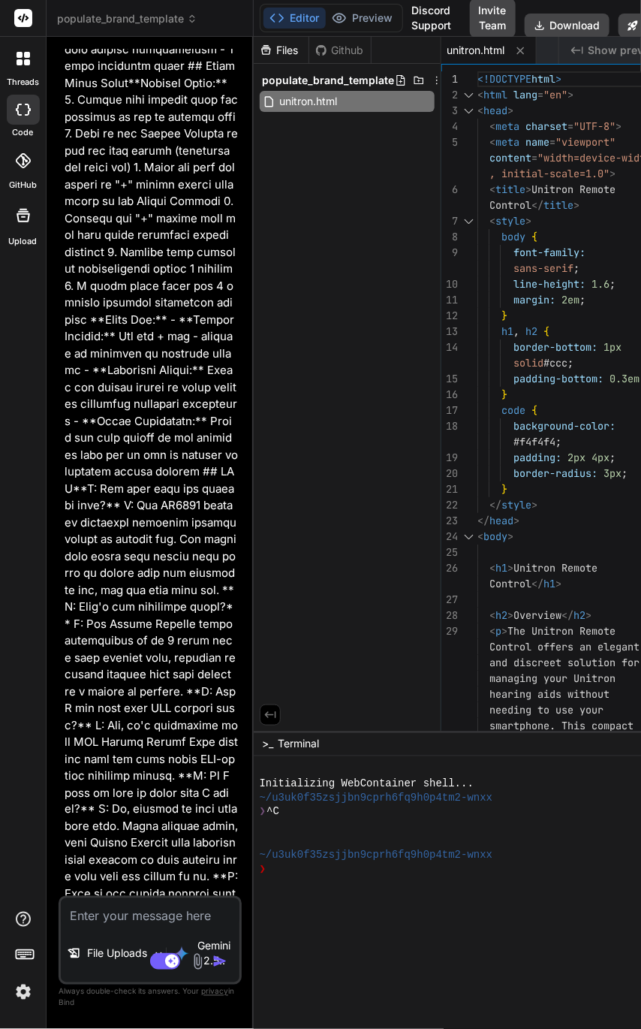
scroll to position [63053, 0]
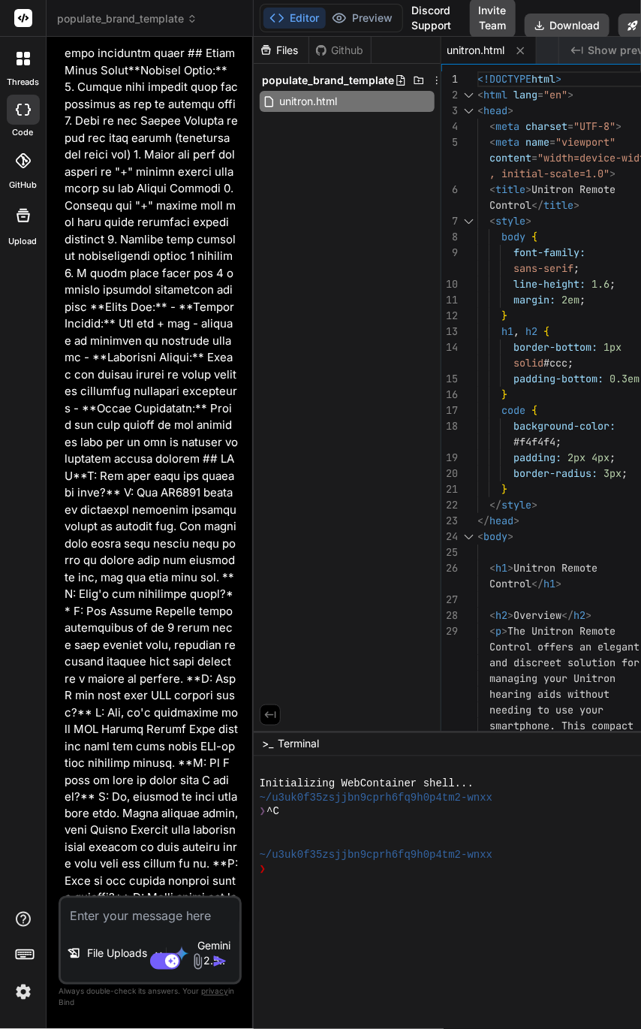
click at [128, 918] on textarea at bounding box center [150, 911] width 179 height 27
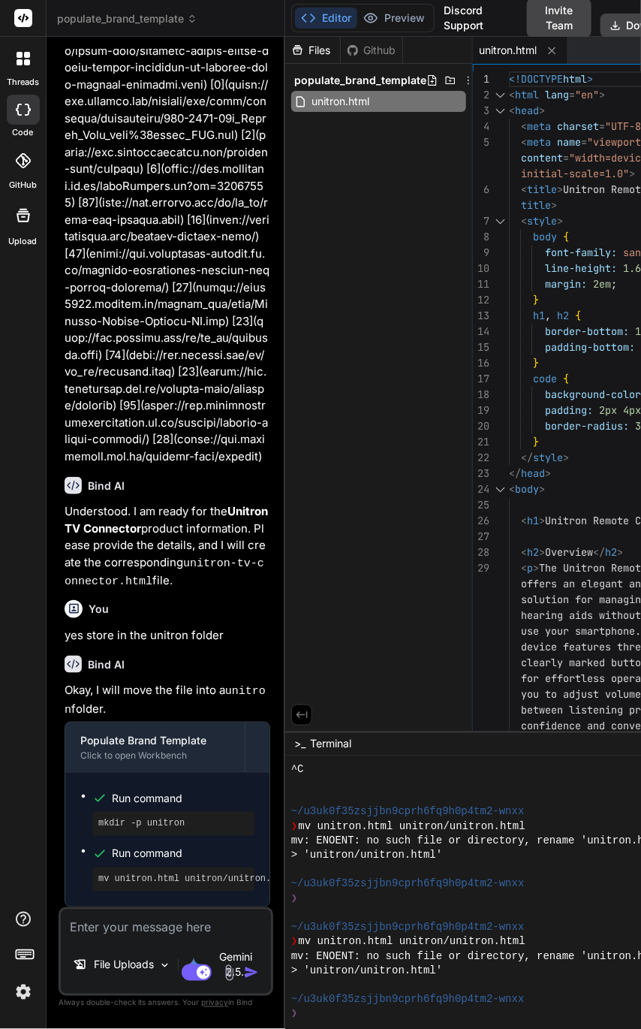
scroll to position [55075, 0]
click at [368, 84] on span "populate_brand_template" at bounding box center [360, 80] width 132 height 15
click at [140, 930] on textarea at bounding box center [166, 922] width 210 height 27
paste textarea "Lor I dolo sitametconsec adipiscinge seddo eiu Tempori Utlabo Etdolor. Mag al e…"
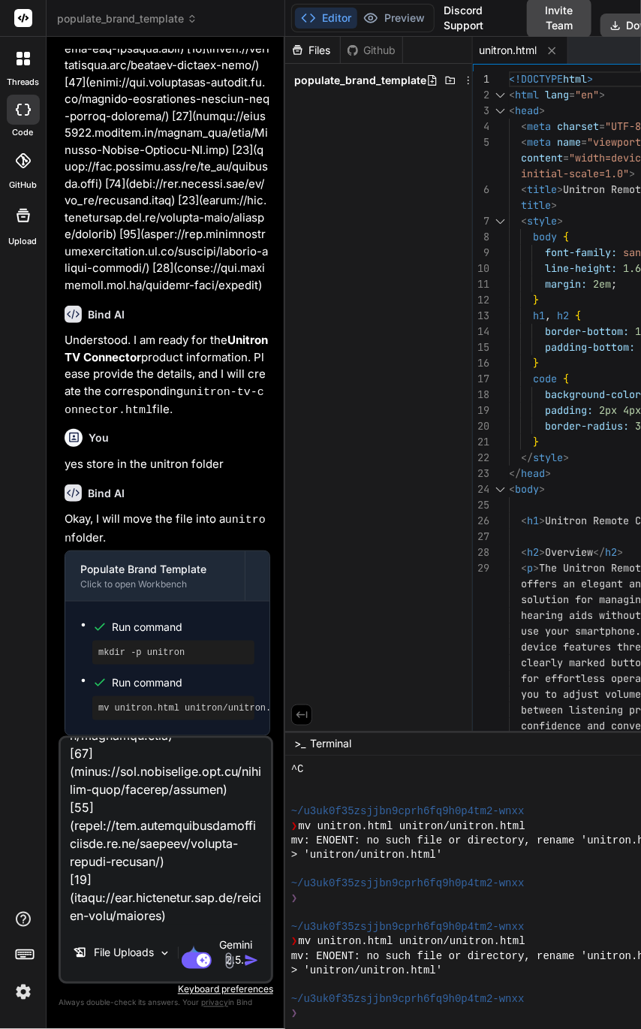
click at [234, 760] on textarea at bounding box center [166, 831] width 210 height 186
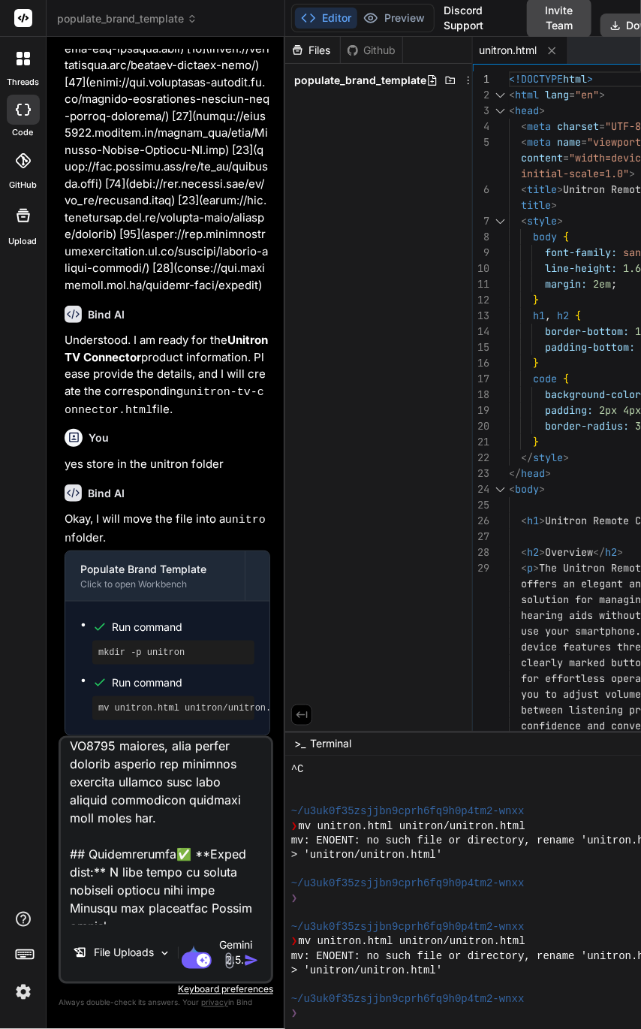
scroll to position [0, 0]
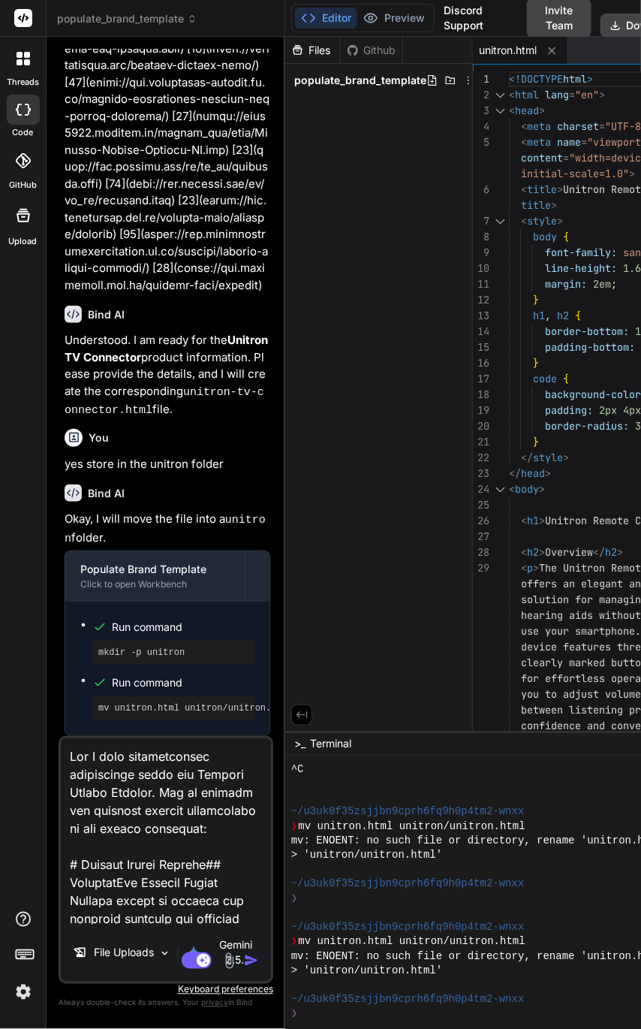
click at [147, 845] on textarea at bounding box center [166, 831] width 210 height 186
drag, startPoint x: 156, startPoint y: 845, endPoint x: 131, endPoint y: 862, distance: 30.8
click at [131, 862] on textarea at bounding box center [166, 831] width 210 height 186
click at [129, 843] on textarea at bounding box center [166, 831] width 210 height 186
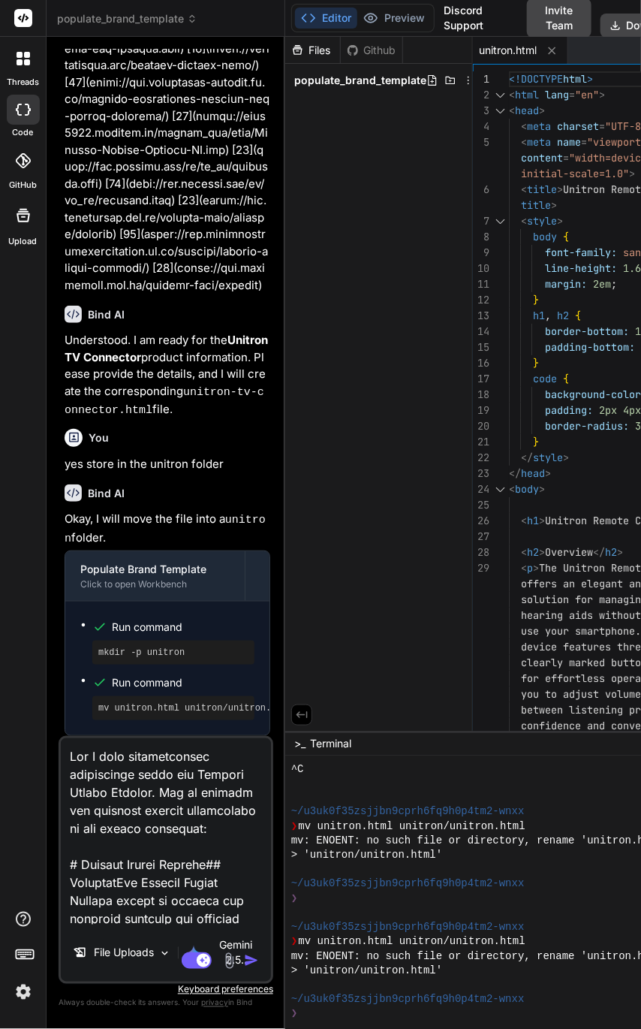
click at [123, 847] on textarea at bounding box center [166, 831] width 210 height 186
click at [159, 792] on textarea at bounding box center [166, 831] width 210 height 186
click at [160, 848] on textarea at bounding box center [166, 831] width 210 height 186
click at [128, 853] on textarea at bounding box center [166, 831] width 210 height 186
click at [162, 795] on textarea at bounding box center [166, 831] width 210 height 186
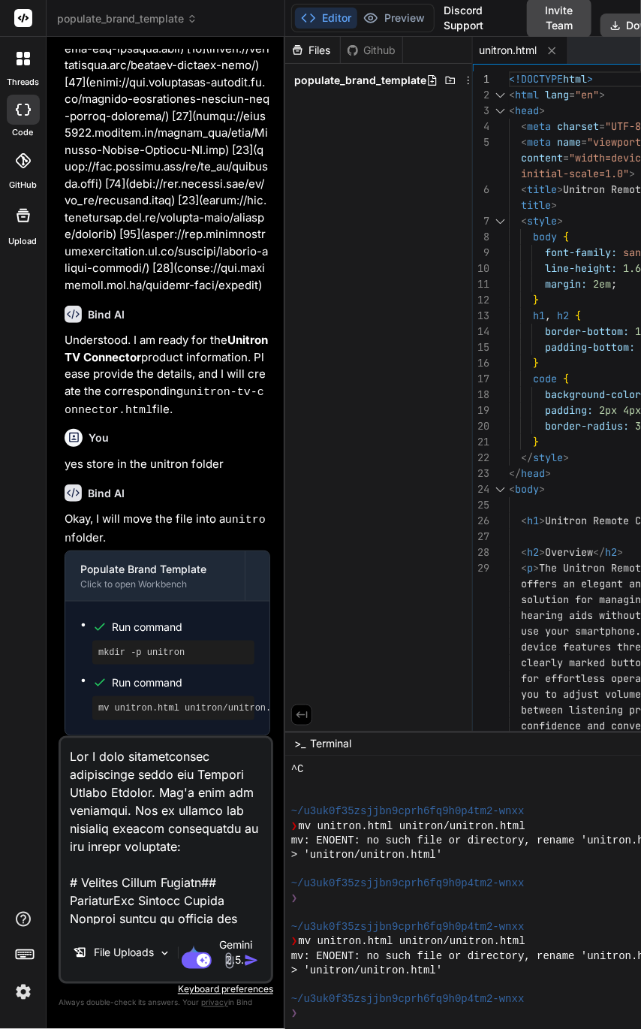
click at [244, 961] on img "button" at bounding box center [251, 960] width 15 height 15
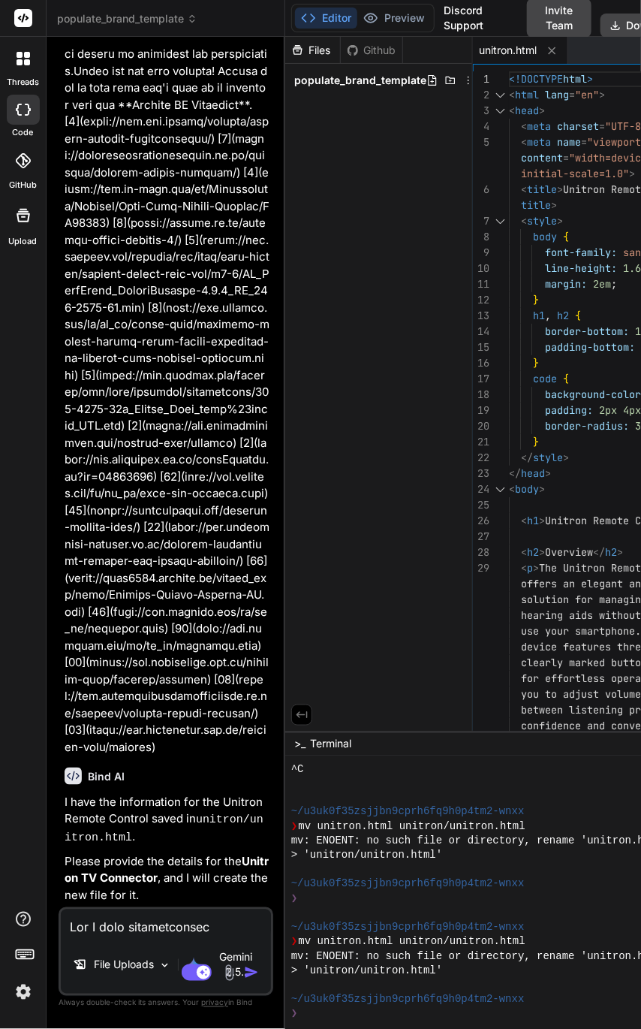
scroll to position [57135, 0]
click at [397, 84] on span "populate_brand_template" at bounding box center [360, 80] width 132 height 15
click at [432, 141] on div "Files Github populate_brand_template unitron.html" at bounding box center [379, 384] width 188 height 695
click at [379, 70] on div "populate_brand_template" at bounding box center [378, 80] width 175 height 21
click at [382, 70] on div "populate_brand_template" at bounding box center [378, 80] width 175 height 21
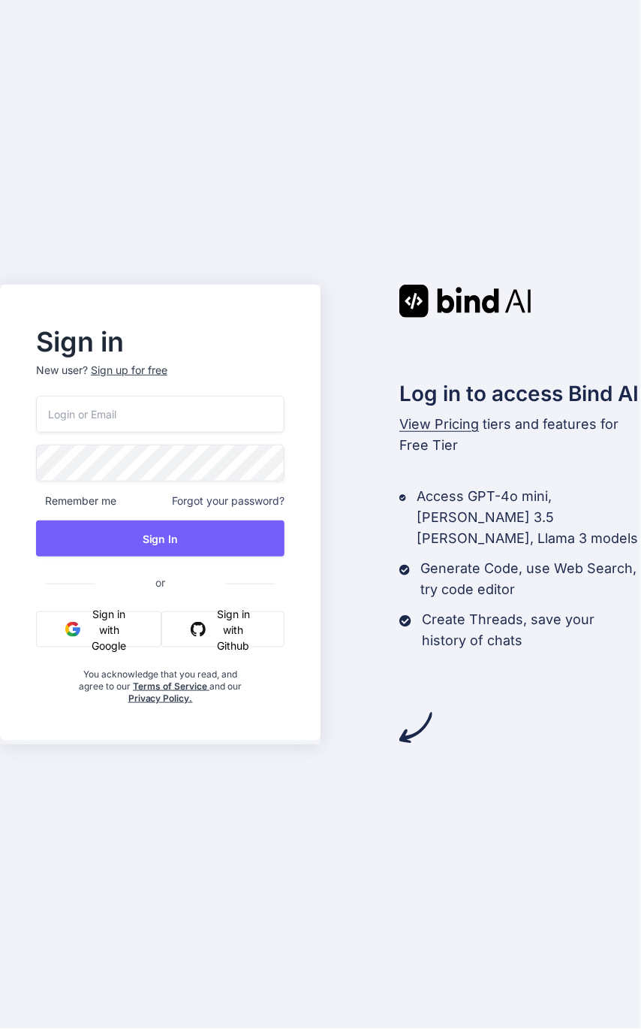
click at [211, 420] on input "email" at bounding box center [160, 414] width 249 height 37
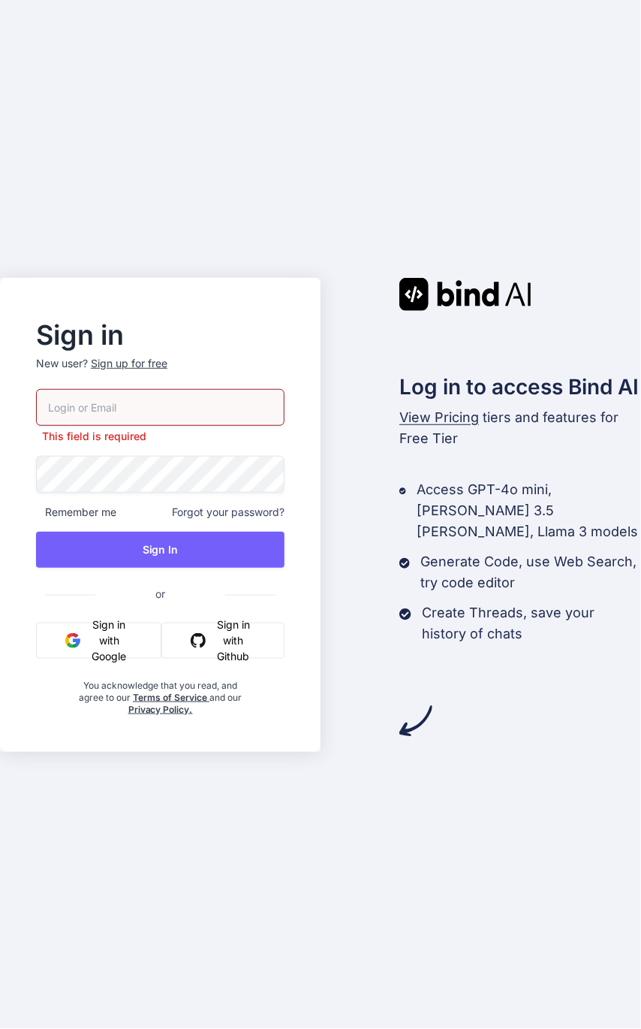
type input "team@rainforestx.com"
click at [126, 553] on button "Sign In" at bounding box center [160, 550] width 249 height 36
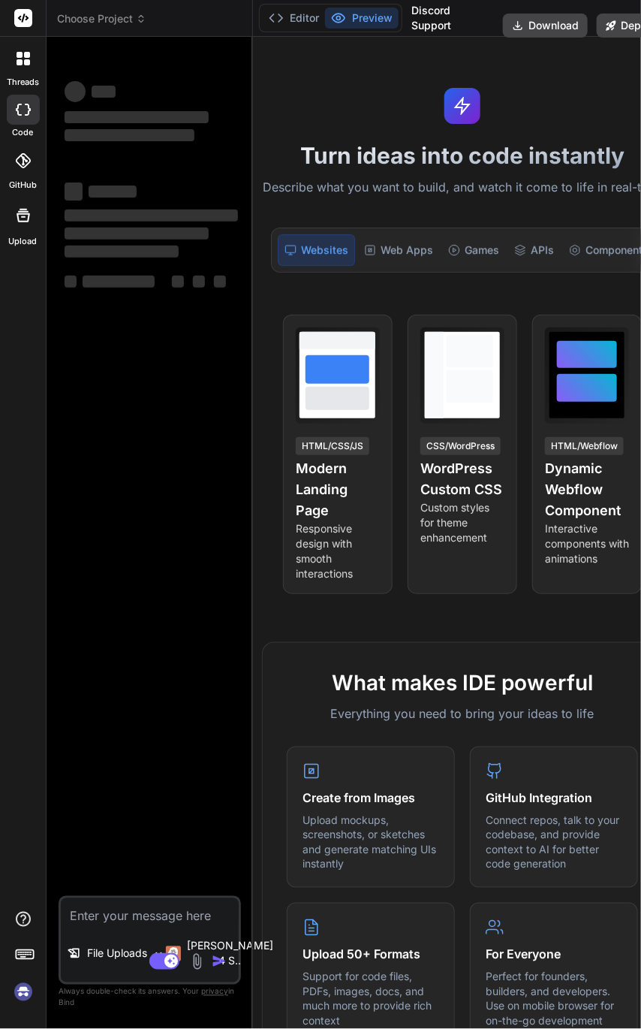
type textarea "x"
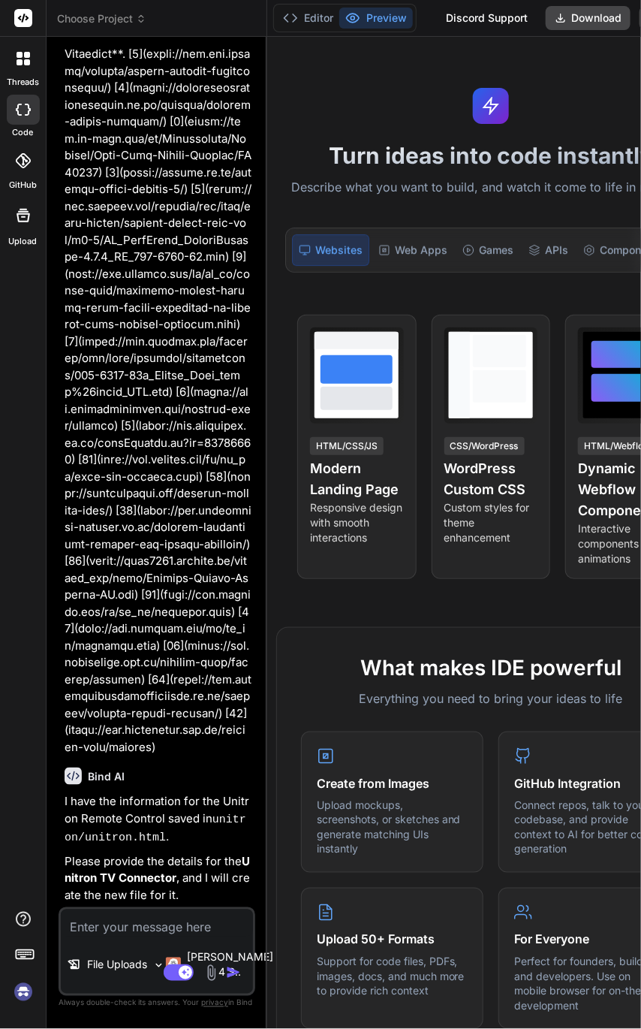
scroll to position [7576, 0]
click at [141, 919] on textarea at bounding box center [157, 922] width 192 height 27
type textarea "I"
type textarea "x"
type textarea "I"
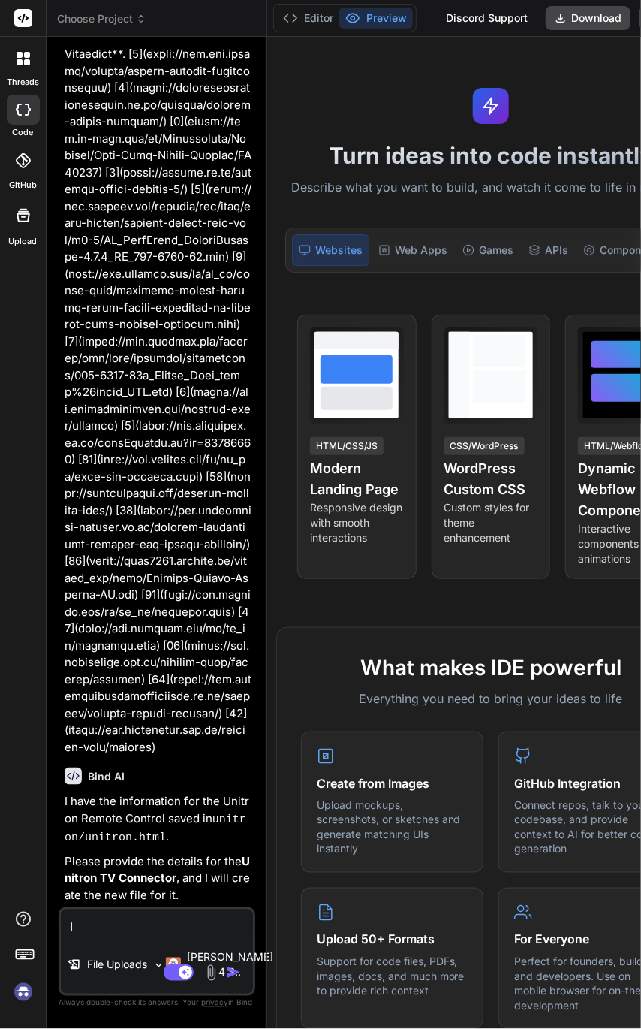
type textarea "x"
type textarea "I c"
type textarea "x"
type textarea "I ca"
type textarea "x"
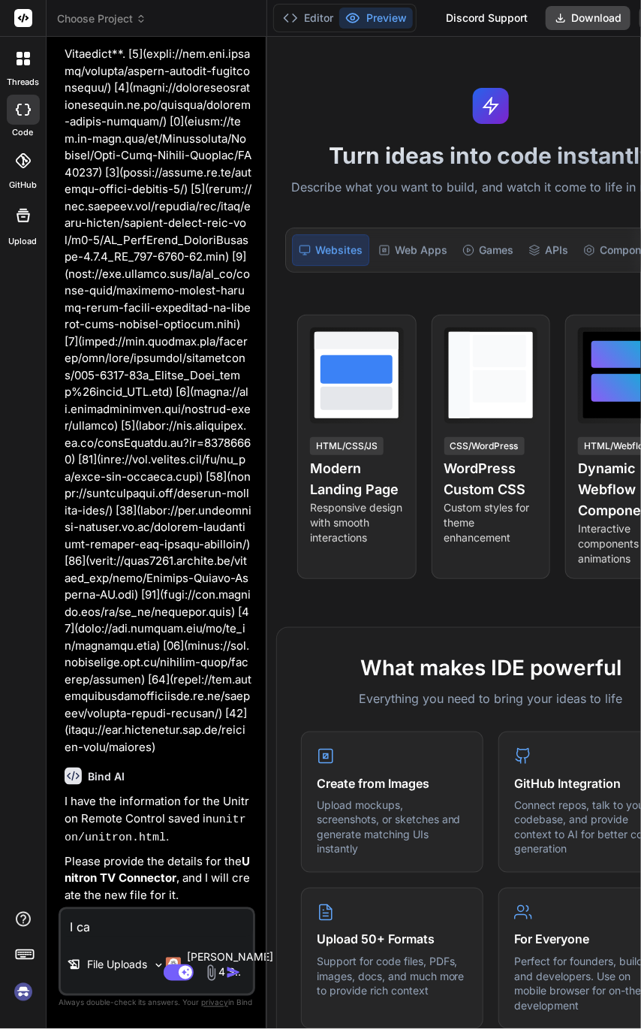
type textarea "I can"
type textarea "x"
type textarea "I cant"
type textarea "x"
type textarea "I cant"
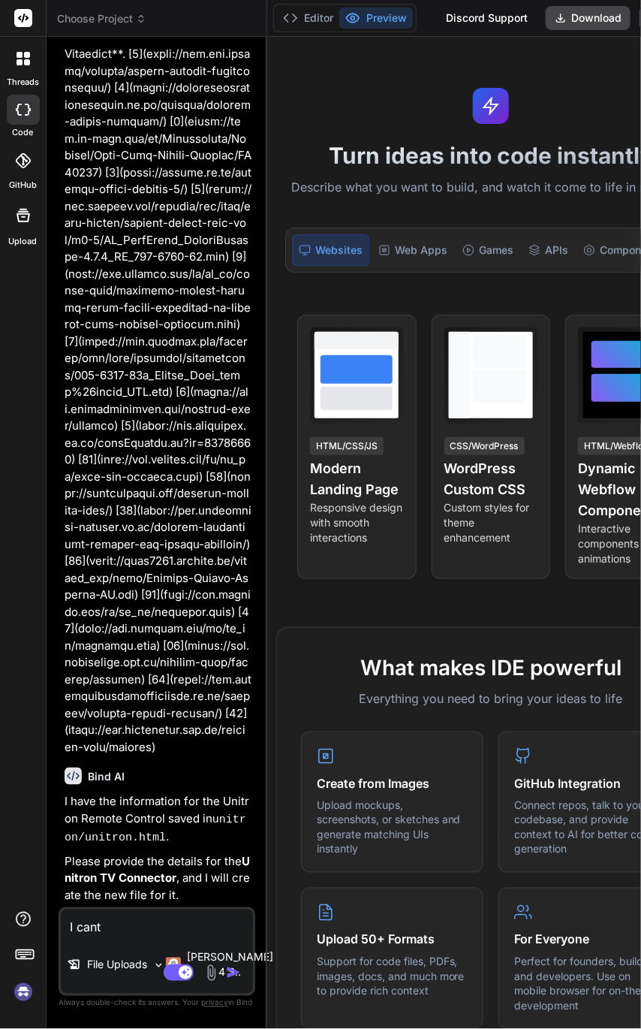
type textarea "x"
type textarea "I cant s"
type textarea "x"
type textarea "I cant sd"
type textarea "x"
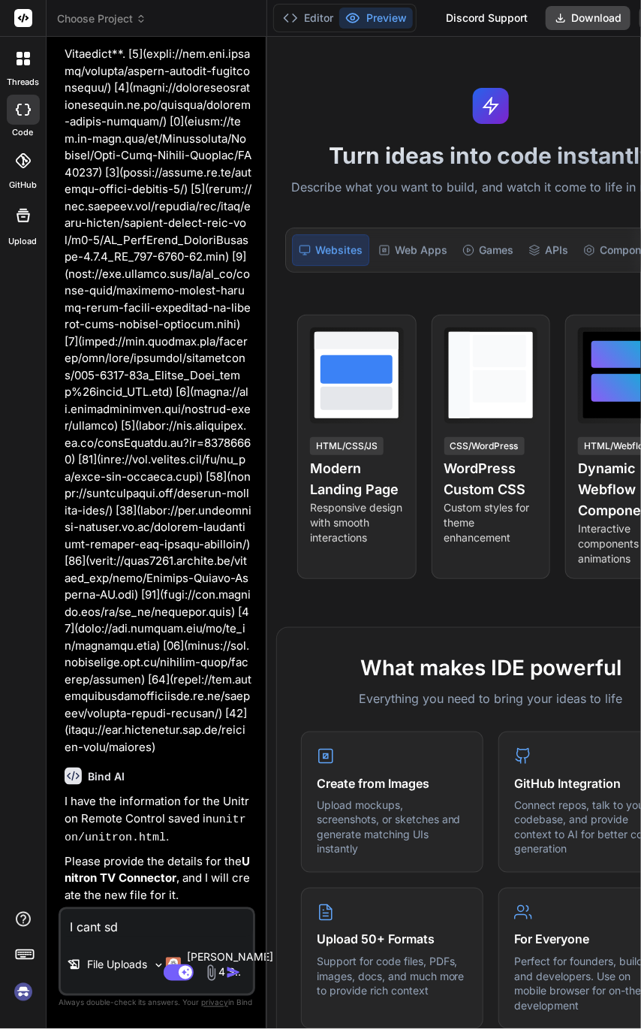
type textarea "I cant sde"
type textarea "x"
type textarea "I cant sd"
type textarea "x"
type textarea "I cant s"
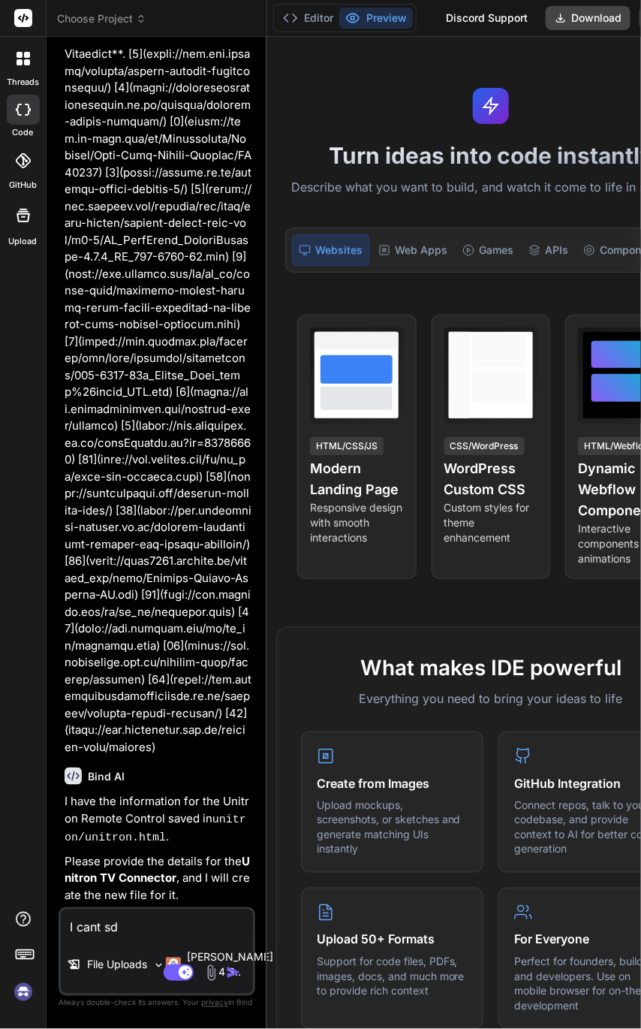
type textarea "x"
type textarea "I cant se"
type textarea "x"
type textarea "I cant see"
type textarea "x"
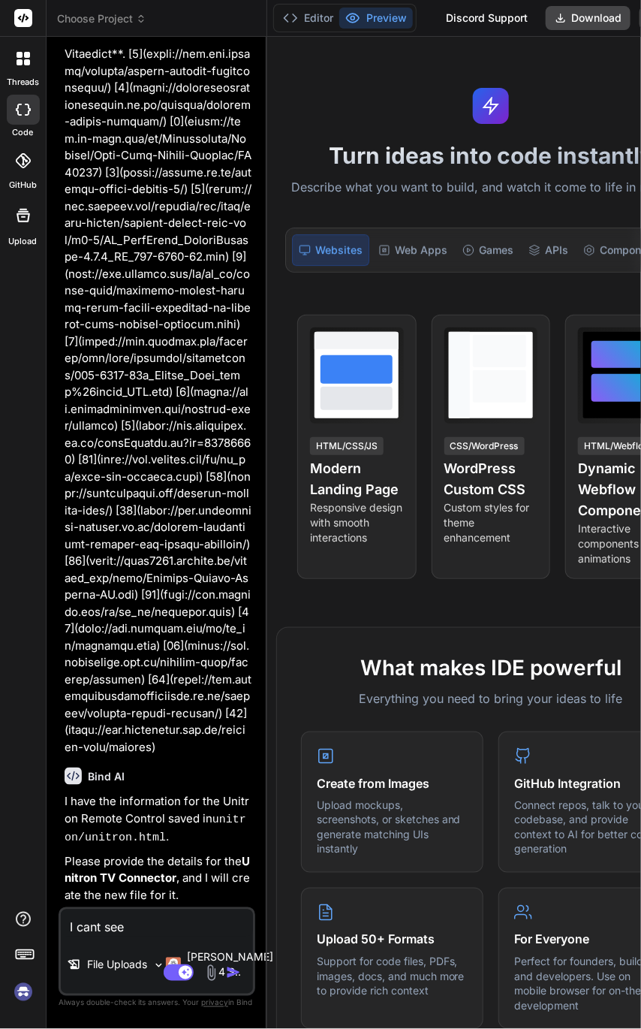
type textarea "I cant see"
type textarea "x"
type textarea "I cant see t"
type textarea "x"
type textarea "I cant see th"
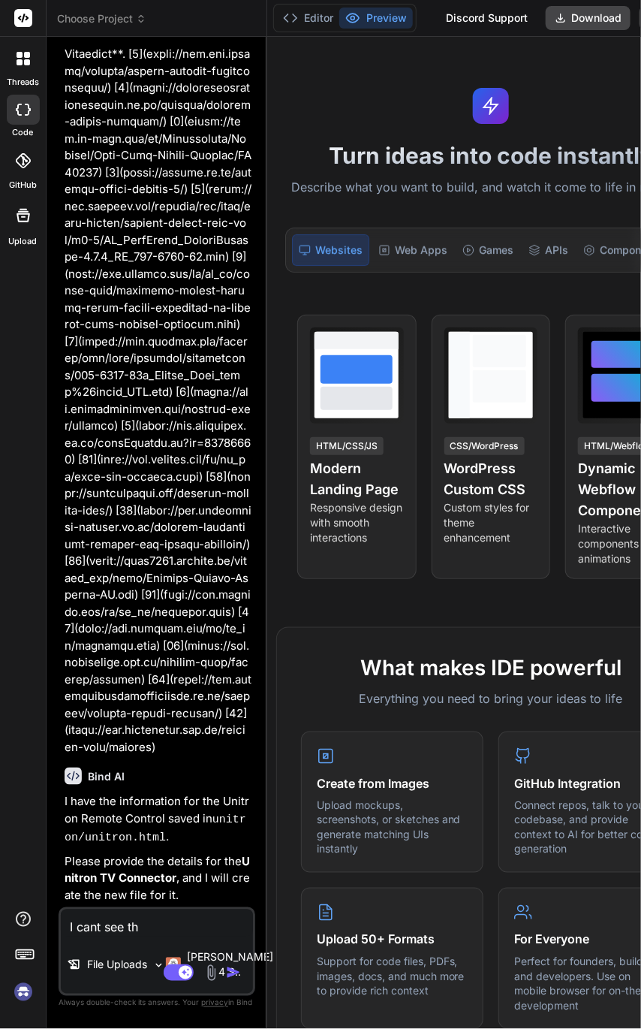
type textarea "x"
type textarea "I cant see the"
type textarea "x"
type textarea "I cant see the"
type textarea "x"
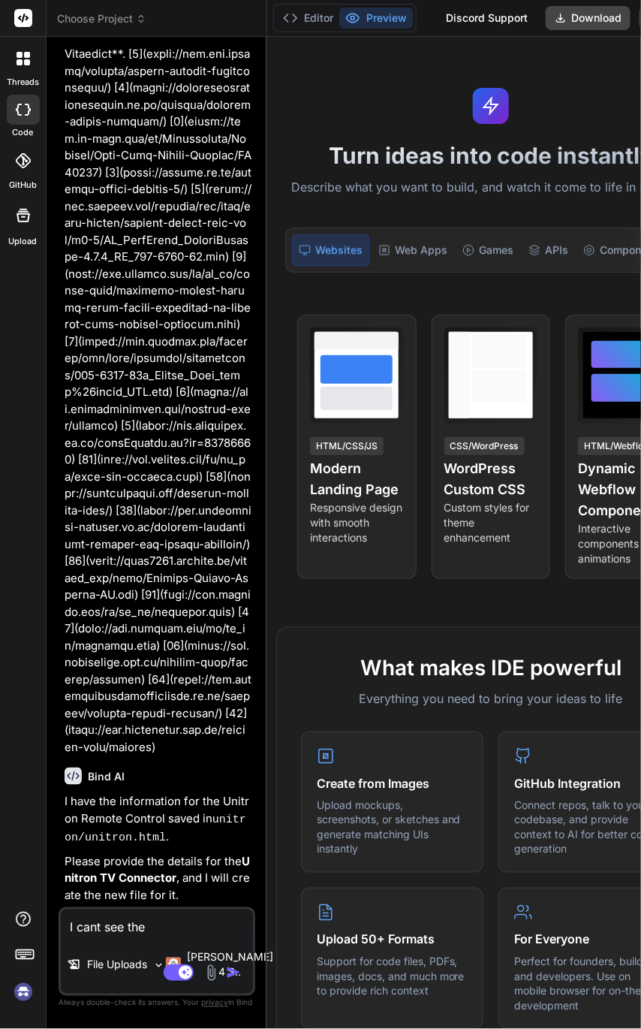
type textarea "I cant see the f"
type textarea "x"
type textarea "I cant see the fi"
type textarea "x"
type textarea "I cant see the fil"
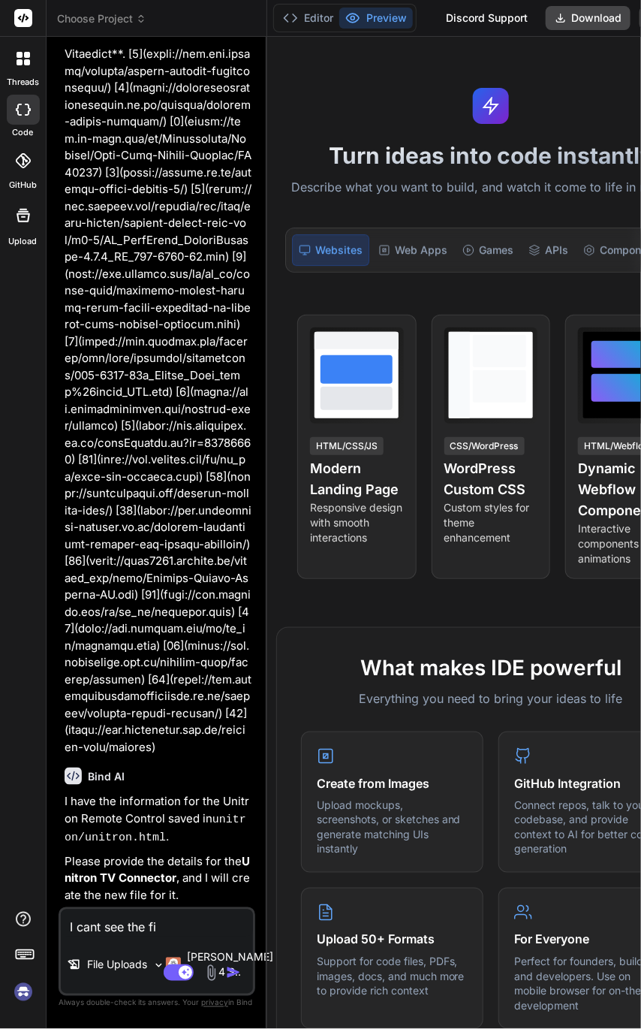
type textarea "x"
type textarea "I cant see the file"
type textarea "x"
type textarea "I cant see the file"
type textarea "x"
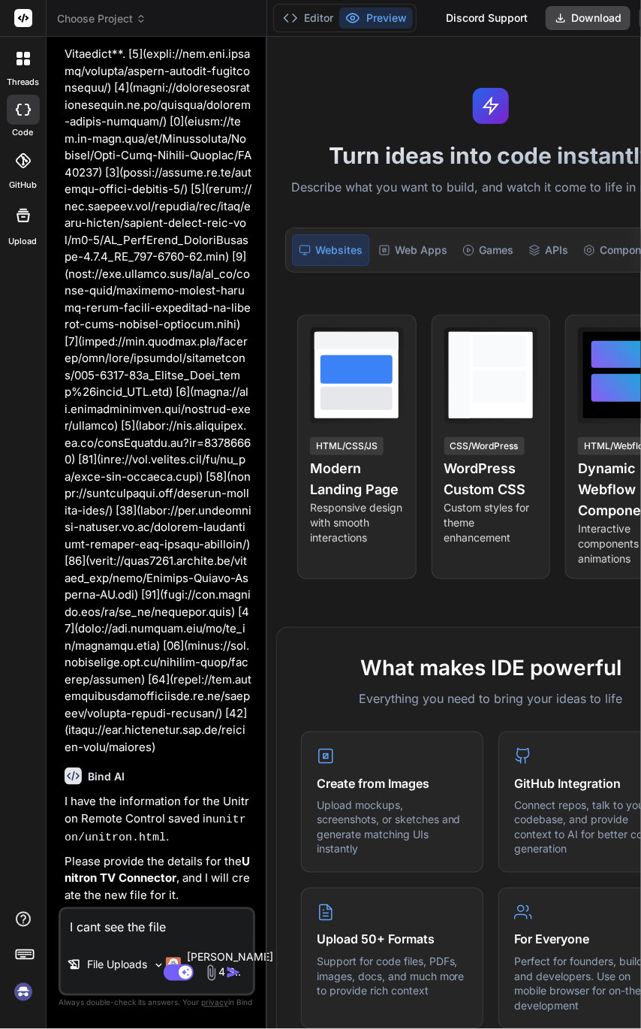
type textarea "I cant see the file m"
type textarea "x"
type textarea "I cant see the file mo"
type textarea "x"
type textarea "I cant see the file mov"
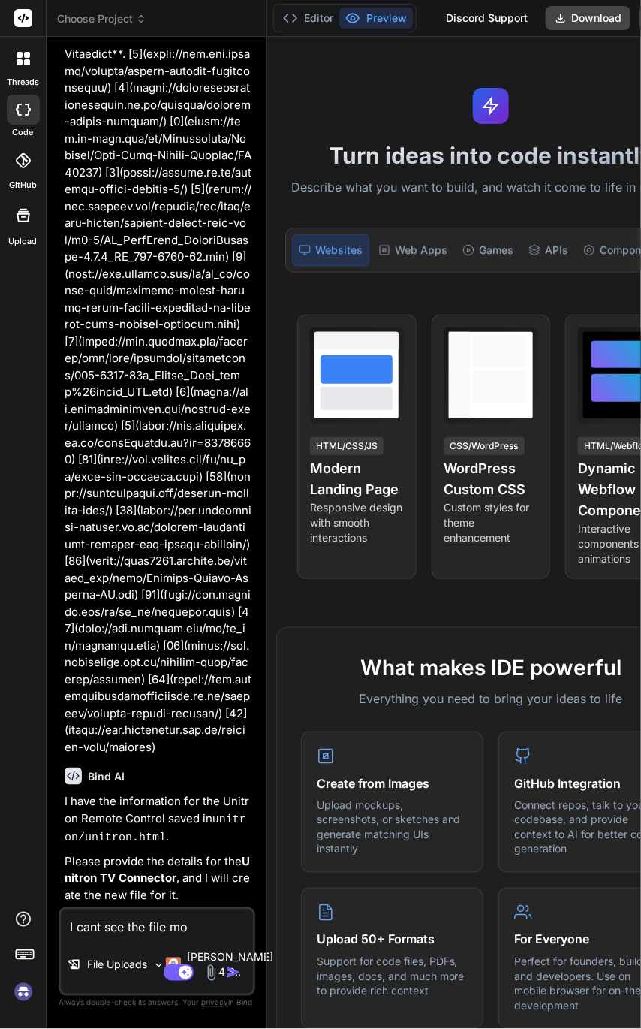
type textarea "x"
type textarea "I cant see the file move"
type textarea "x"
type textarea "I cant see the file move"
type textarea "x"
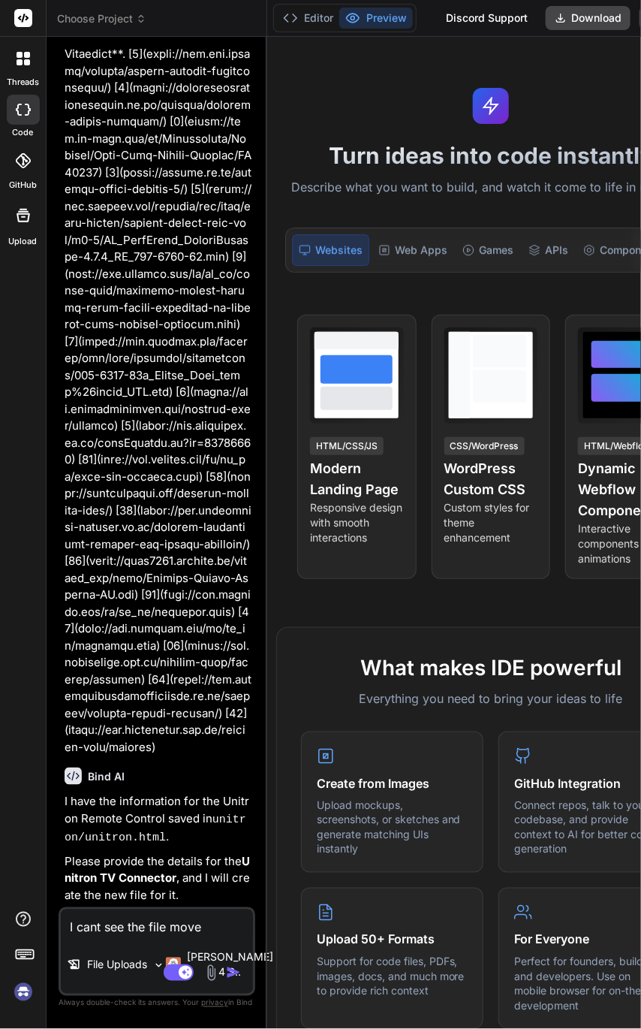
type textarea "I cant see the file move i"
type textarea "x"
type textarea "I cant see the file move in"
type textarea "x"
type textarea "I cant see the file move int"
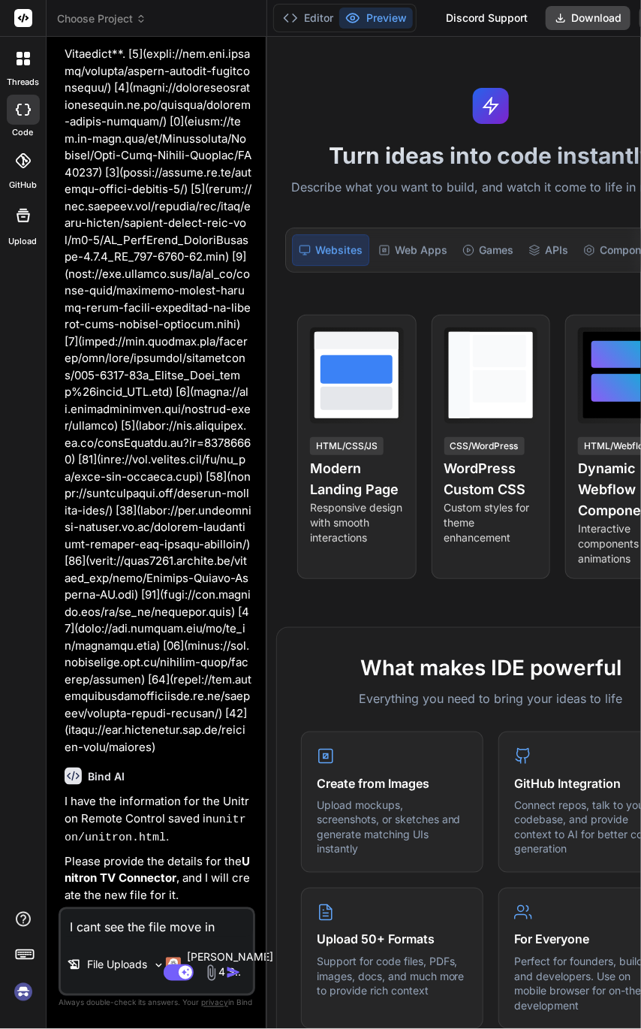
type textarea "x"
type textarea "I cant see the file move into"
type textarea "x"
type textarea "I cant see the file move into"
type textarea "x"
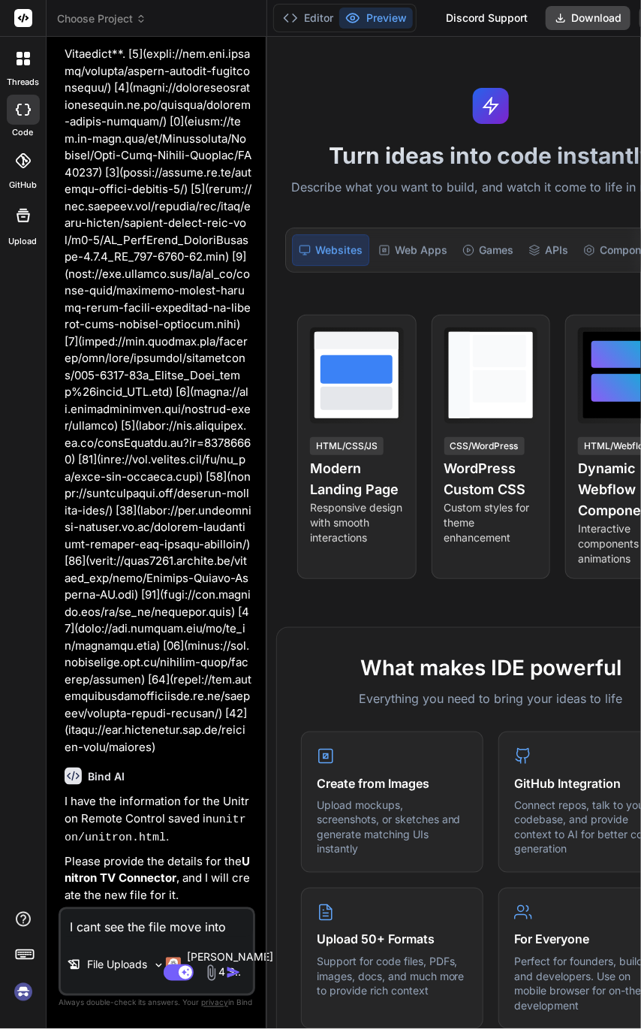
type textarea "I cant see the file move into t"
type textarea "x"
type textarea "I cant see the file move into th"
type textarea "x"
type textarea "I cant see the file move into the"
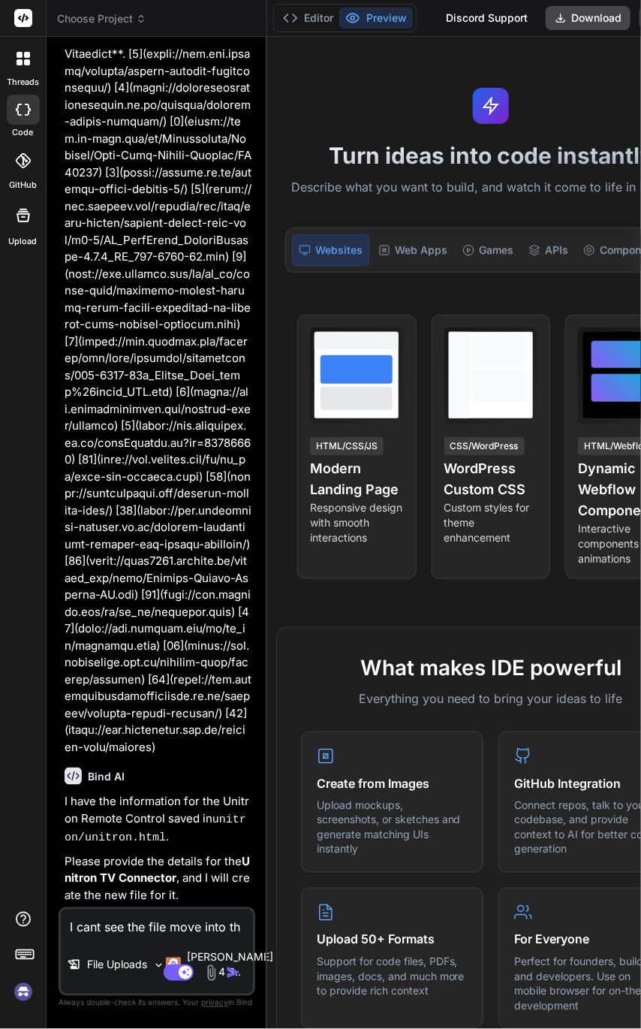
type textarea "x"
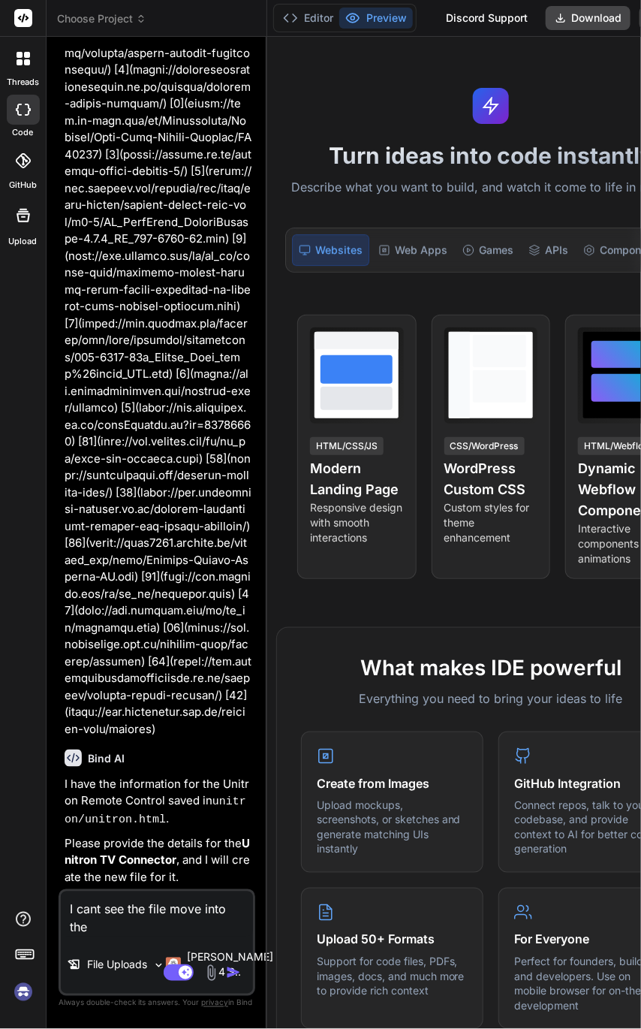
type textarea "I cant see the file move into the"
type textarea "x"
type textarea "I cant see the file move into the r"
type textarea "x"
type textarea "I cant see the file move into the ro"
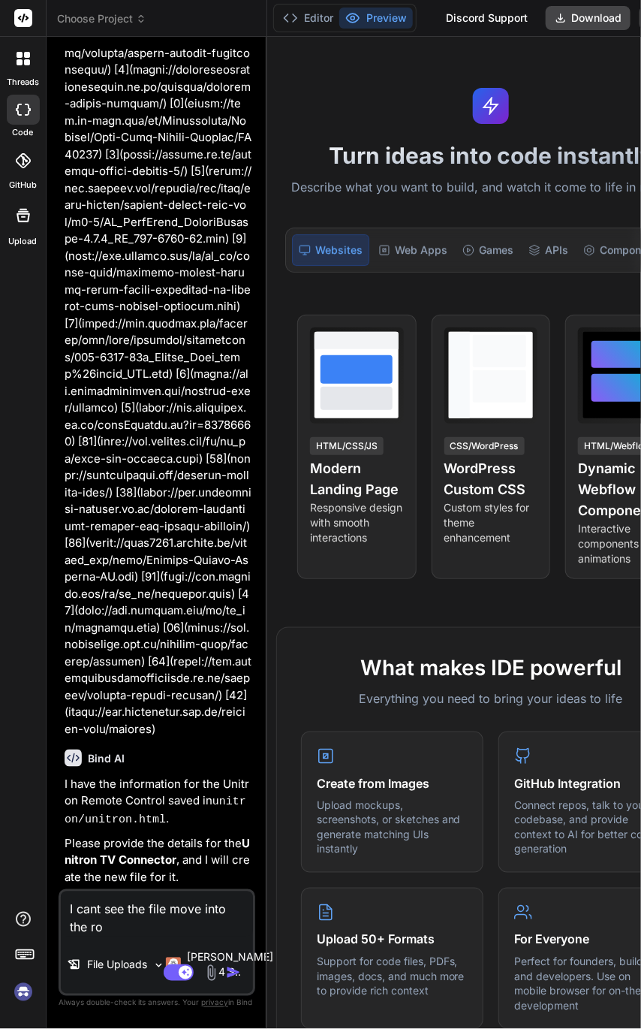
type textarea "x"
type textarea "I cant see the file move into the roo"
type textarea "x"
type textarea "I cant see the file move into the root"
type textarea "x"
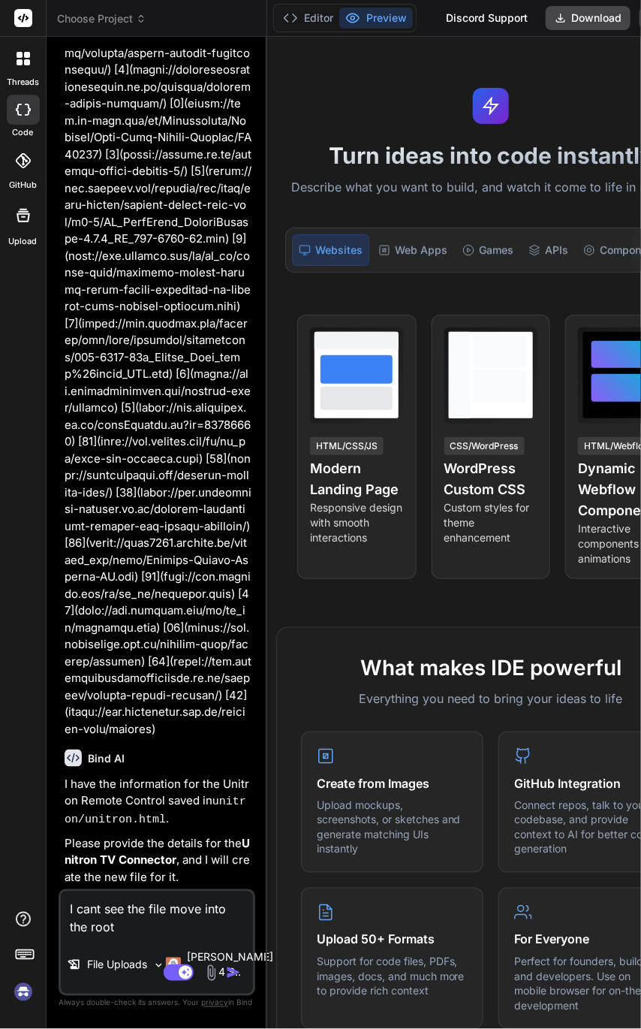
type textarea "I cant see the file move into the root"
type textarea "x"
type textarea "I cant see the file move into the root f"
type textarea "x"
type textarea "I cant see the file move into the root fo"
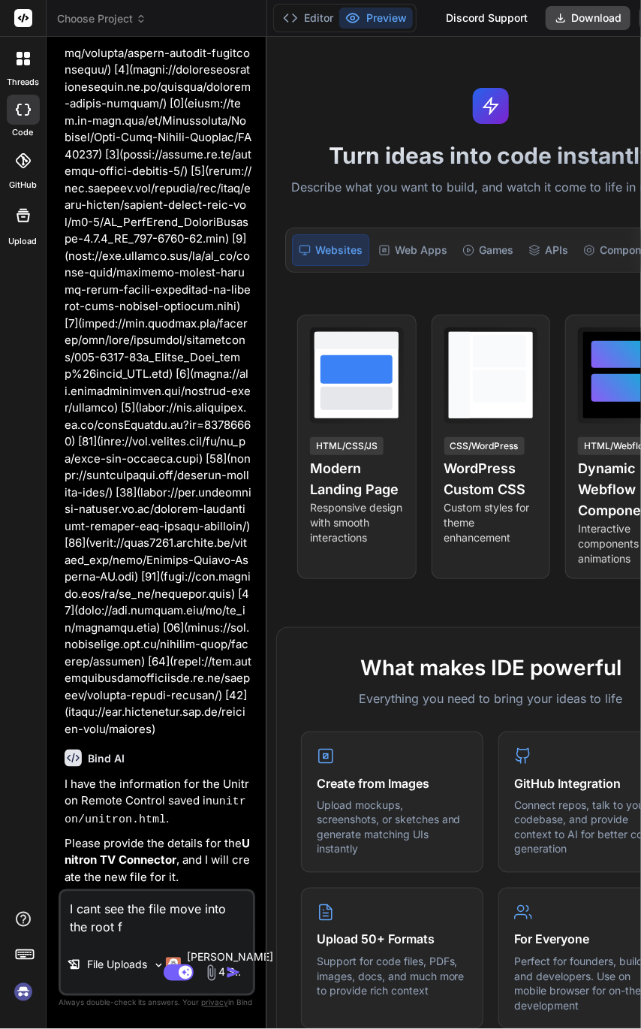
type textarea "x"
type textarea "I cant see the file move into the root fol"
type textarea "x"
type textarea "I cant see the file move into the root fold"
type textarea "x"
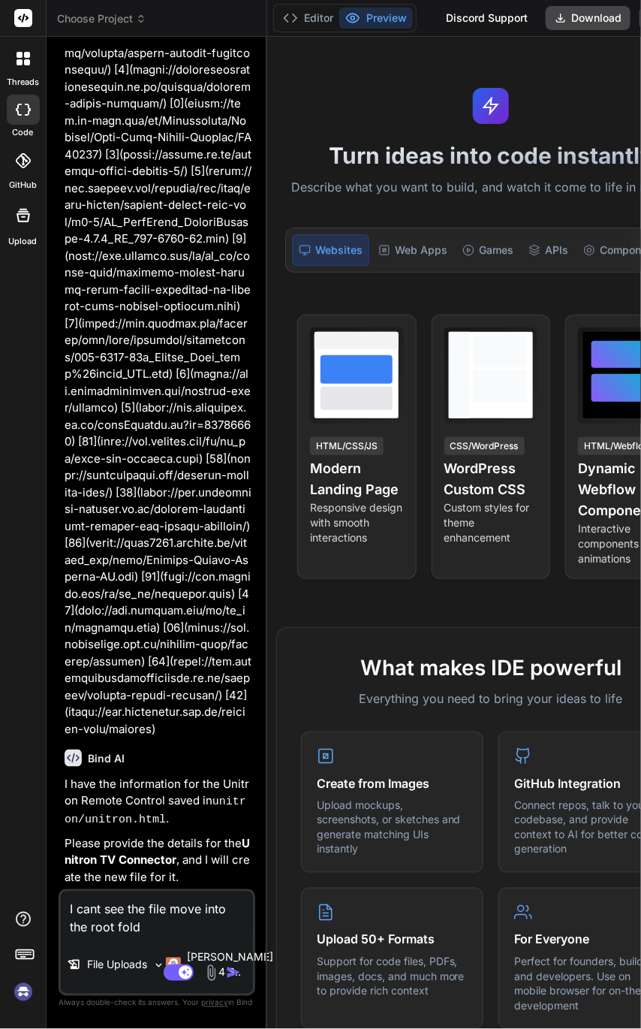
type textarea "I cant see the file move into the root folde"
type textarea "x"
type textarea "I cant see the file move into the root folder"
type textarea "x"
type textarea "I cant see the file move into the root folder"
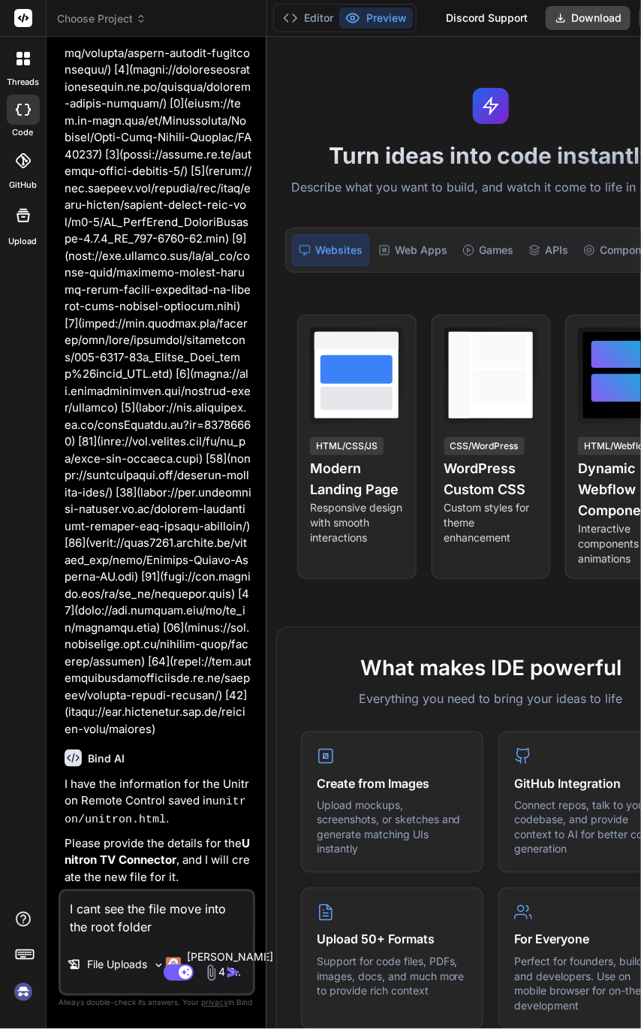
click at [226, 967] on img "button" at bounding box center [233, 972] width 15 height 15
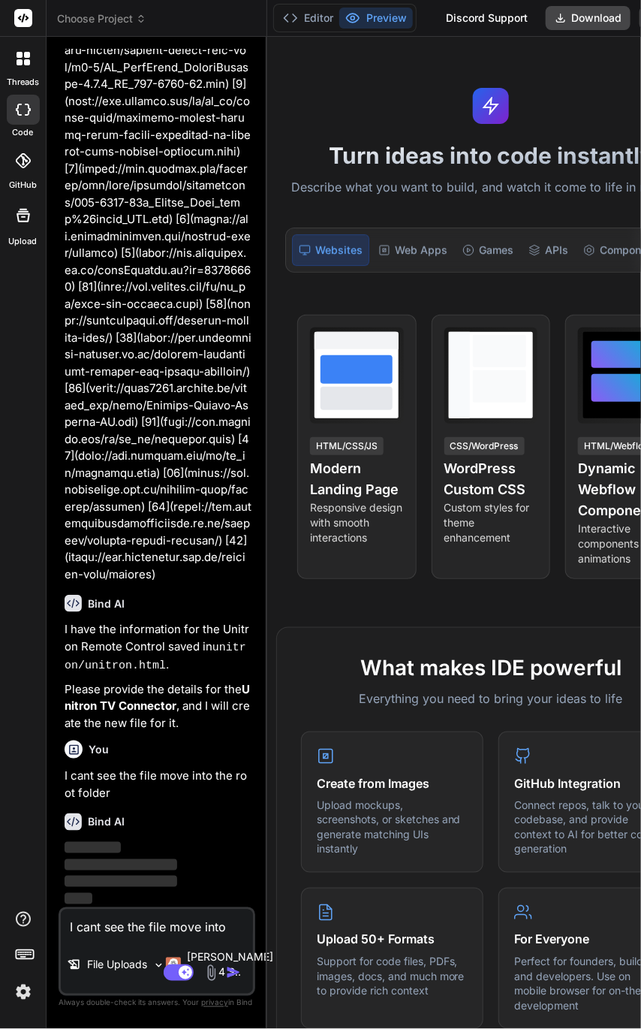
scroll to position [7750, 0]
click at [187, 950] on div "[PERSON_NAME] 4 S.." at bounding box center [219, 965] width 92 height 30
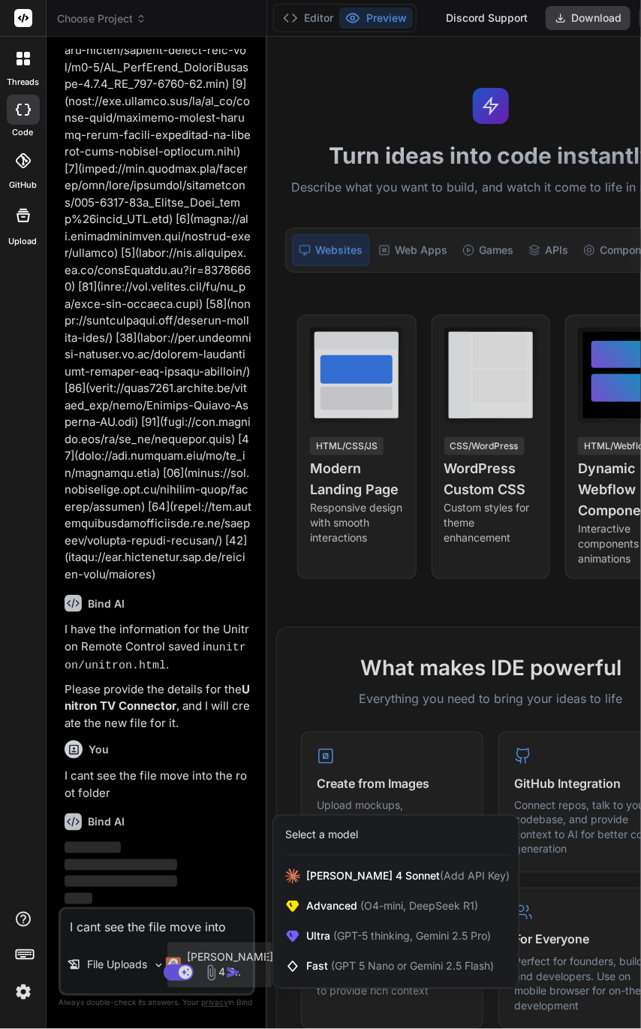
click at [359, 930] on span "(GPT-5 thinking, Gemini 2.5 Pro)" at bounding box center [410, 936] width 161 height 13
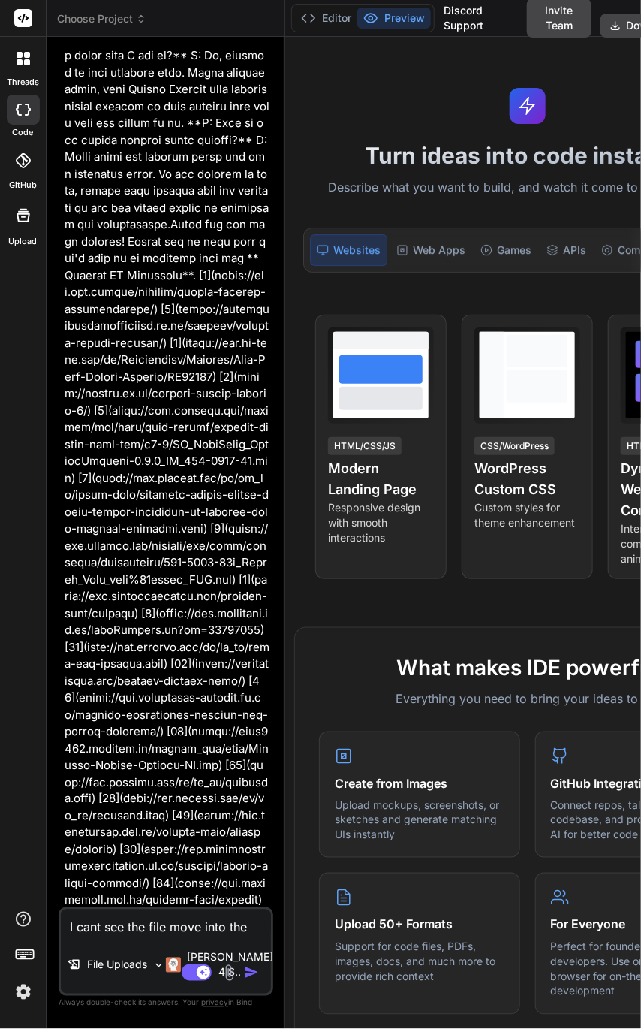
scroll to position [7012, 0]
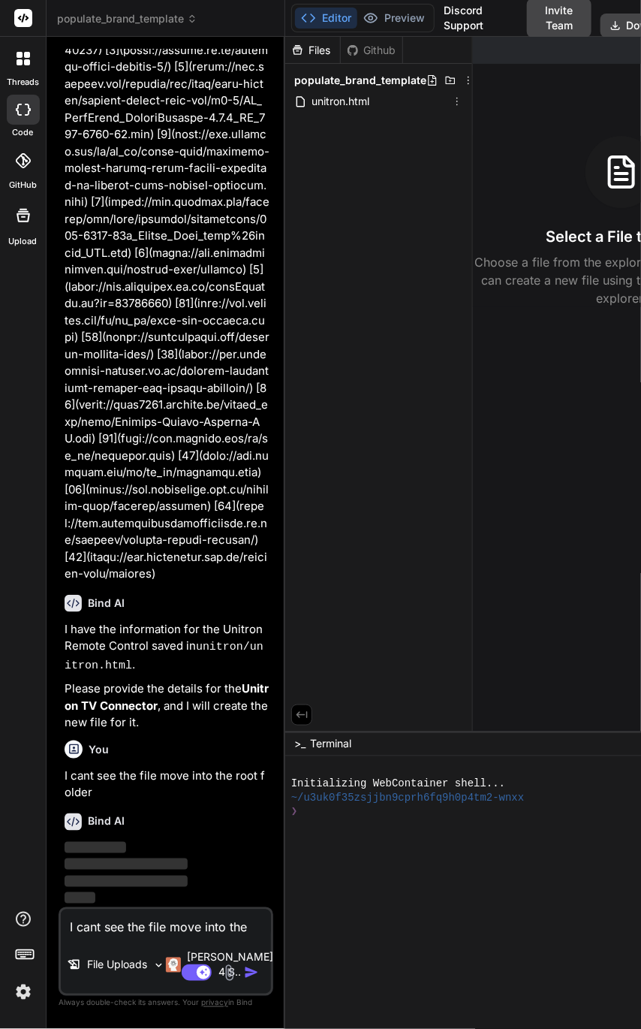
click at [330, 101] on span "unitron.html" at bounding box center [340, 101] width 61 height 18
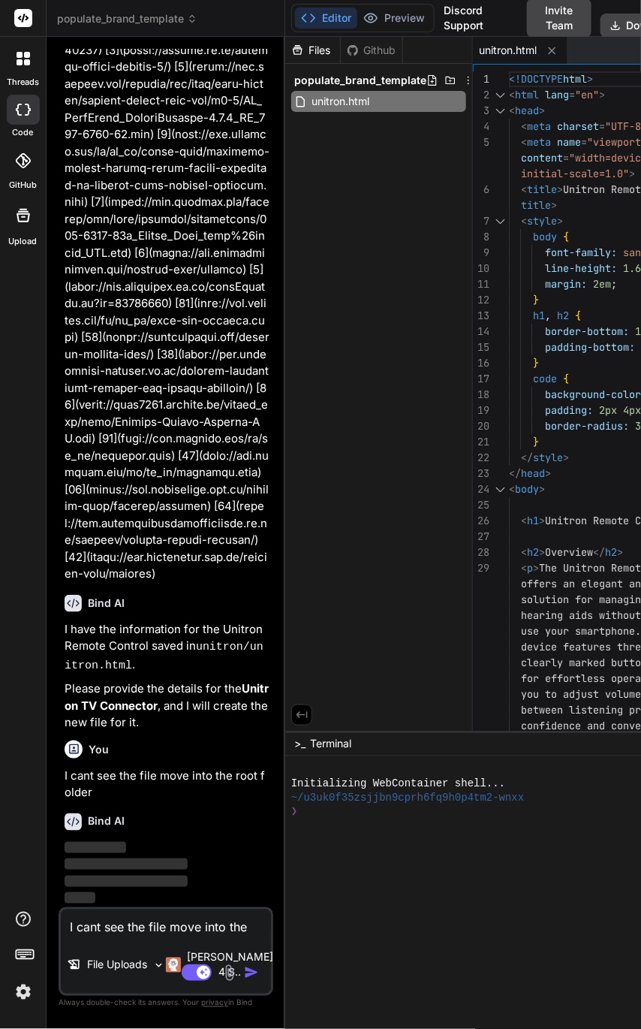
click at [330, 86] on span "populate_brand_template" at bounding box center [360, 80] width 132 height 15
click at [332, 75] on span "populate_brand_template" at bounding box center [360, 80] width 132 height 15
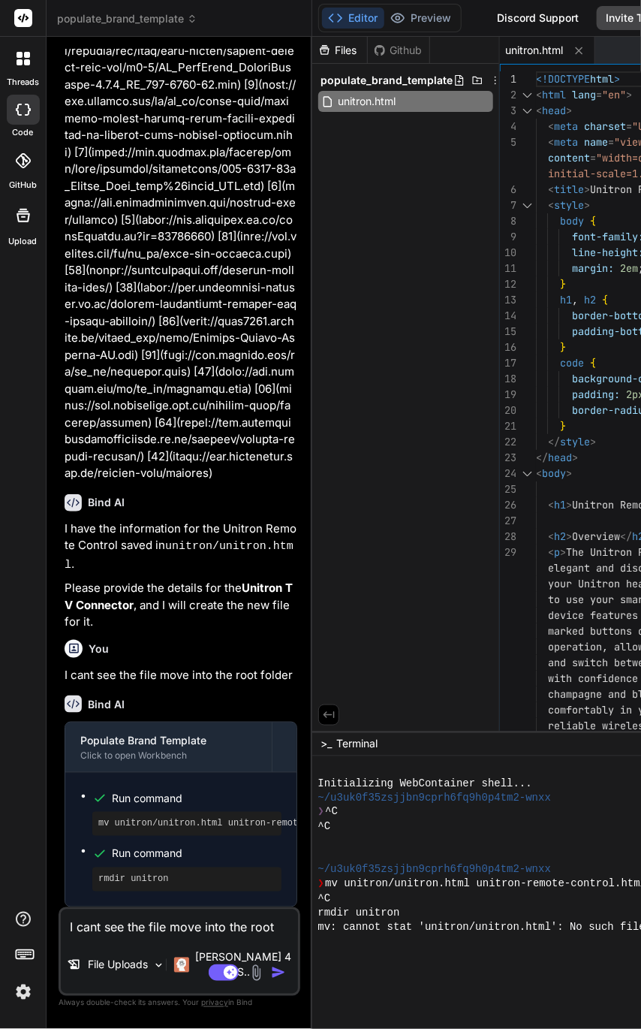
scroll to position [14, 0]
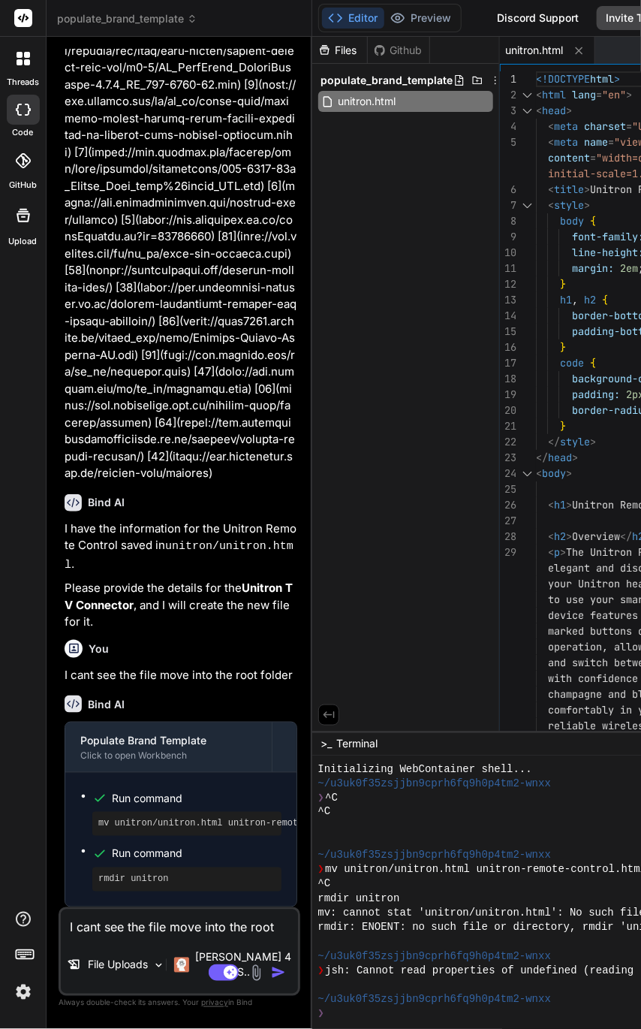
type textarea "x"
click at [186, 937] on textarea "I cant see the file move into the root folder" at bounding box center [179, 922] width 237 height 27
type textarea "g"
type textarea "x"
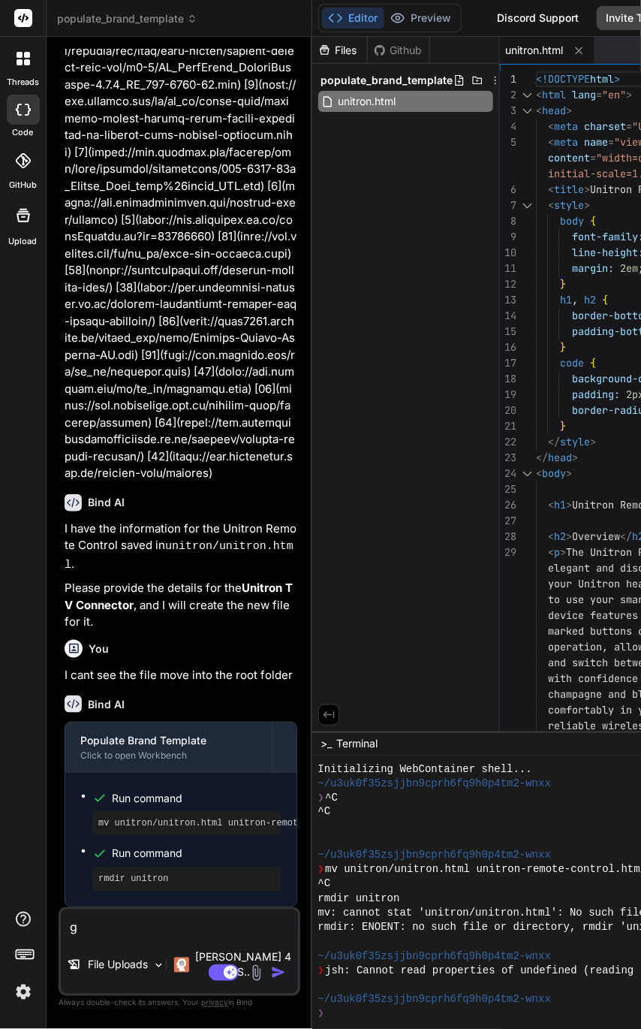
type textarea "ge"
type textarea "x"
type textarea "gen"
type textarea "x"
type textarea "gene"
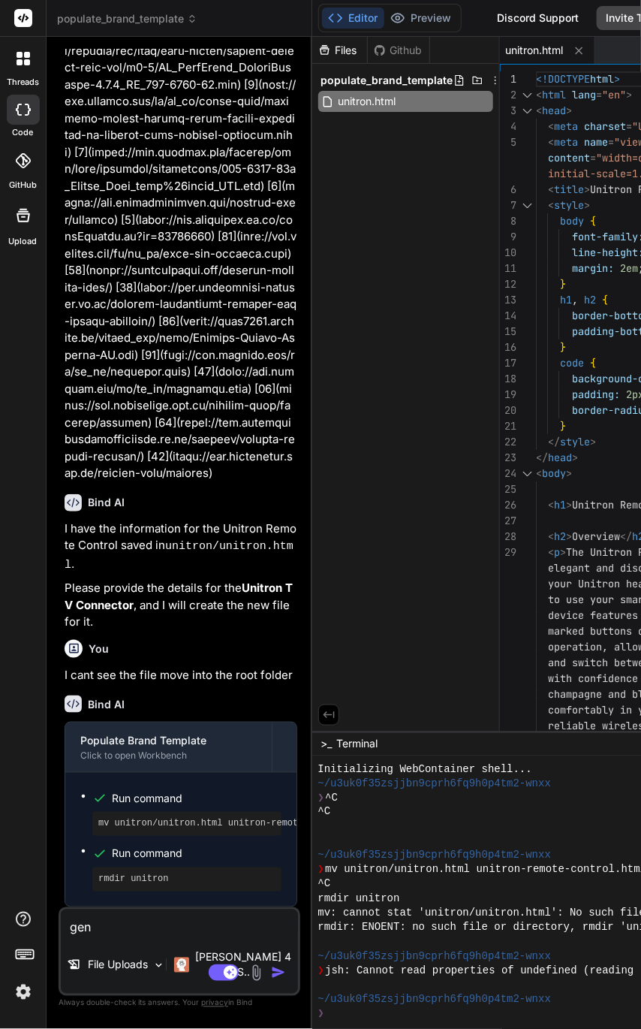
type textarea "x"
type textarea "gener"
type textarea "x"
type textarea "genera"
type textarea "x"
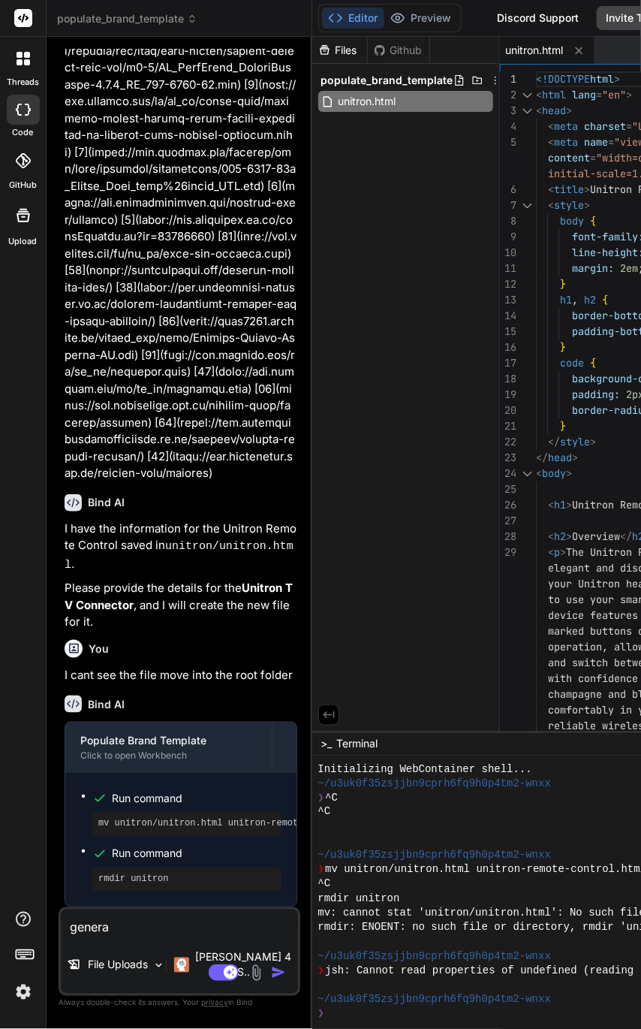
type textarea "generat"
type textarea "x"
type textarea "generate"
type textarea "x"
type textarea "generate t"
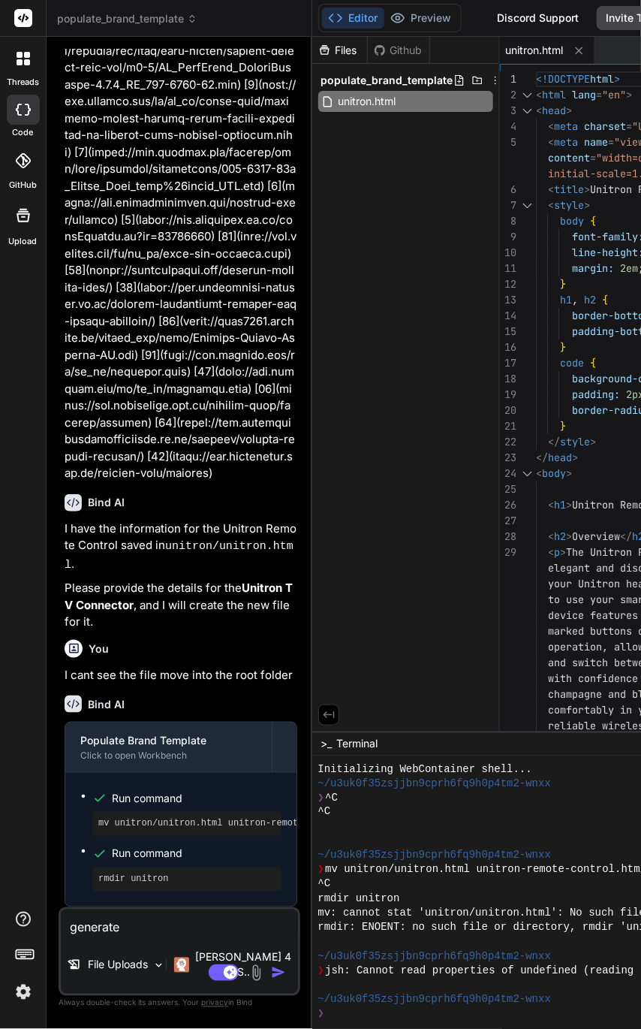
type textarea "x"
type textarea "generate th"
type textarea "x"
type textarea "generate the"
type textarea "x"
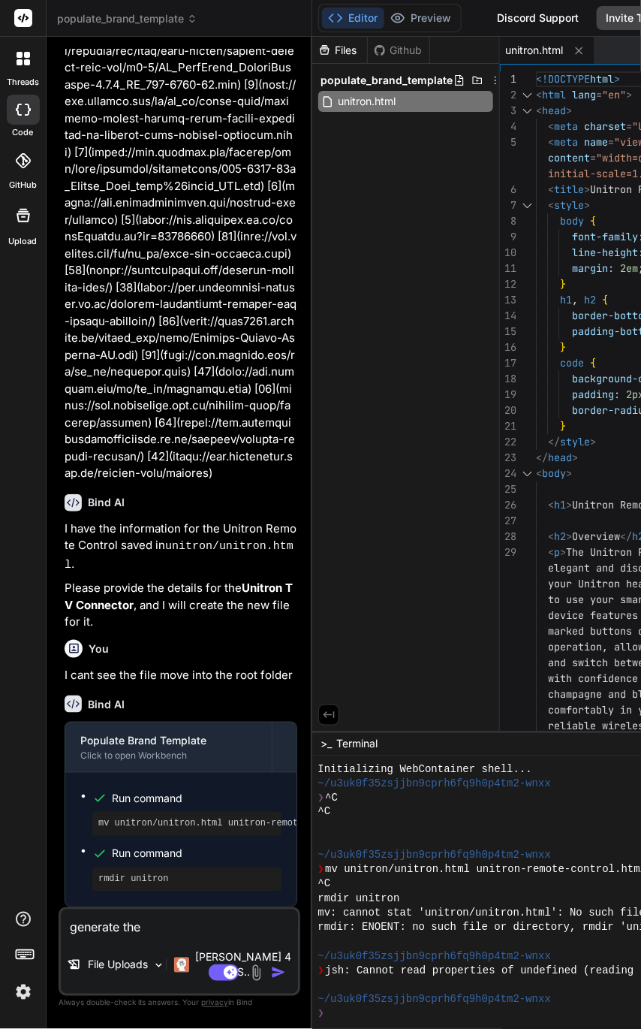
type textarea "generate the"
type textarea "x"
type textarea "generate the h"
type textarea "x"
type textarea "generate the ht"
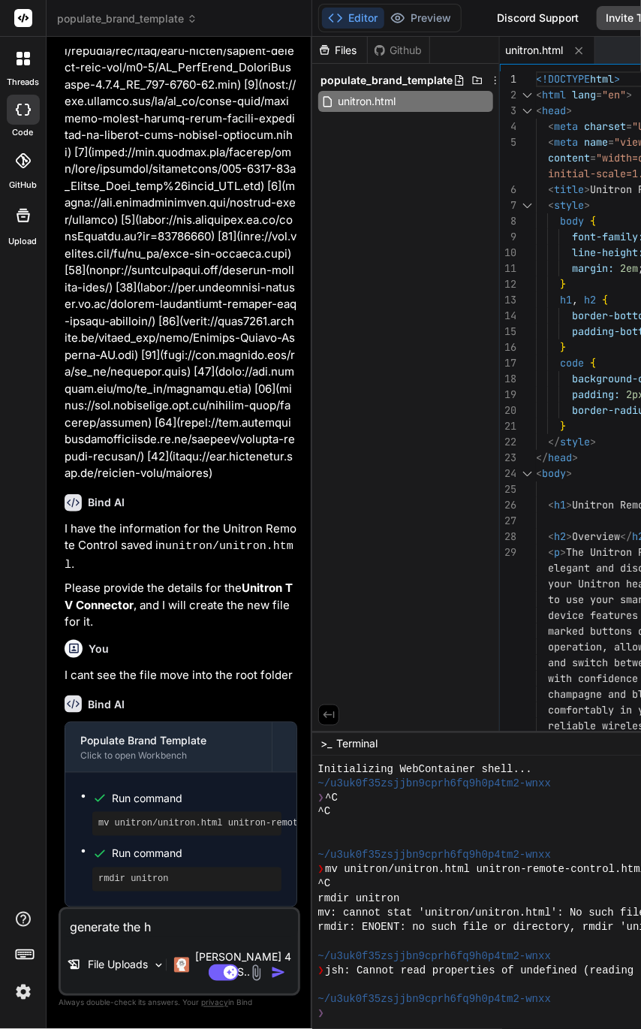
type textarea "x"
type textarea "generate the htm"
type textarea "x"
type textarea "generate the html"
type textarea "x"
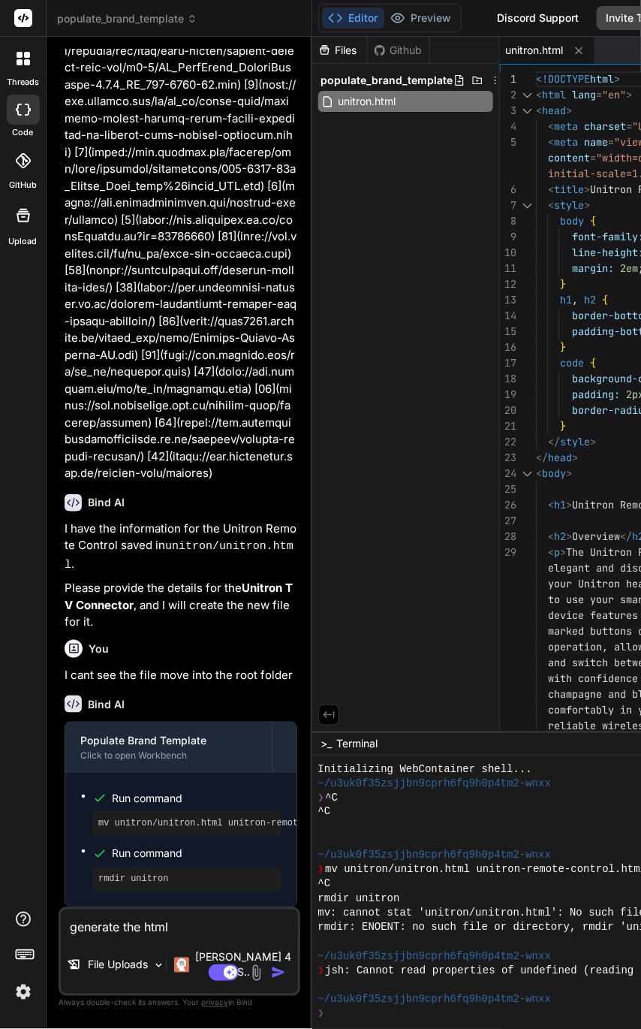
type textarea "generate the html"
type textarea "x"
type textarea "generate the html f"
type textarea "x"
type textarea "generate the html fo"
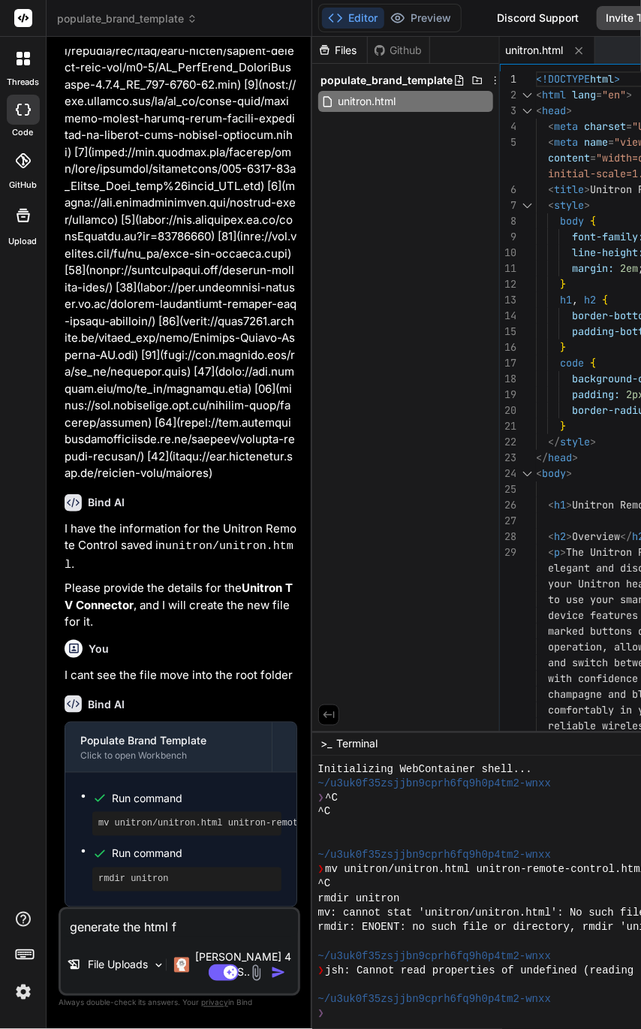
type textarea "x"
type textarea "generate the html for"
type textarea "x"
type textarea "generate the html for"
type textarea "x"
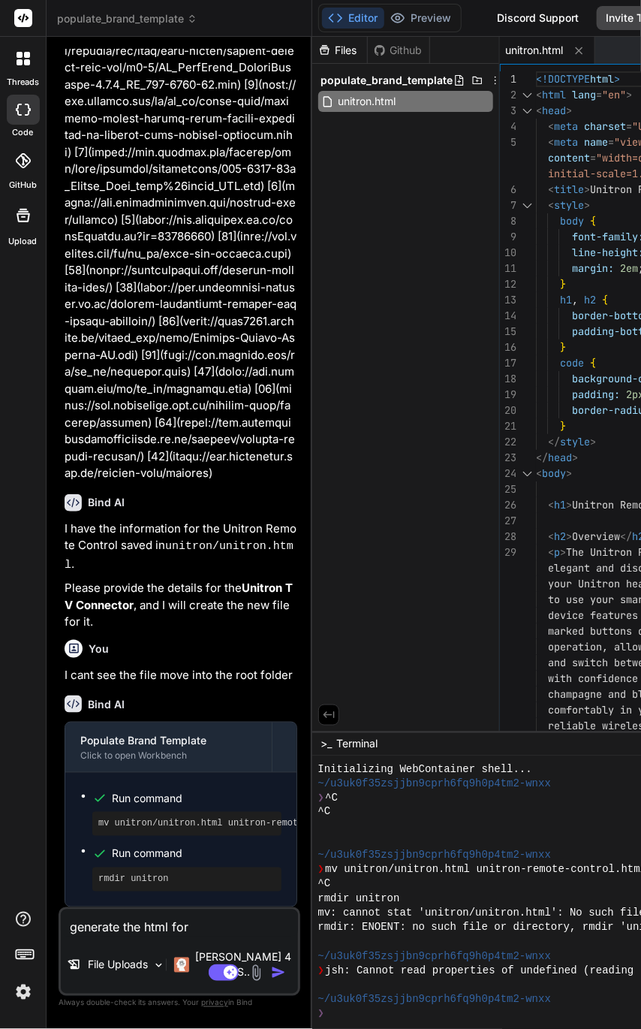
type textarea "generate the html for t"
type textarea "x"
type textarea "generate the html for th"
type textarea "x"
type textarea "generate the html for the"
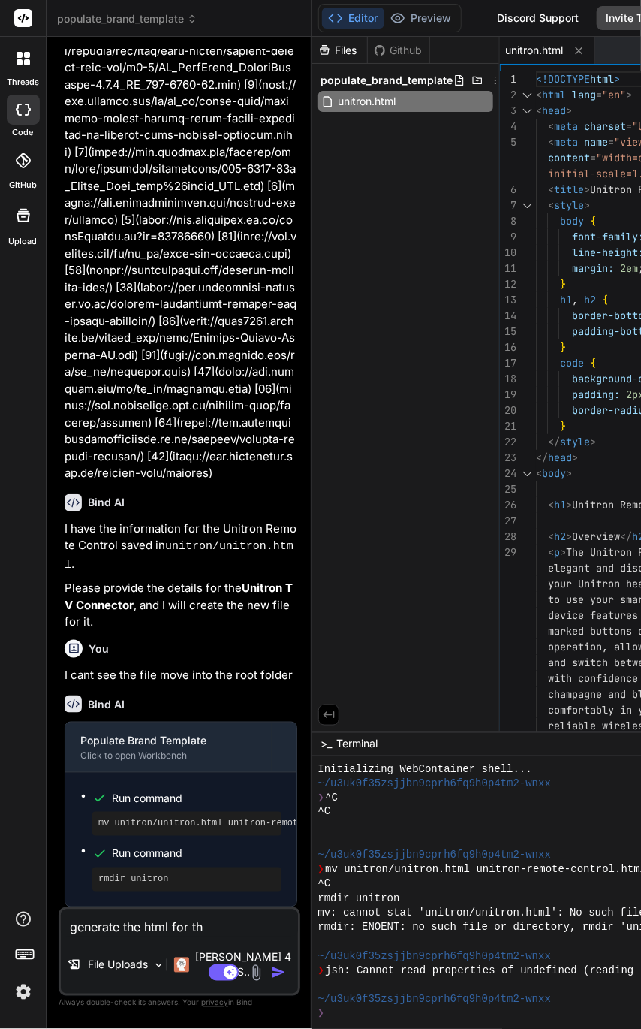
type textarea "x"
type textarea "generate the html for the"
type textarea "x"
type textarea "generate the html for the r"
type textarea "x"
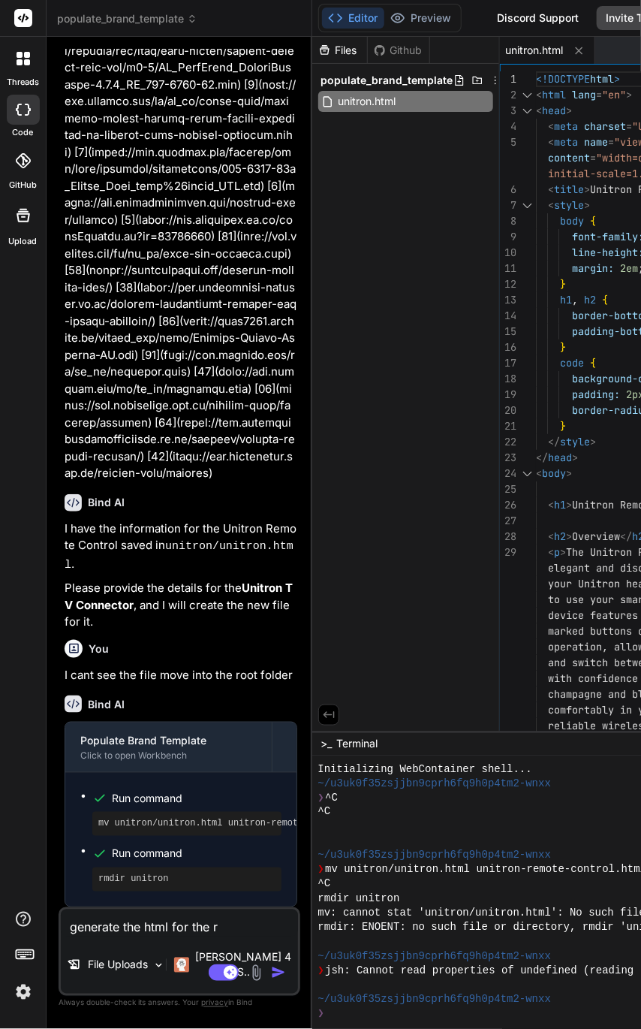
type textarea "generate the html for the re"
type textarea "x"
type textarea "generate the html for the rem"
type textarea "x"
type textarea "generate the html for the remo"
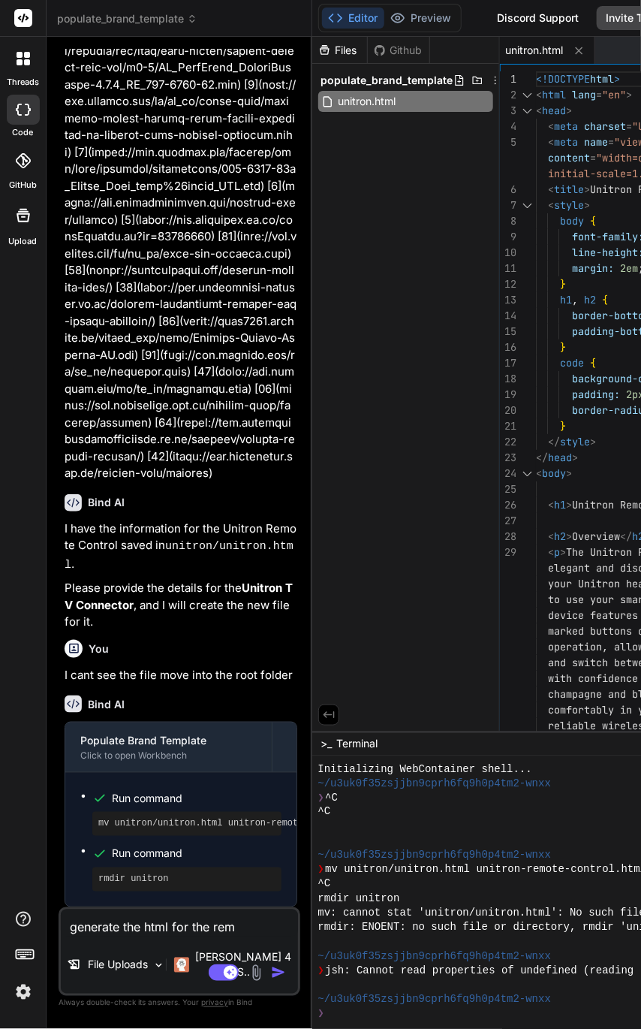
type textarea "x"
type textarea "generate the html for the remot"
type textarea "x"
type textarea "generate the html for the remote"
type textarea "x"
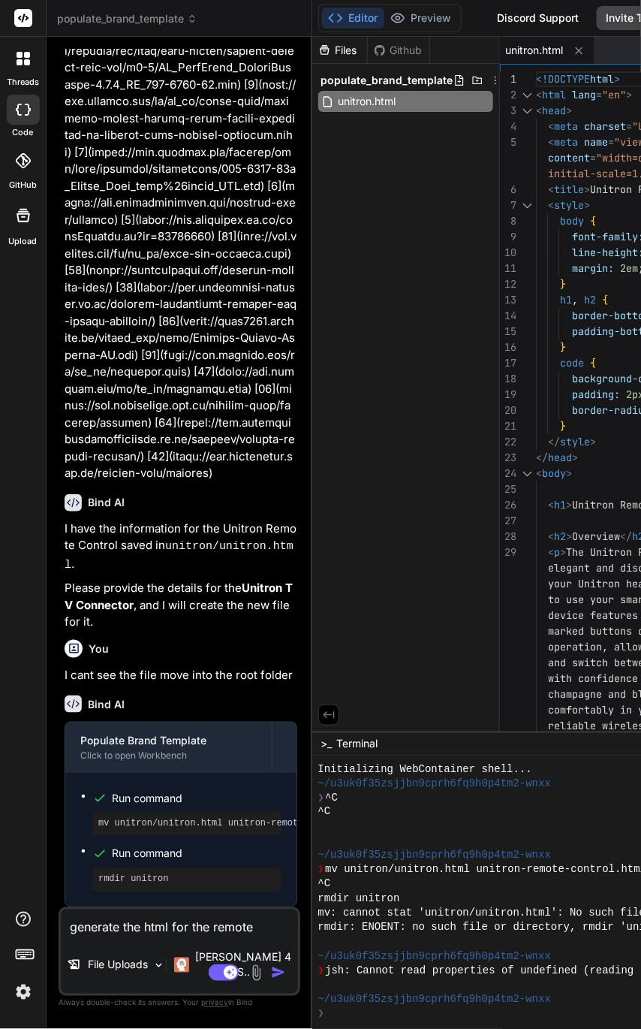
type textarea "generate the html for the remote"
type textarea "x"
type textarea "generate the html for the remote c"
type textarea "x"
type textarea "generate the html for the remote co"
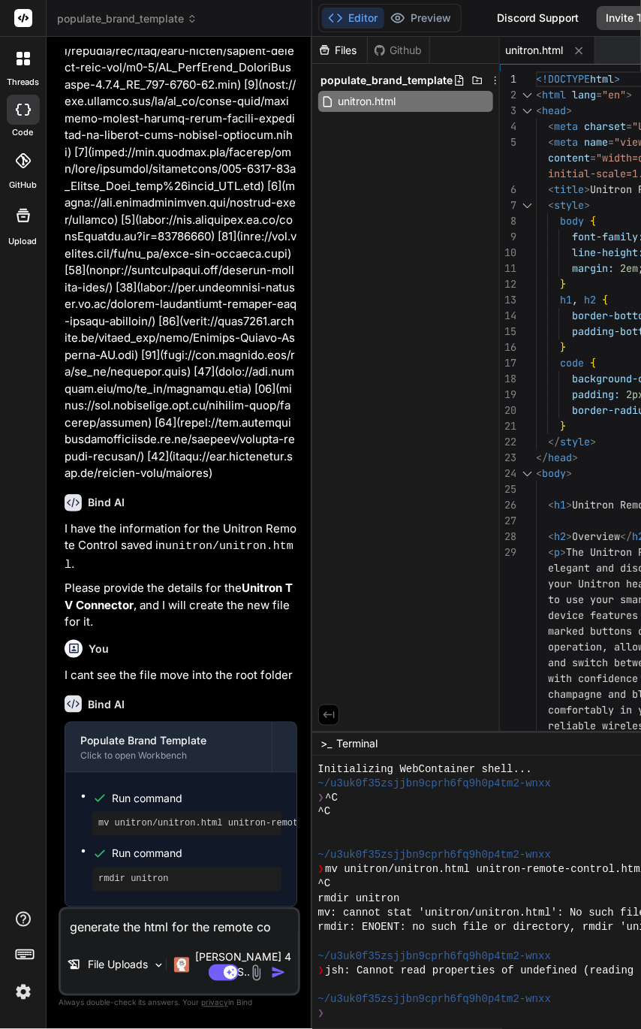
type textarea "x"
type textarea "generate the html for the remote con"
type textarea "x"
type textarea "generate the html for the remote cont"
type textarea "x"
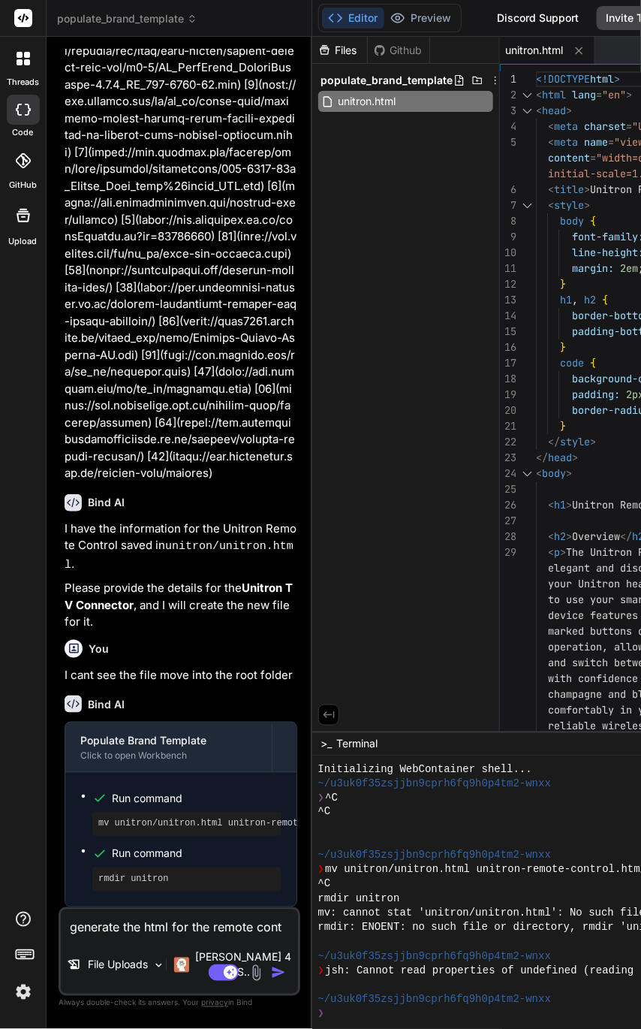
type textarea "generate the html for the remote contr"
type textarea "x"
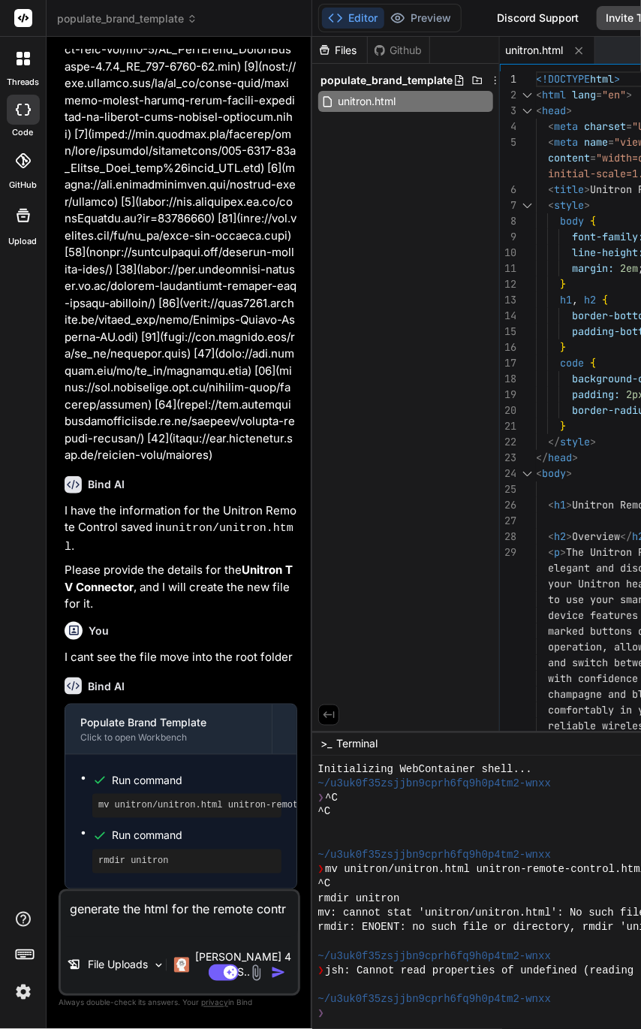
type textarea "generate the html for the remote contro"
type textarea "x"
type textarea "generate the html for the remote control"
type textarea "x"
type textarea "generate the html for the remote control"
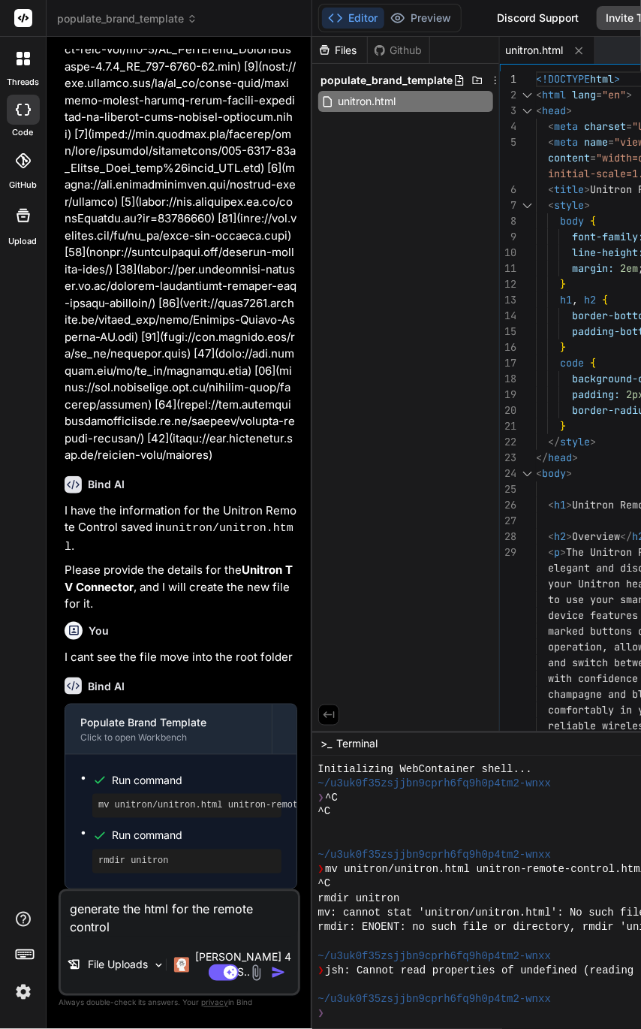
type textarea "x"
type textarea "generate the html for the remote control a"
type textarea "x"
type textarea "generate the html for the remote control ag"
type textarea "x"
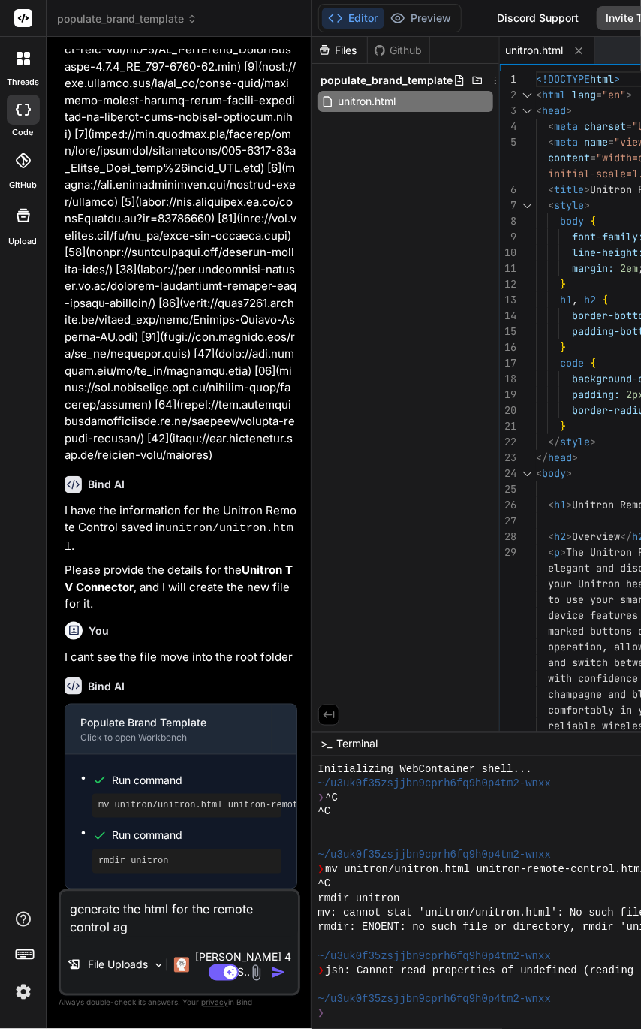
type textarea "generate the html for the remote control aga"
type textarea "x"
type textarea "generate the html for the remote control agai"
type textarea "x"
type textarea "generate the html for the remote control again"
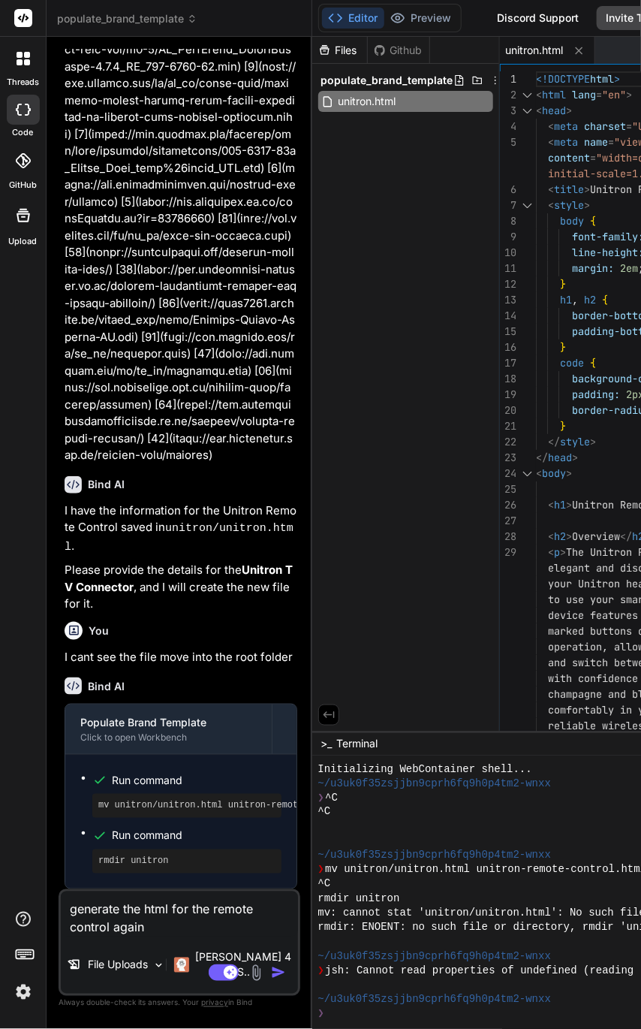
type textarea "x"
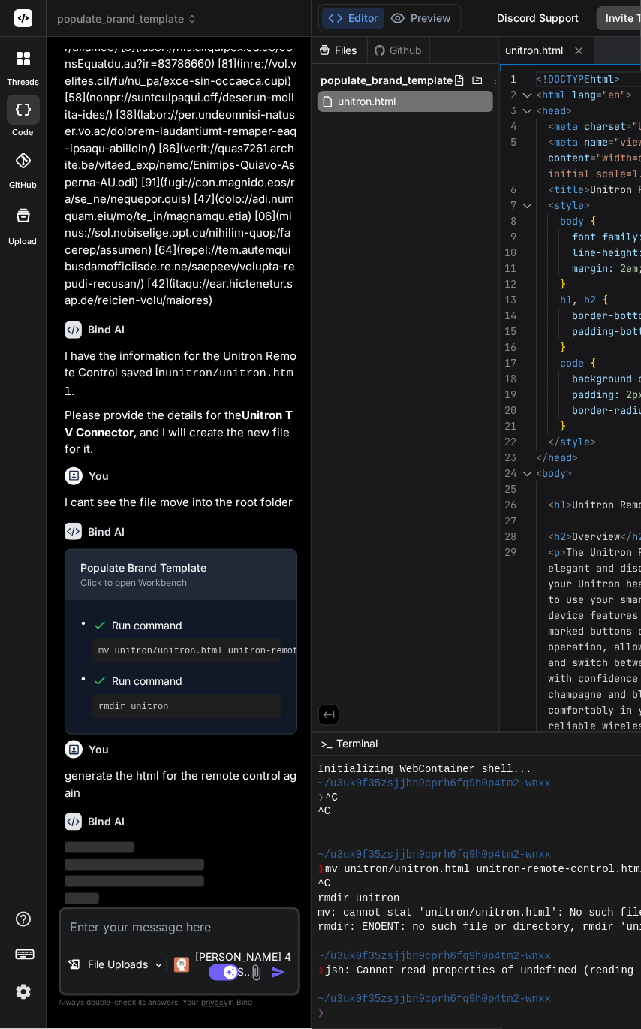
scroll to position [6560, 0]
click at [189, 973] on img at bounding box center [181, 965] width 15 height 15
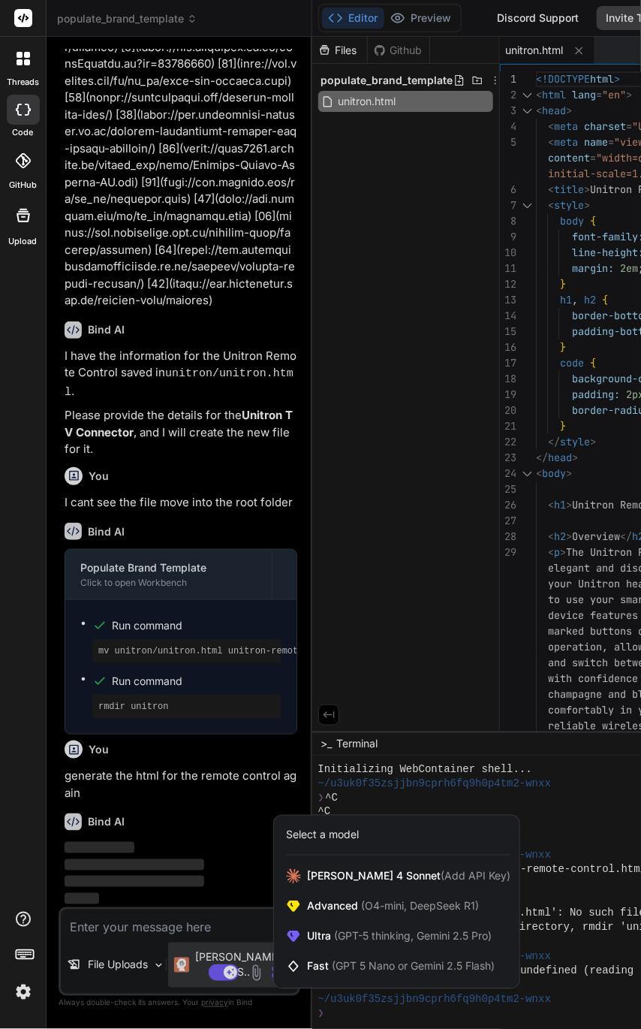
click at [407, 931] on span "(GPT-5 thinking, Gemini 2.5 Pro)" at bounding box center [411, 936] width 161 height 13
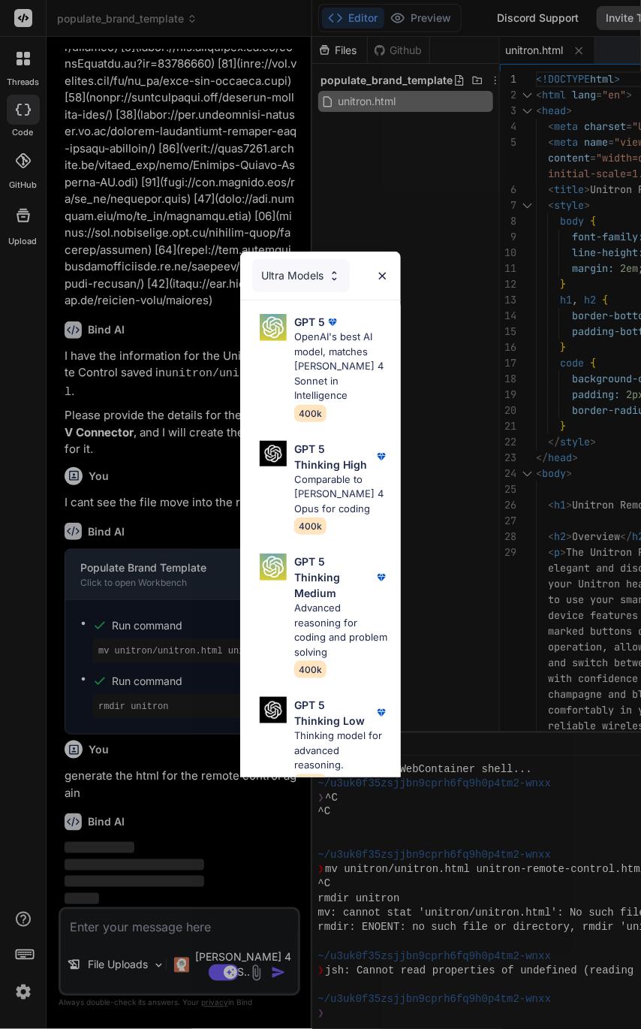
scroll to position [225, 0]
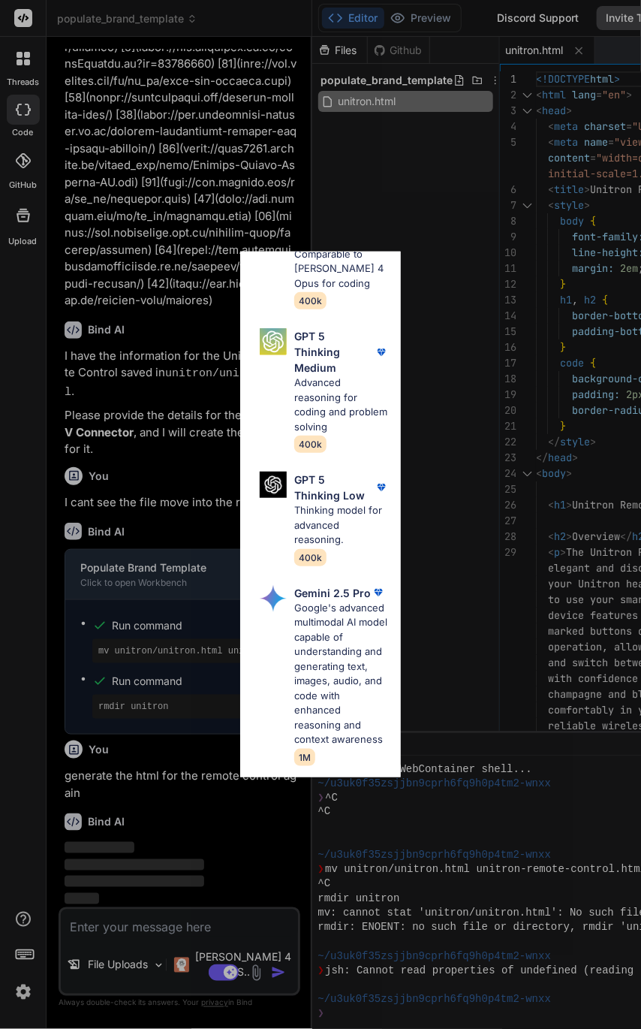
click at [328, 633] on p "Google's advanced multimodal AI model capable of understanding and generating t…" at bounding box center [341, 674] width 95 height 146
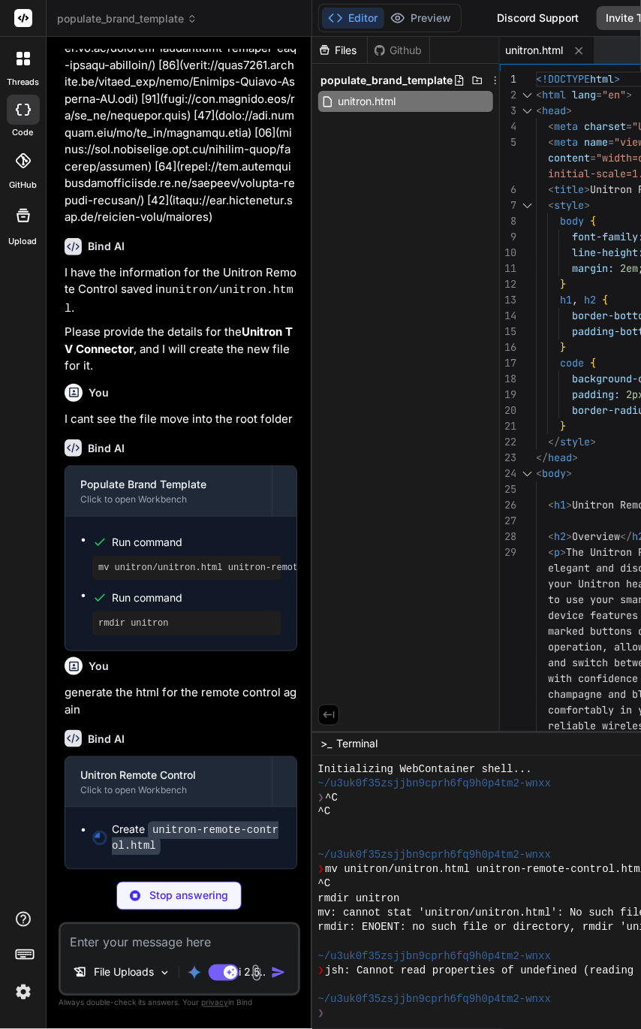
scroll to position [6657, 0]
type textarea "x"
type textarea "</html>"
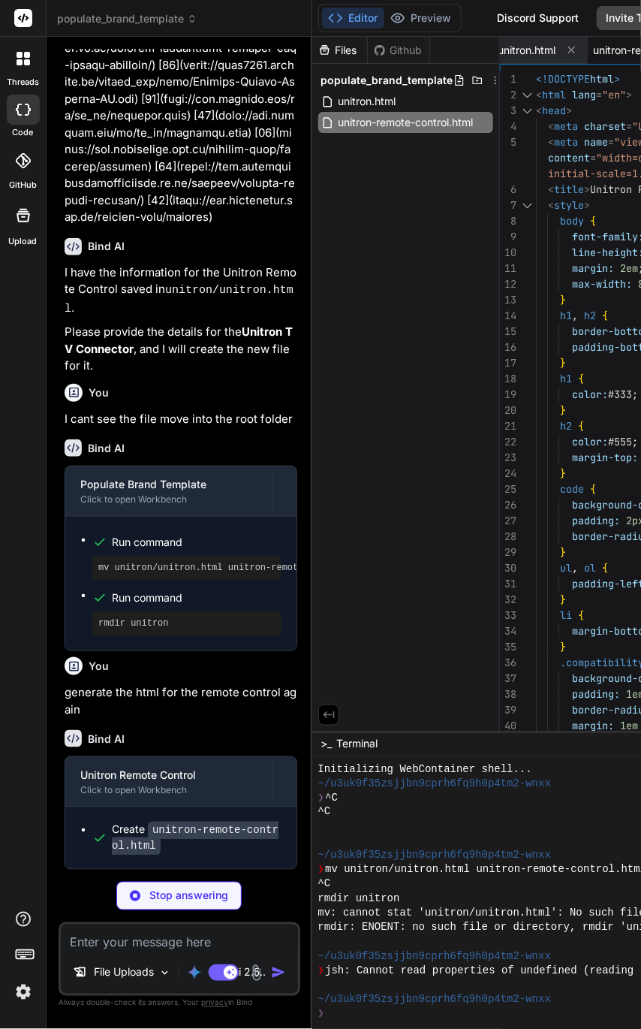
scroll to position [6605, 0]
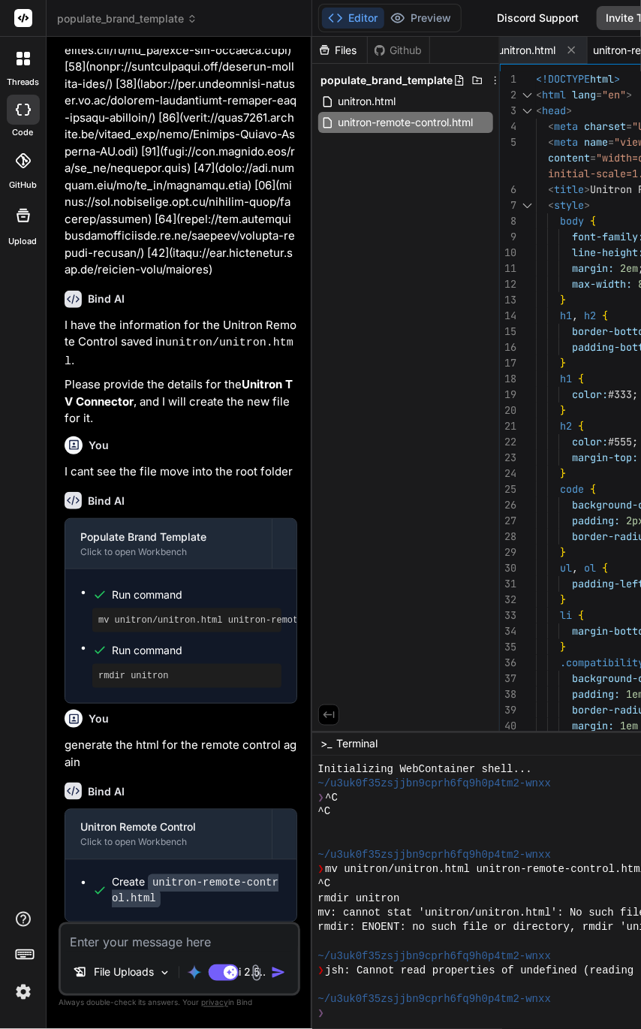
type textarea "x"
click at [103, 937] on textarea at bounding box center [179, 938] width 237 height 27
paste textarea "Lor I dolo sitametconsec adipiscinge seddo eiu Tempori Utlabo Etdolor. Mag al e…"
type textarea "Lor I dolo sitametconsec adipiscinge seddo eiu Tempori Utlabo Etdolor. Mag al e…"
type textarea "x"
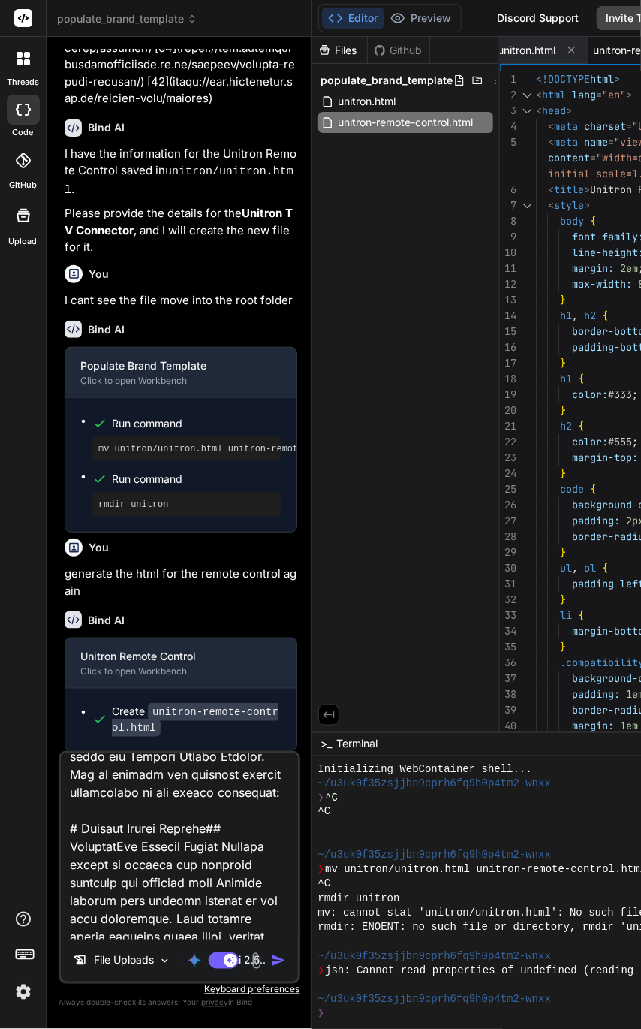
scroll to position [0, 0]
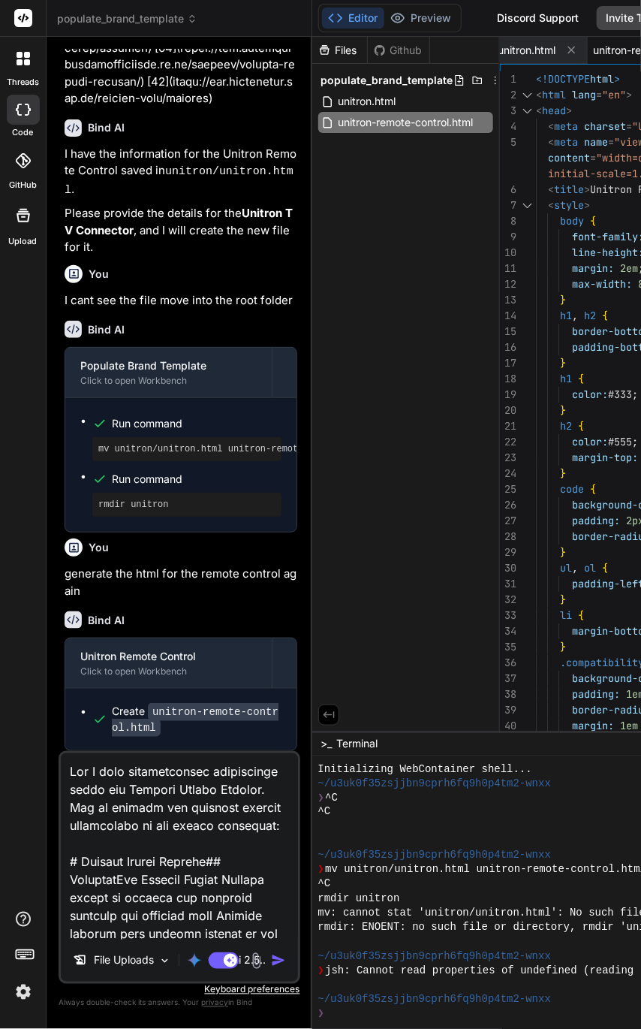
type textarea "x"
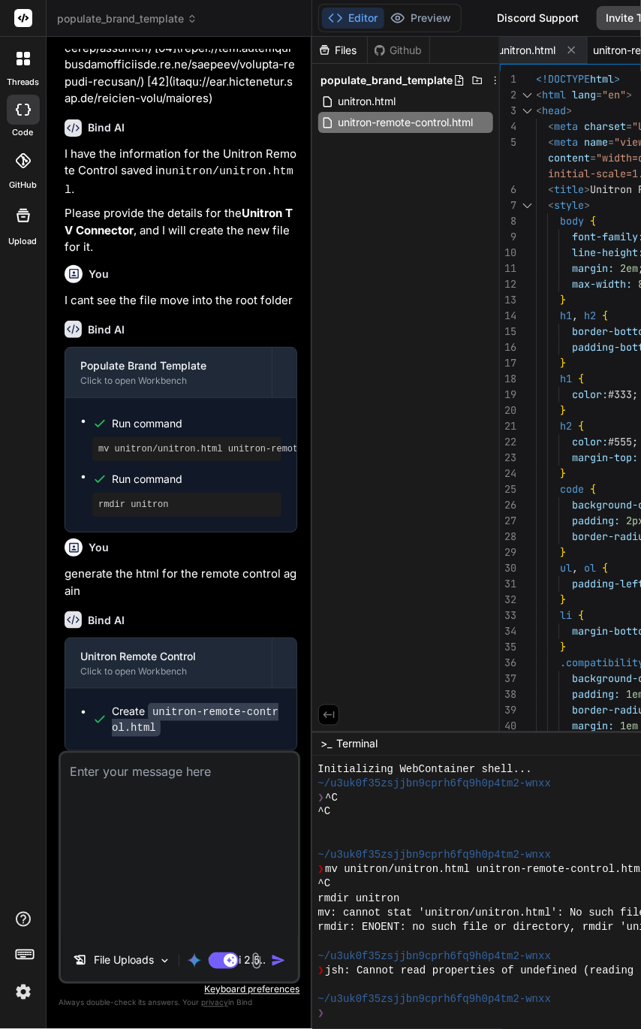
scroll to position [6605, 0]
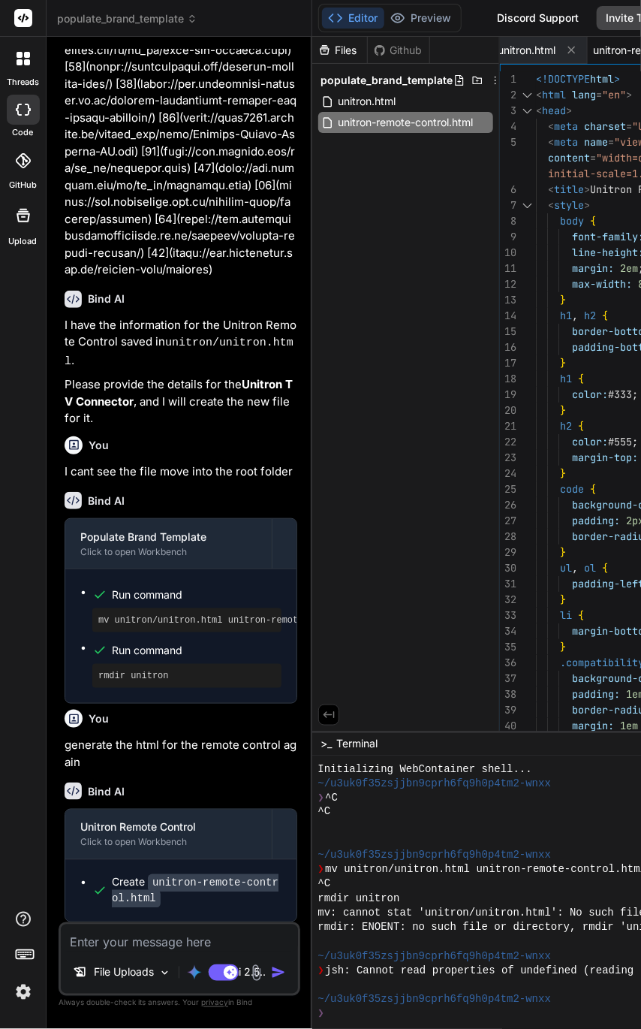
click at [119, 940] on textarea at bounding box center [179, 938] width 237 height 27
paste textarea "# Loremip DO Sitametco## AdipisciNge Seddoei TE Incididun utlabor etdo-magnaal …"
type textarea "# Loremip DO Sitametco## AdipisciNge Seddoei TE Incididun utlabor etdo-magnaal …"
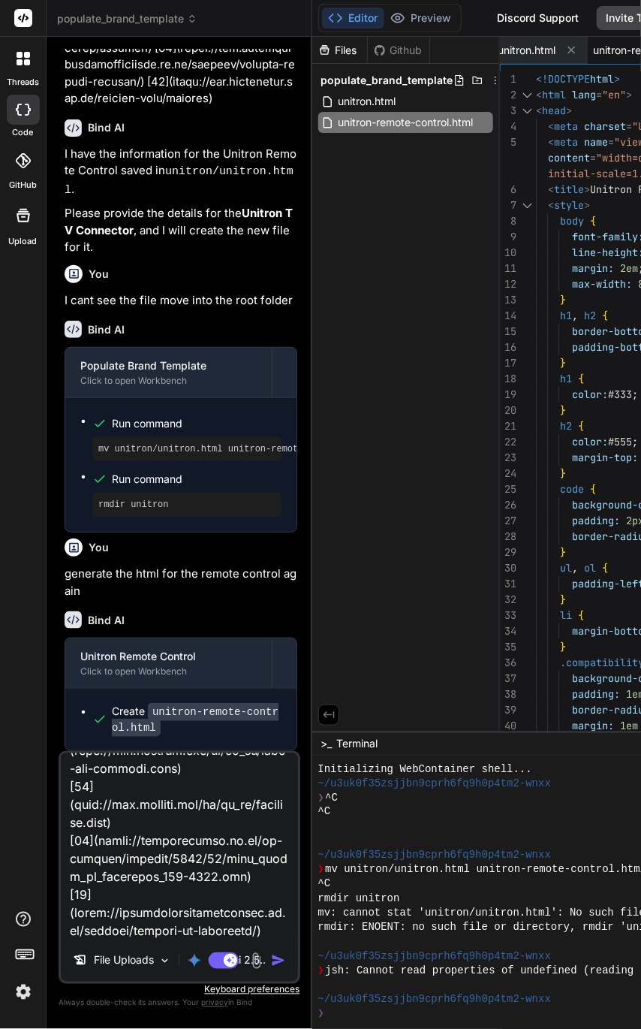
click at [273, 961] on img "button" at bounding box center [278, 960] width 15 height 15
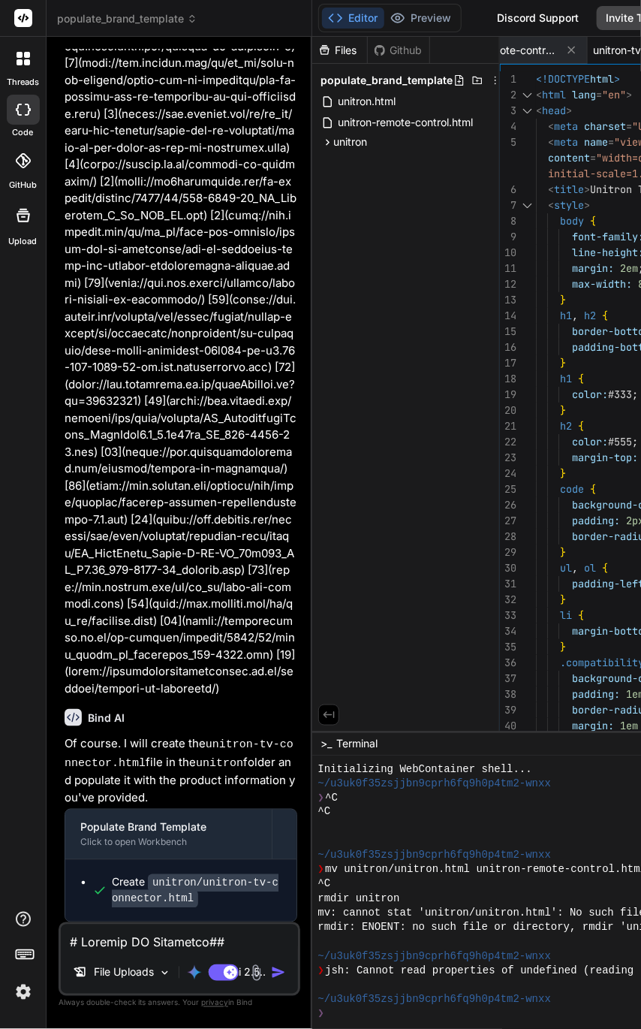
scroll to position [8905, 0]
click at [138, 943] on textarea at bounding box center [179, 938] width 237 height 27
click at [321, 138] on icon at bounding box center [327, 142] width 13 height 13
click at [135, 955] on div "File Uploads Gemini 2.5.. Agent Mode. When this toggle is activated, AI automat…" at bounding box center [180, 959] width 242 height 74
click at [137, 944] on textarea at bounding box center [179, 938] width 237 height 27
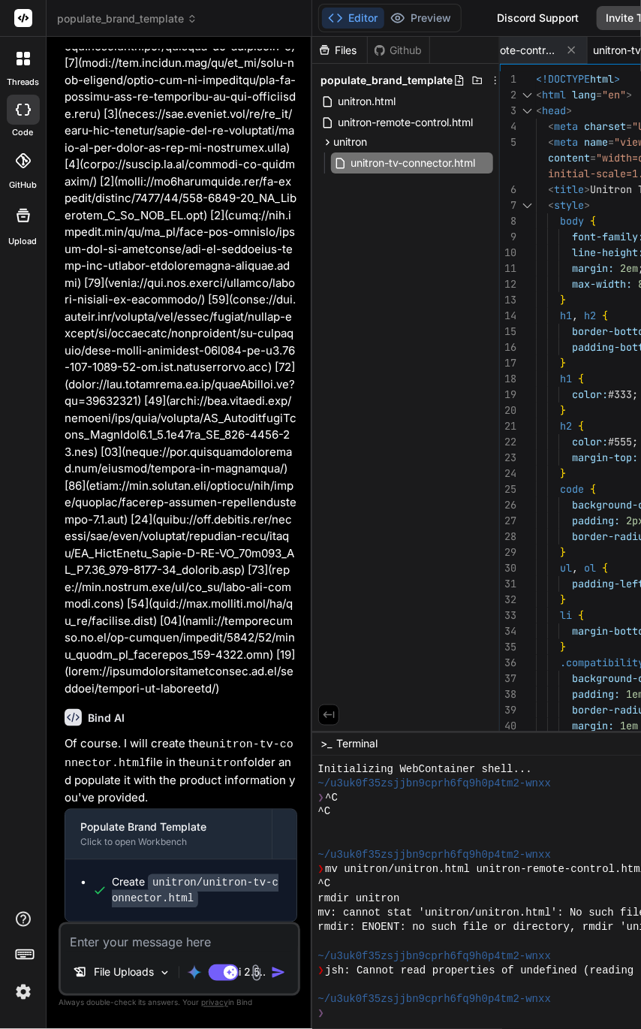
paste textarea "# Loremip DO Sitametco## AdipisciNge Seddoei TE Incididun utlabor etdo-magnaal …"
click at [134, 941] on textarea at bounding box center [179, 938] width 237 height 27
paste textarea "# Loremip DolorsiTam## ConsecteTur Adipisc ElitsedDoe te i utlabore, etdo-ma al…"
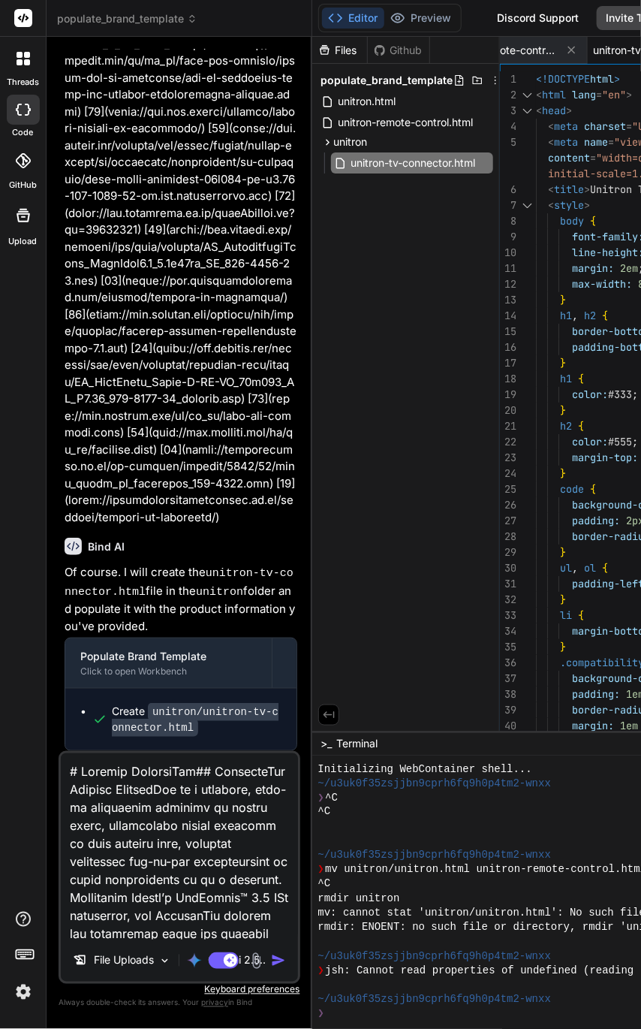
scroll to position [3335, 0]
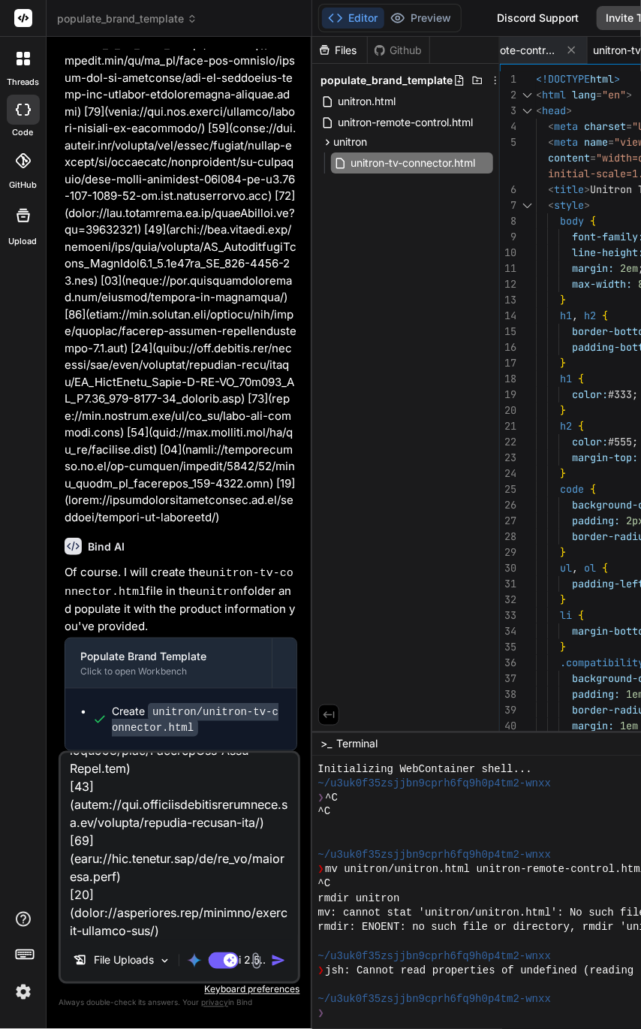
click at [273, 964] on img "button" at bounding box center [278, 960] width 15 height 15
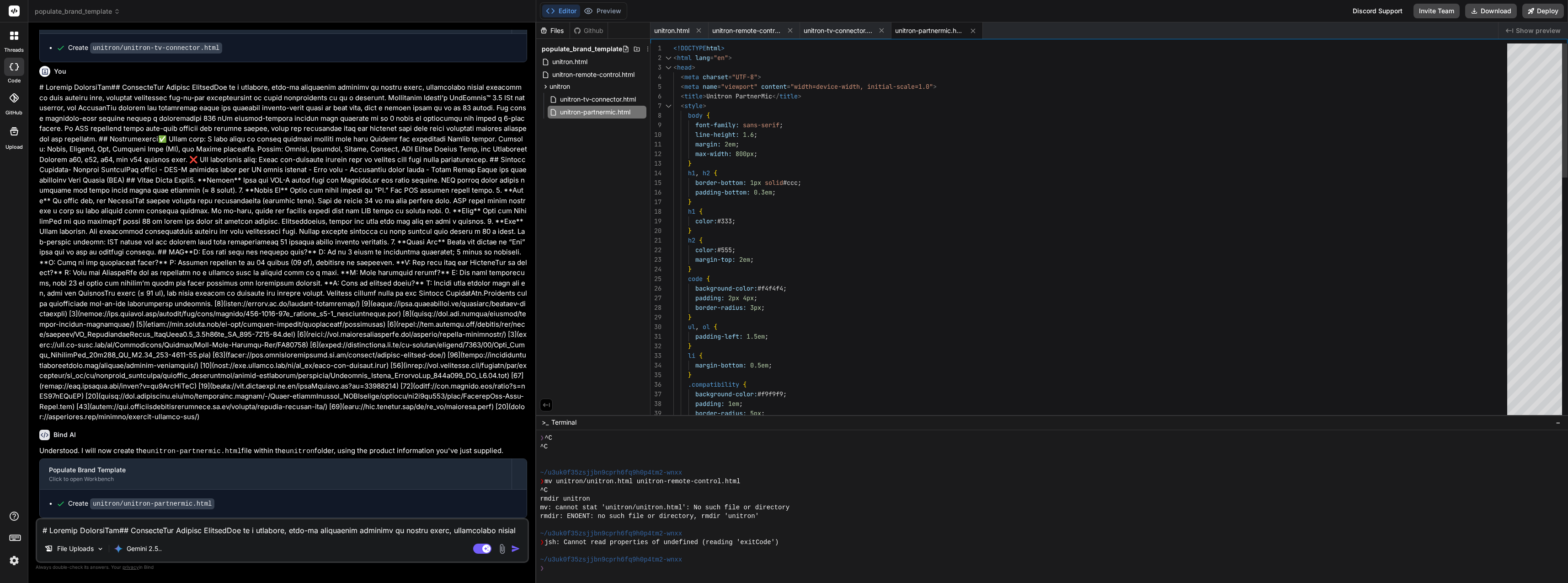
scroll to position [0, 0]
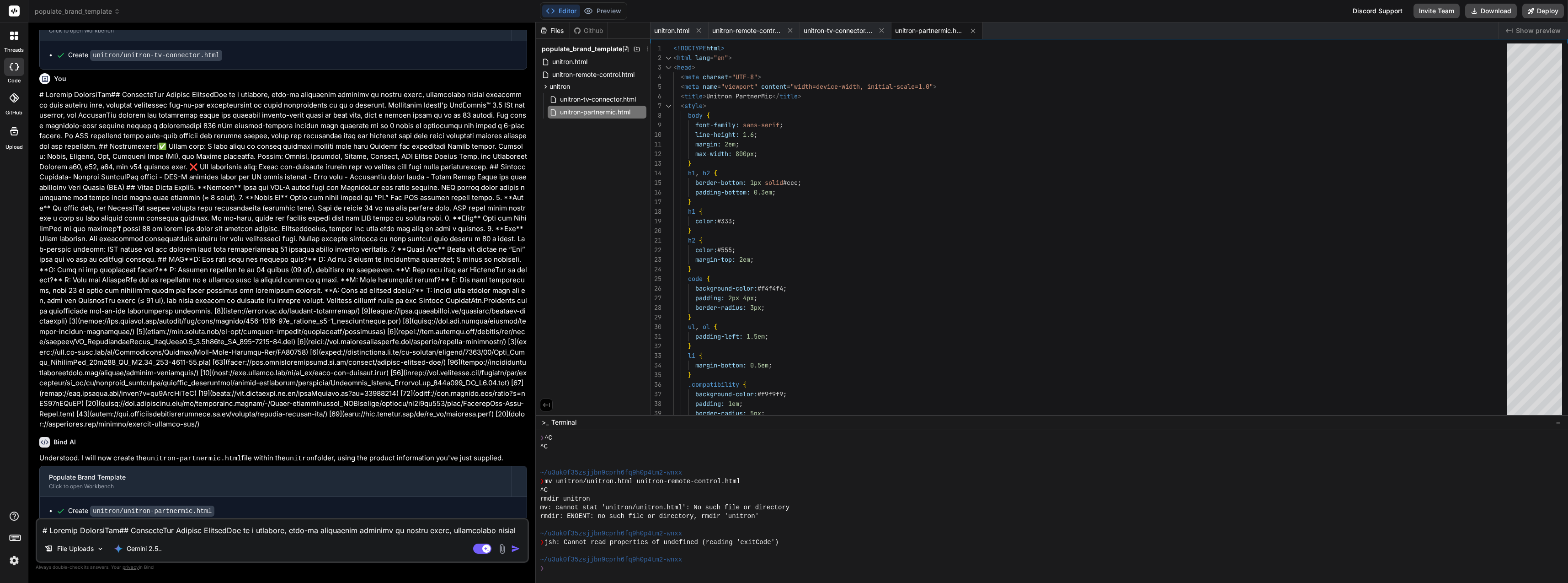
click at [390, 10] on button "Download" at bounding box center [1491, 11] width 52 height 15
